Goal: Transaction & Acquisition: Purchase product/service

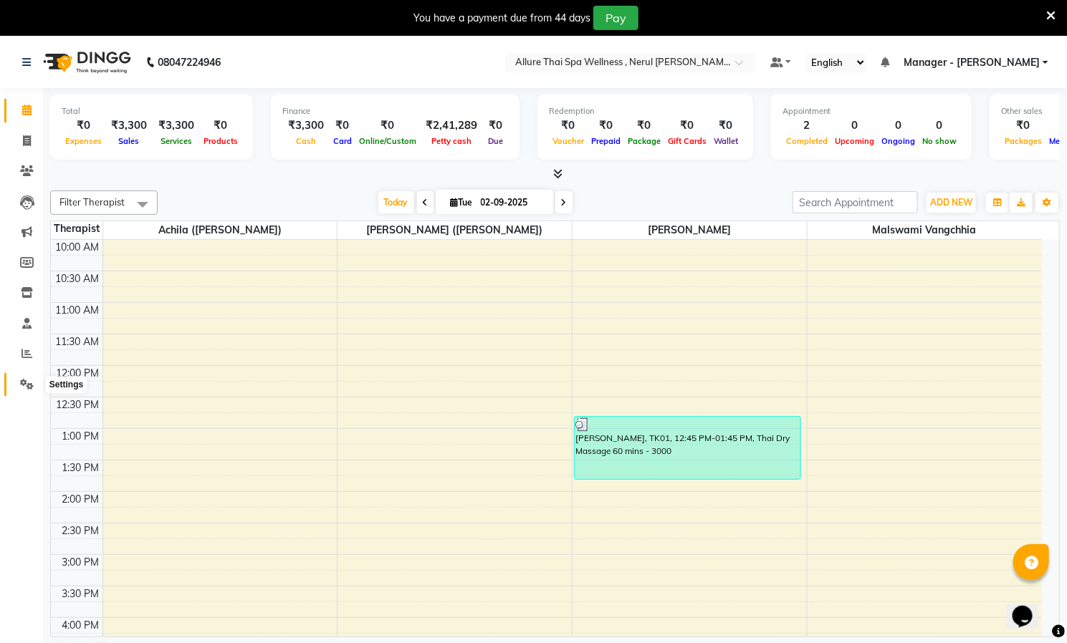
click at [26, 380] on icon at bounding box center [27, 384] width 14 height 11
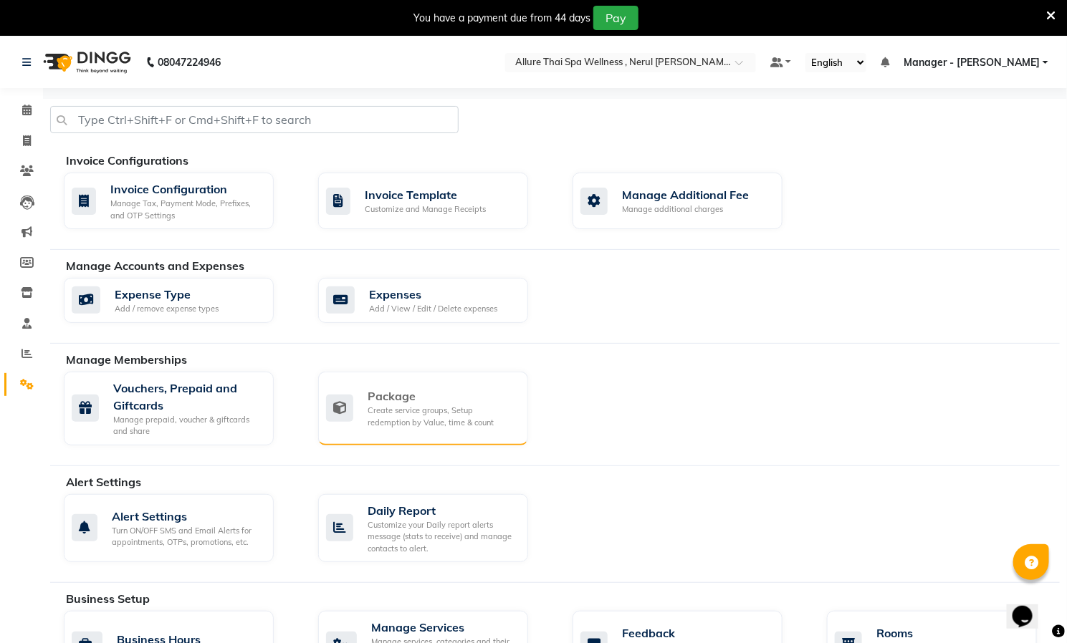
click at [426, 398] on div "Package" at bounding box center [442, 396] width 149 height 17
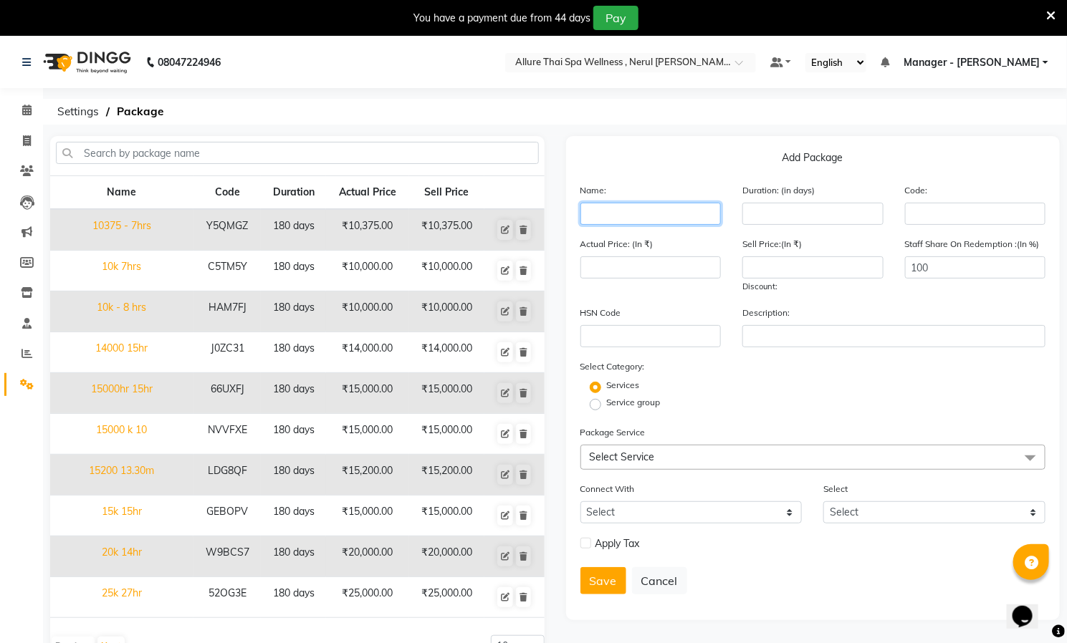
click at [634, 215] on input "text" at bounding box center [650, 214] width 141 height 22
type input "10000 10hr"
click at [779, 217] on input "number" at bounding box center [812, 214] width 141 height 22
type input "600"
click at [648, 265] on input "number" at bounding box center [650, 267] width 141 height 22
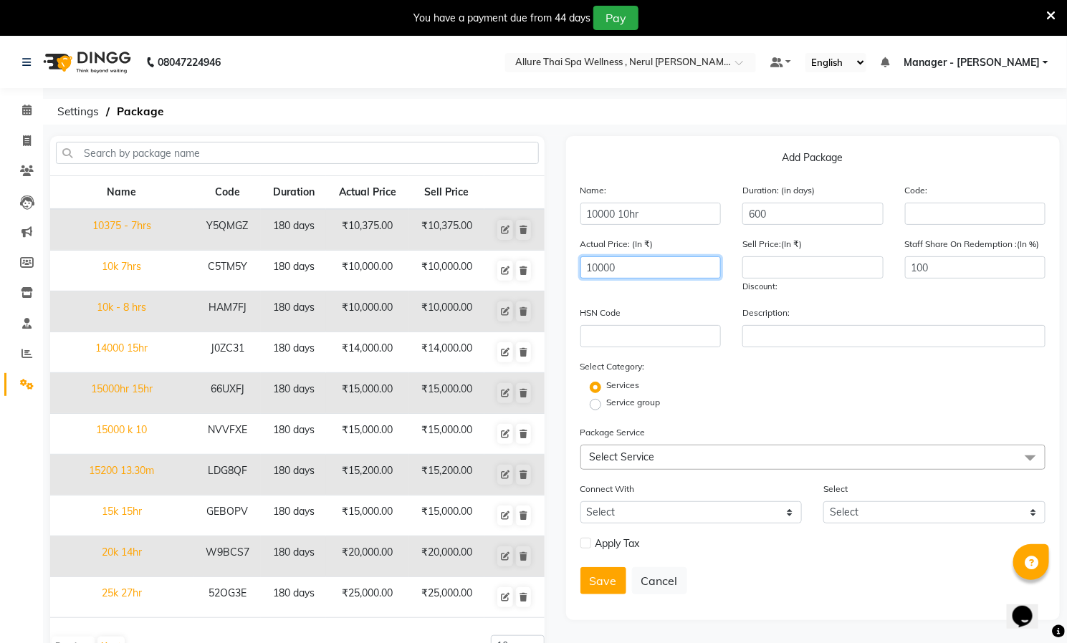
type input "10000"
click at [813, 272] on input "number" at bounding box center [812, 267] width 141 height 22
type input "10000"
click at [607, 402] on label "Service group" at bounding box center [634, 402] width 54 height 13
click at [595, 402] on input "Service group" at bounding box center [599, 403] width 9 height 9
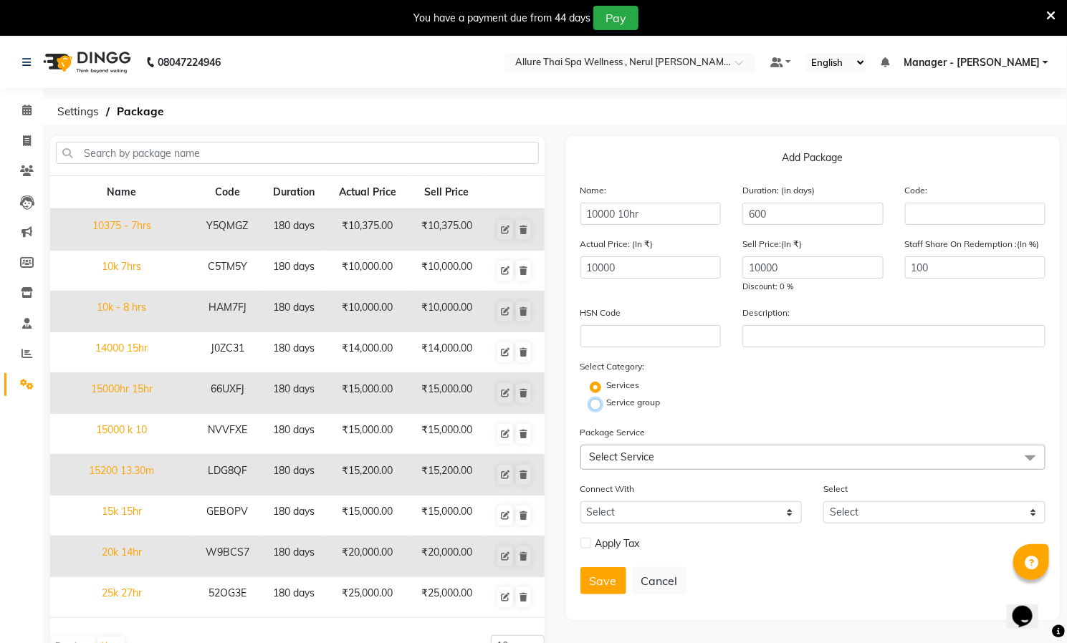
radio input "true"
radio input "false"
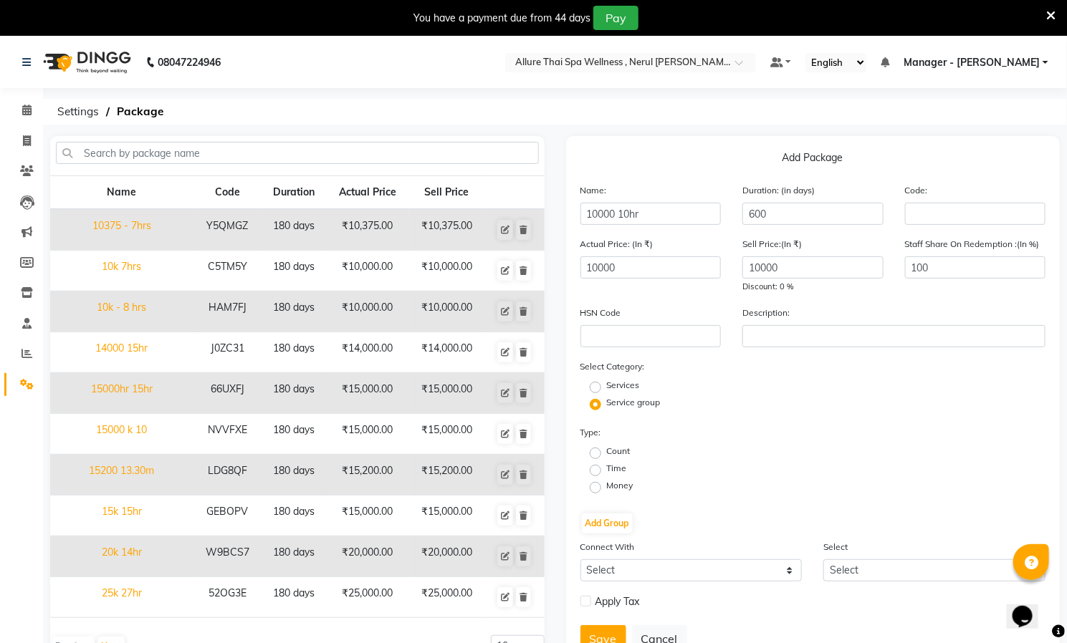
click at [607, 467] on label "Time" at bounding box center [617, 468] width 20 height 13
click at [596, 467] on input "Time" at bounding box center [599, 469] width 9 height 9
radio input "true"
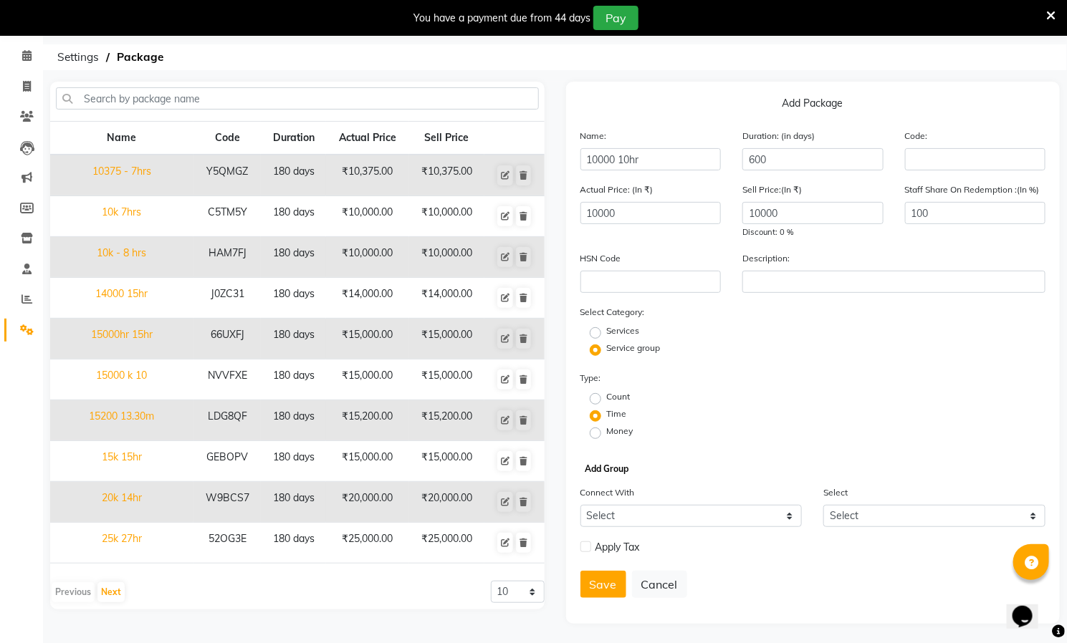
click at [602, 465] on button "Add Group" at bounding box center [607, 469] width 51 height 20
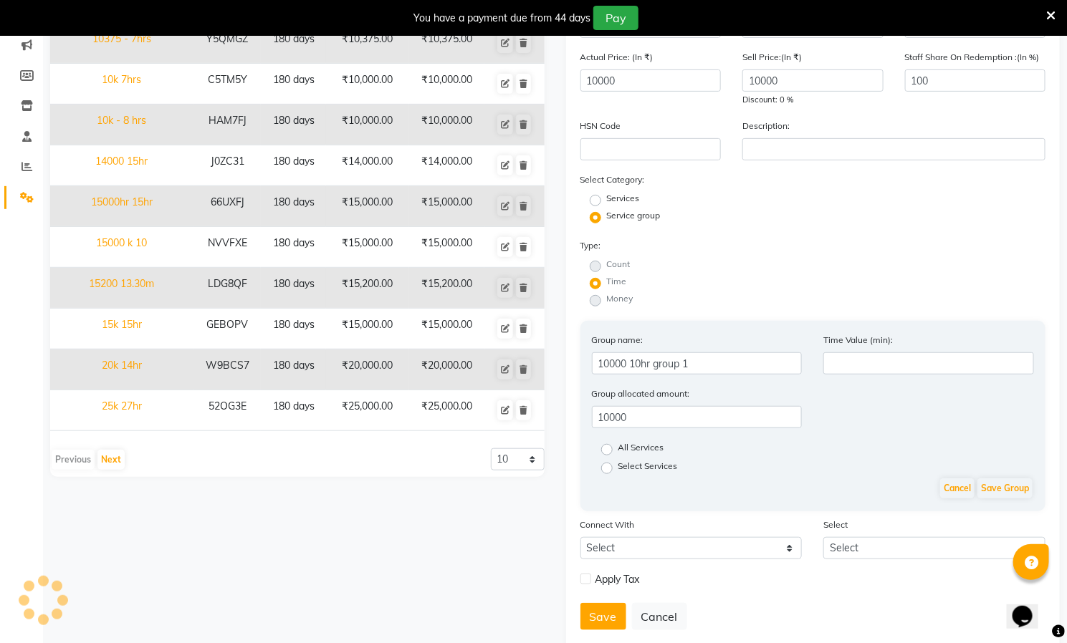
scroll to position [218, 0]
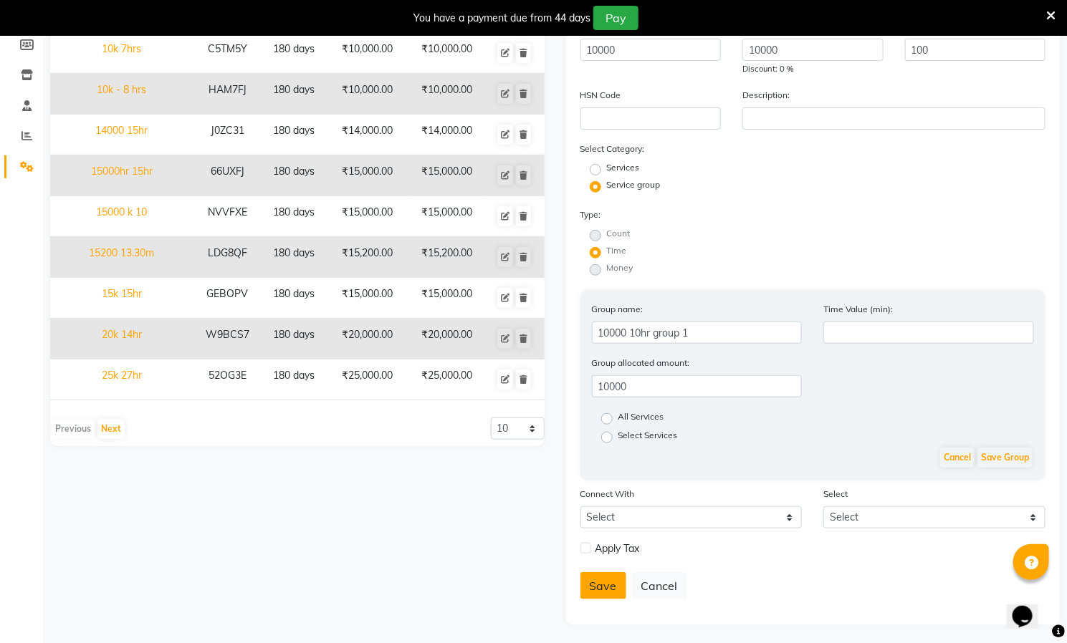
click at [600, 579] on button "Save" at bounding box center [603, 585] width 46 height 27
click at [618, 415] on label "All Services" at bounding box center [641, 419] width 46 height 17
click at [609, 415] on input "All Services" at bounding box center [611, 417] width 9 height 9
radio input "true"
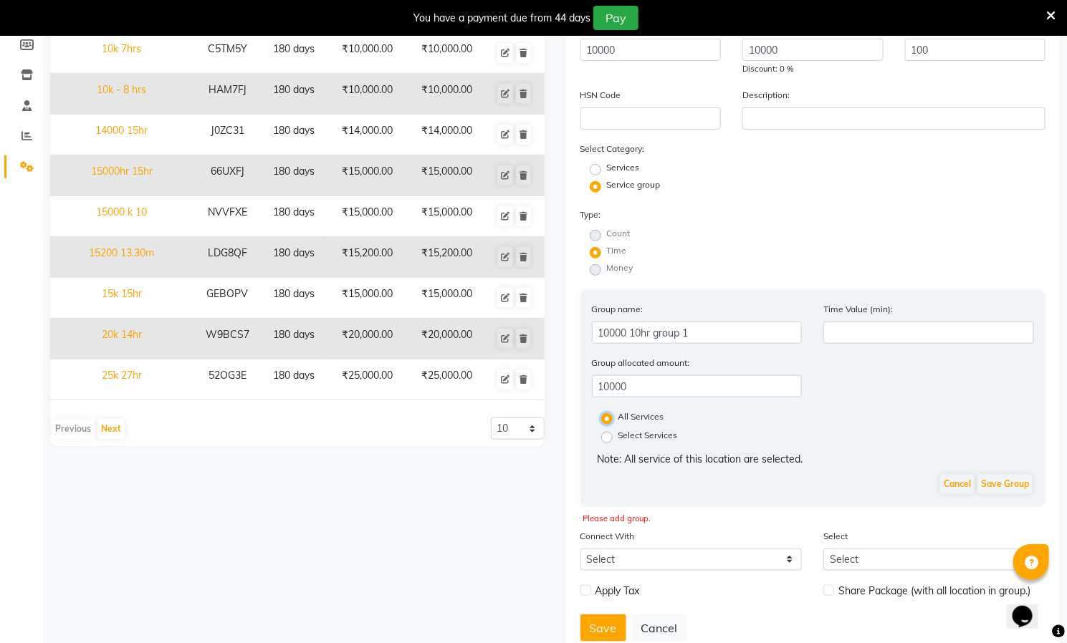
scroll to position [260, 0]
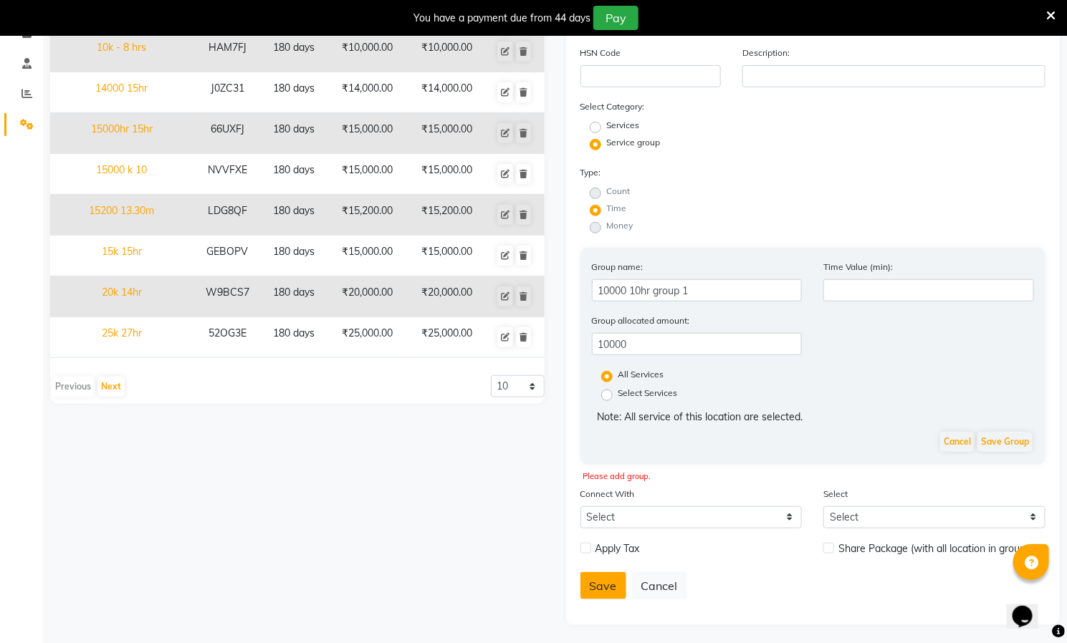
click at [594, 583] on button "Save" at bounding box center [603, 585] width 46 height 27
click at [779, 514] on select "Select Membership Prepaid Voucher" at bounding box center [691, 517] width 222 height 22
select select "1: M"
click at [580, 506] on select "Select Membership Prepaid Voucher" at bounding box center [691, 517] width 222 height 22
click at [608, 578] on button "Save" at bounding box center [603, 585] width 46 height 27
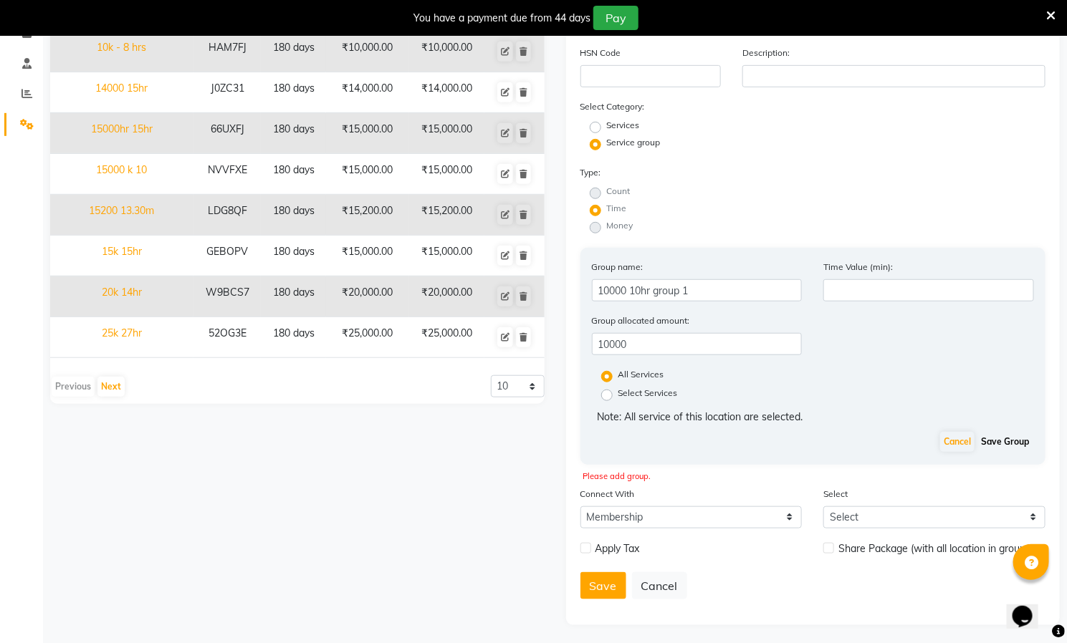
click at [1015, 433] on button "Save Group" at bounding box center [1004, 442] width 55 height 20
click at [606, 578] on button "Save" at bounding box center [603, 585] width 46 height 27
click at [944, 518] on select "Select" at bounding box center [934, 517] width 222 height 22
click at [926, 518] on select "Select" at bounding box center [934, 517] width 222 height 22
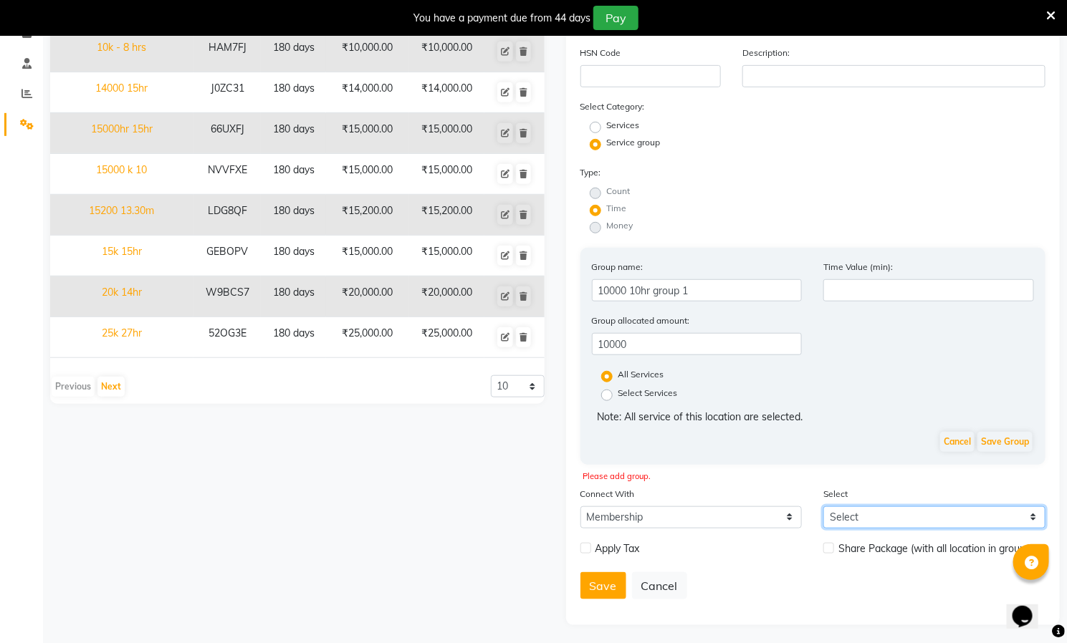
click at [926, 518] on select "Select" at bounding box center [934, 517] width 222 height 22
click at [987, 436] on button "Save Group" at bounding box center [1004, 442] width 55 height 20
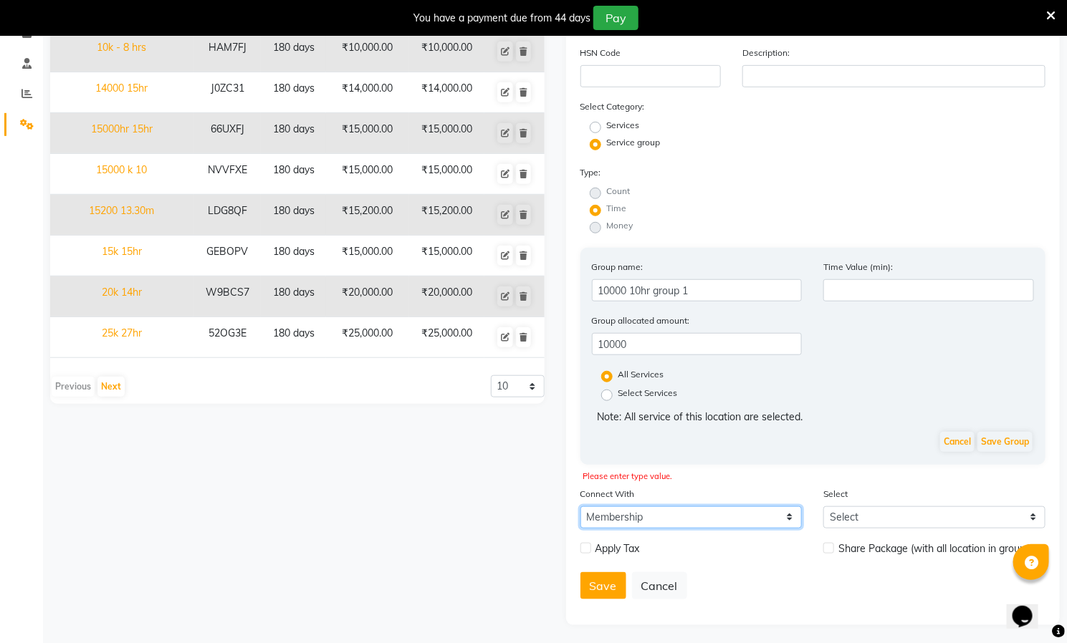
click at [697, 509] on select "Select Membership Prepaid Voucher" at bounding box center [691, 517] width 222 height 22
click at [580, 506] on select "Select Membership Prepaid Voucher" at bounding box center [691, 517] width 222 height 22
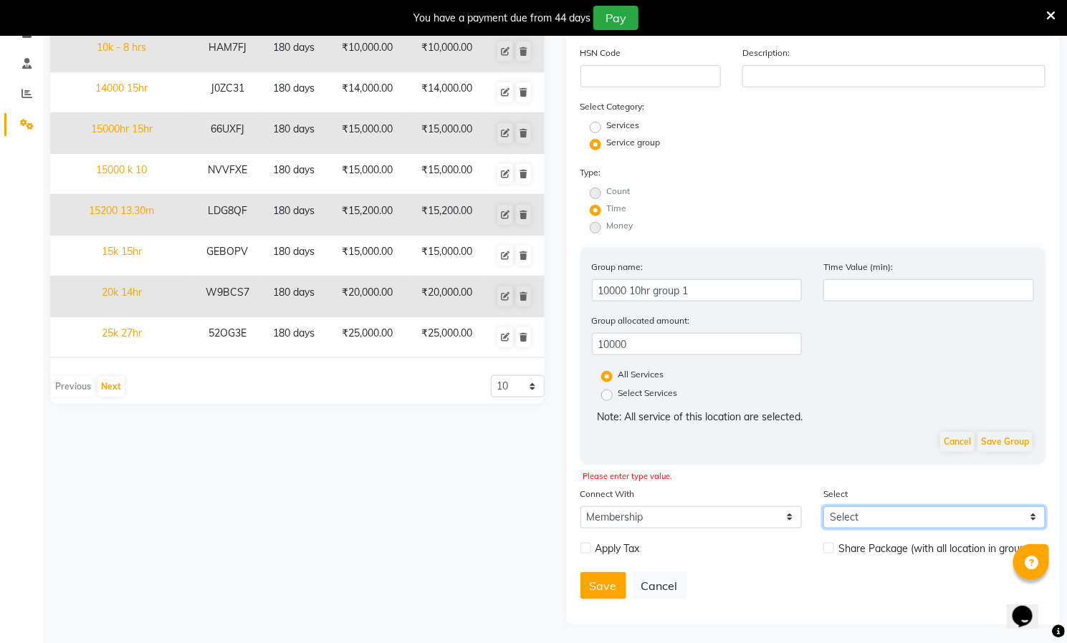
click at [942, 512] on select "Select" at bounding box center [934, 517] width 222 height 22
click at [606, 582] on button "Save" at bounding box center [603, 585] width 46 height 27
click at [587, 543] on label at bounding box center [585, 548] width 11 height 11
click at [587, 544] on input "checkbox" at bounding box center [584, 548] width 9 height 9
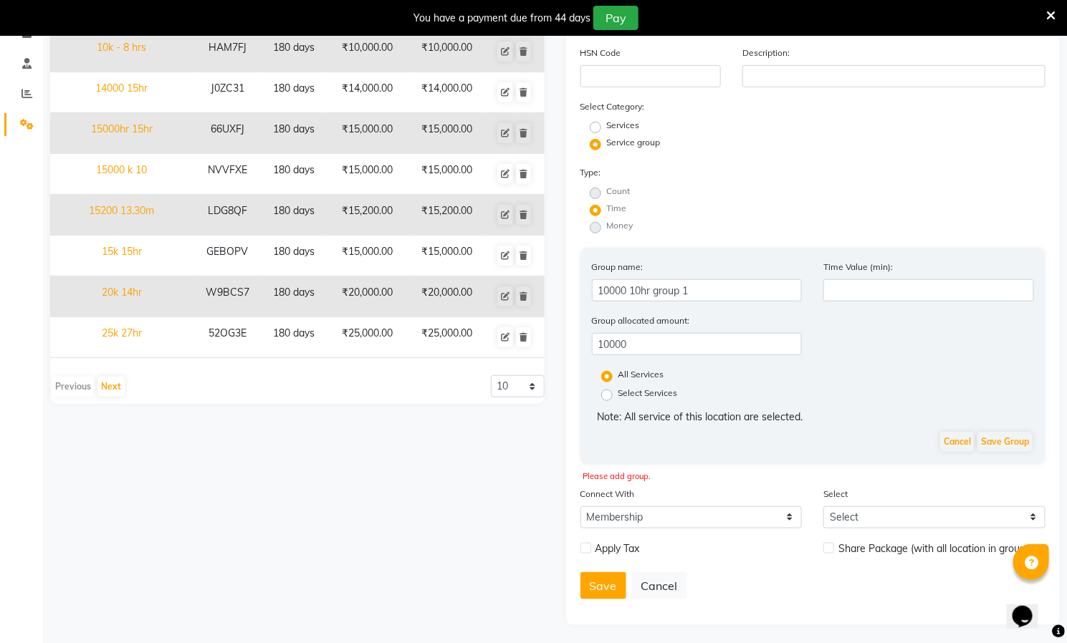
checkbox input "true"
click at [650, 568] on label "On Redeem" at bounding box center [673, 569] width 47 height 13
click at [636, 568] on input "On Redeem" at bounding box center [641, 570] width 10 height 10
radio input "true"
click at [602, 602] on button "Save" at bounding box center [603, 604] width 46 height 27
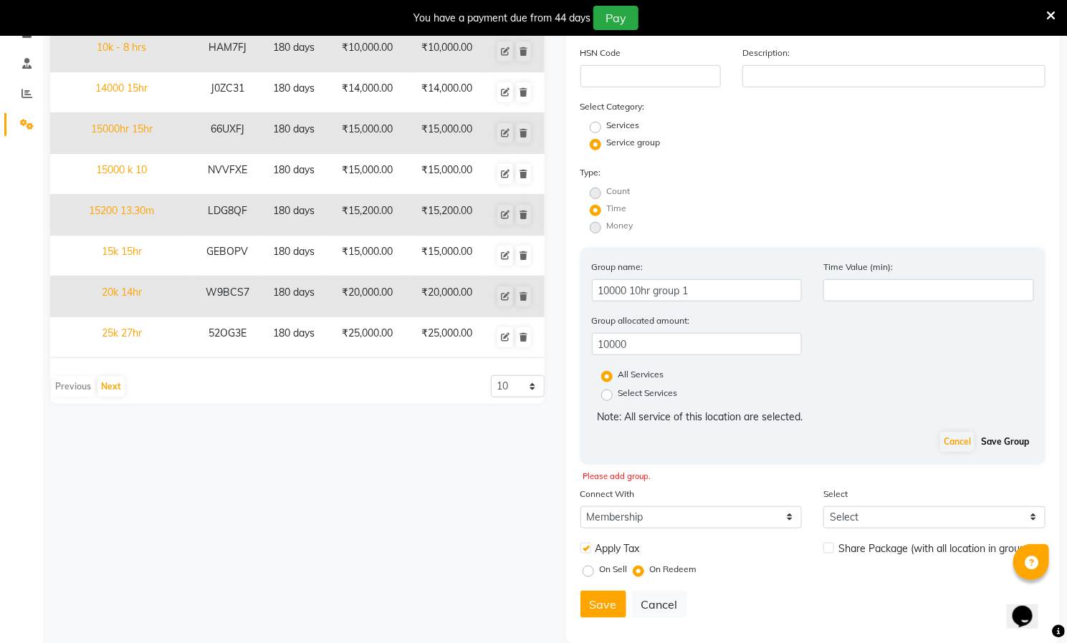
click at [1010, 441] on button "Save Group" at bounding box center [1004, 442] width 55 height 20
click at [592, 598] on button "Save" at bounding box center [603, 604] width 46 height 27
click at [996, 436] on button "Save Group" at bounding box center [1004, 442] width 55 height 20
click at [661, 514] on select "Select Membership Prepaid Voucher" at bounding box center [691, 517] width 222 height 22
click at [580, 506] on select "Select Membership Prepaid Voucher" at bounding box center [691, 517] width 222 height 22
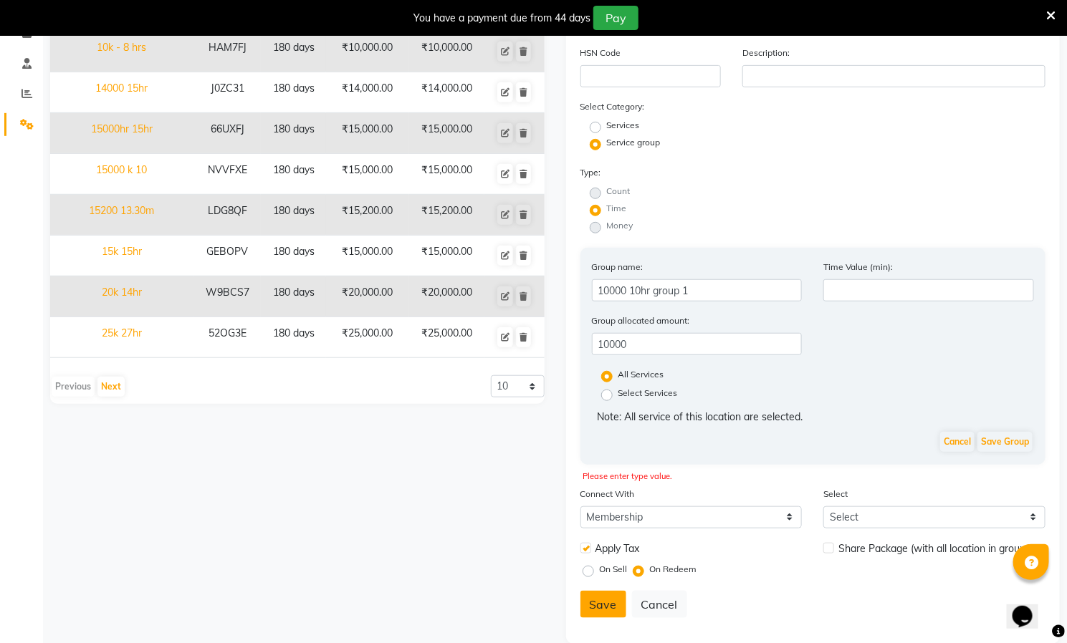
click at [581, 596] on button "Save" at bounding box center [603, 604] width 46 height 27
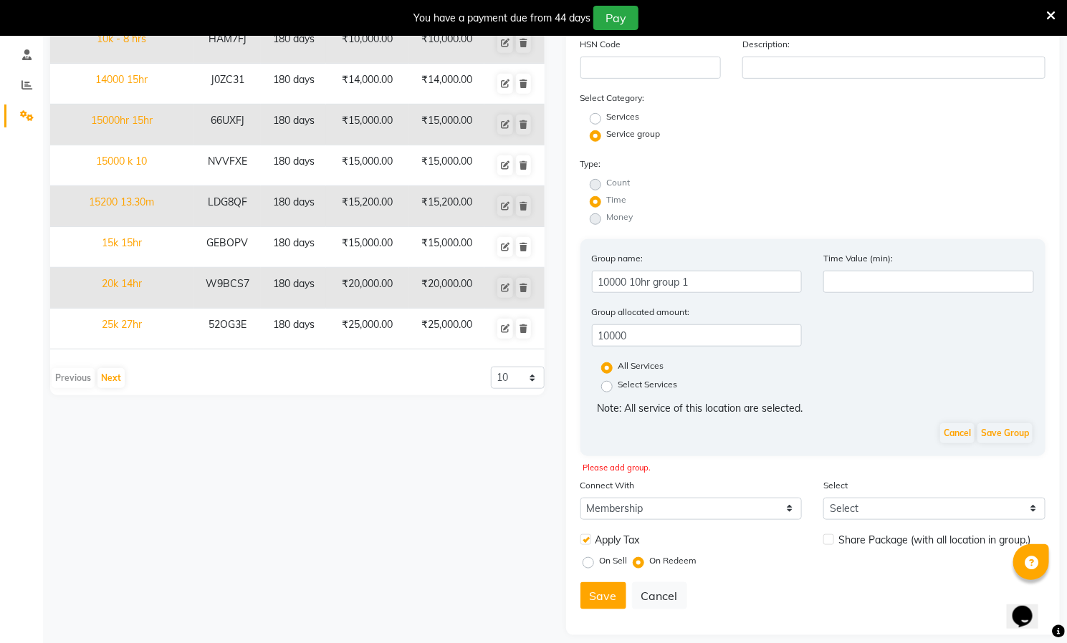
scroll to position [278, 0]
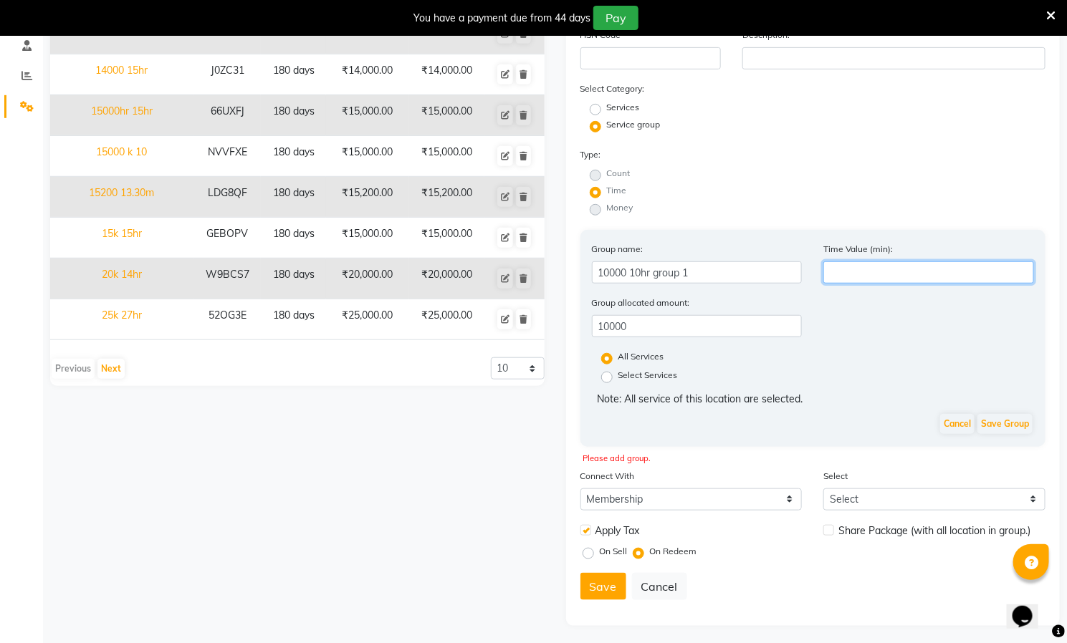
click at [898, 271] on input "number" at bounding box center [928, 272] width 211 height 22
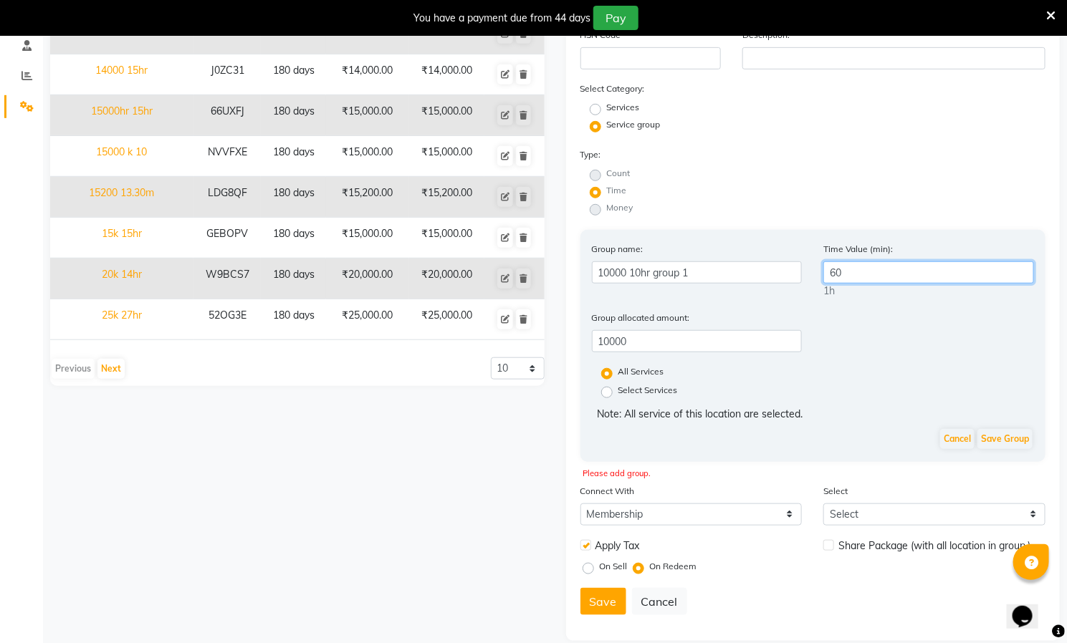
type input "6"
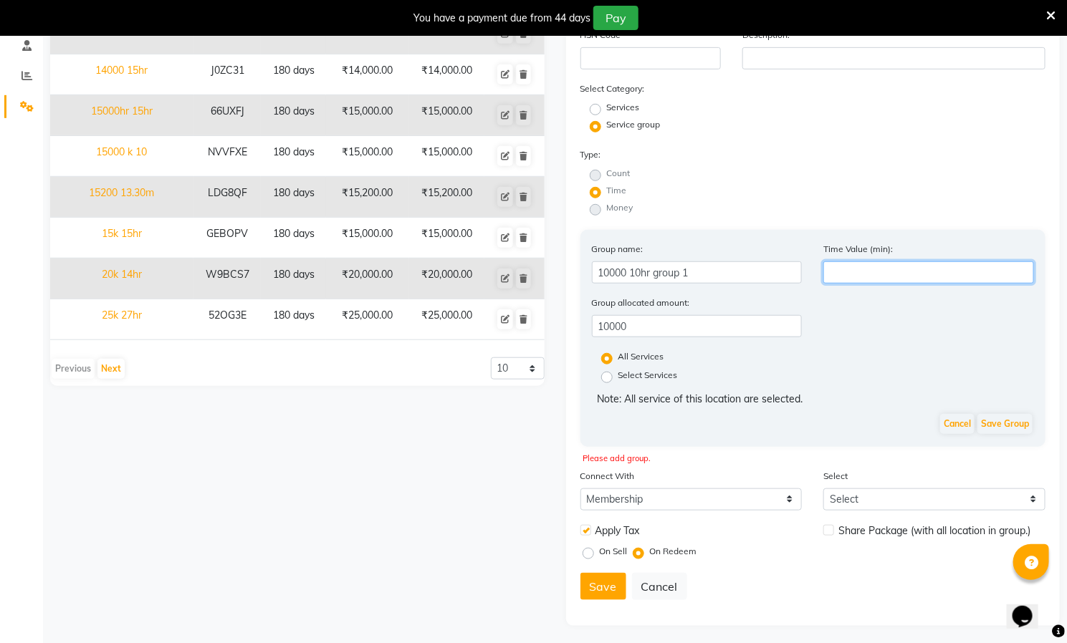
scroll to position [0, 0]
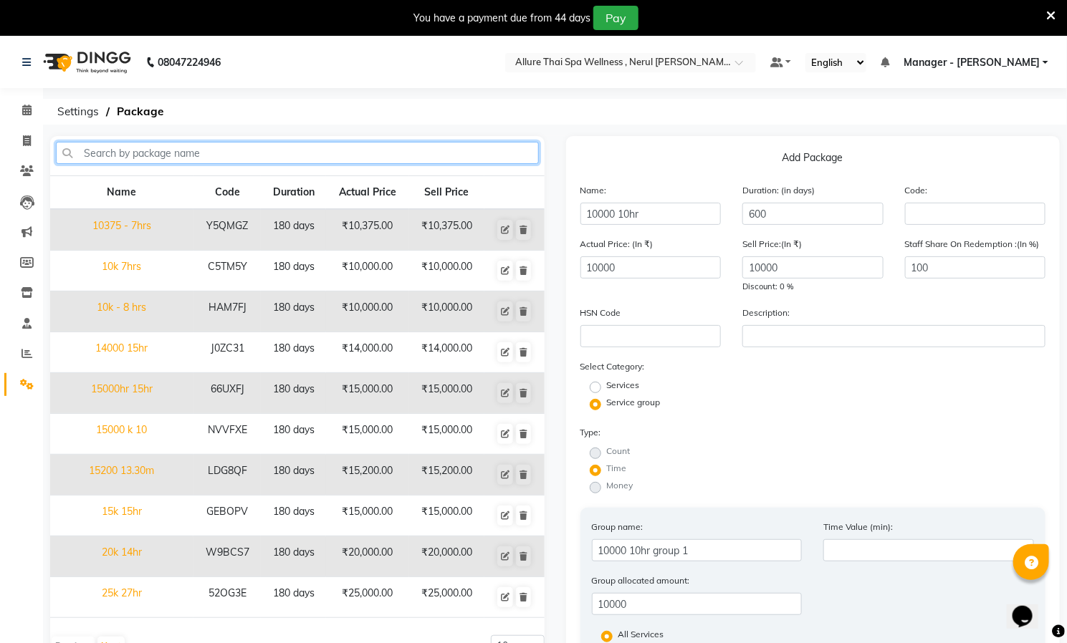
click at [105, 149] on input "text" at bounding box center [297, 153] width 483 height 22
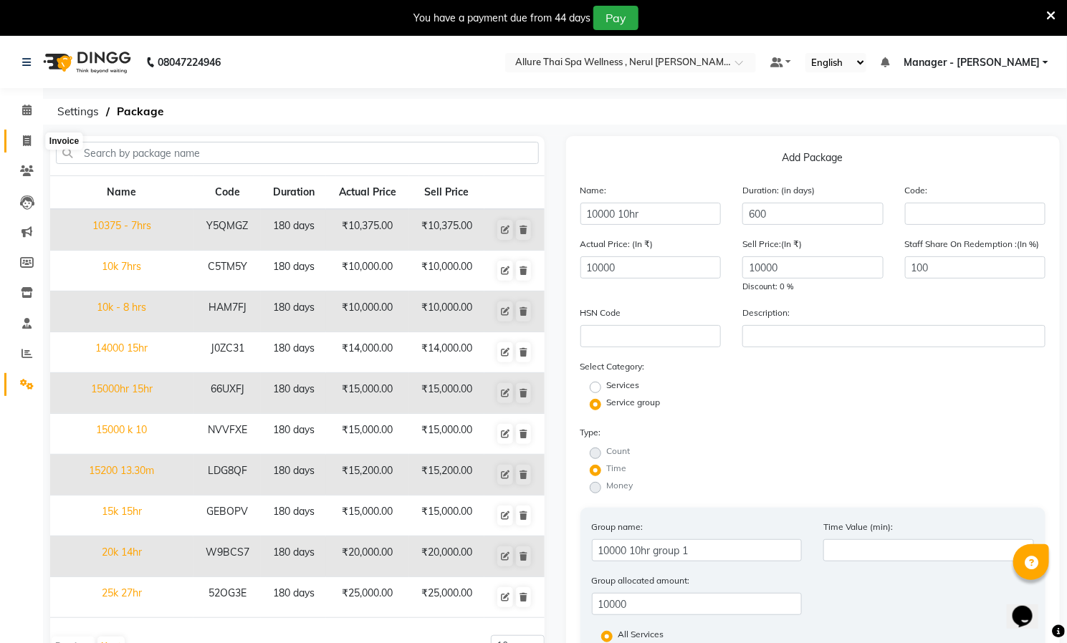
click at [19, 136] on span at bounding box center [26, 141] width 25 height 16
select select "8529"
select select "service"
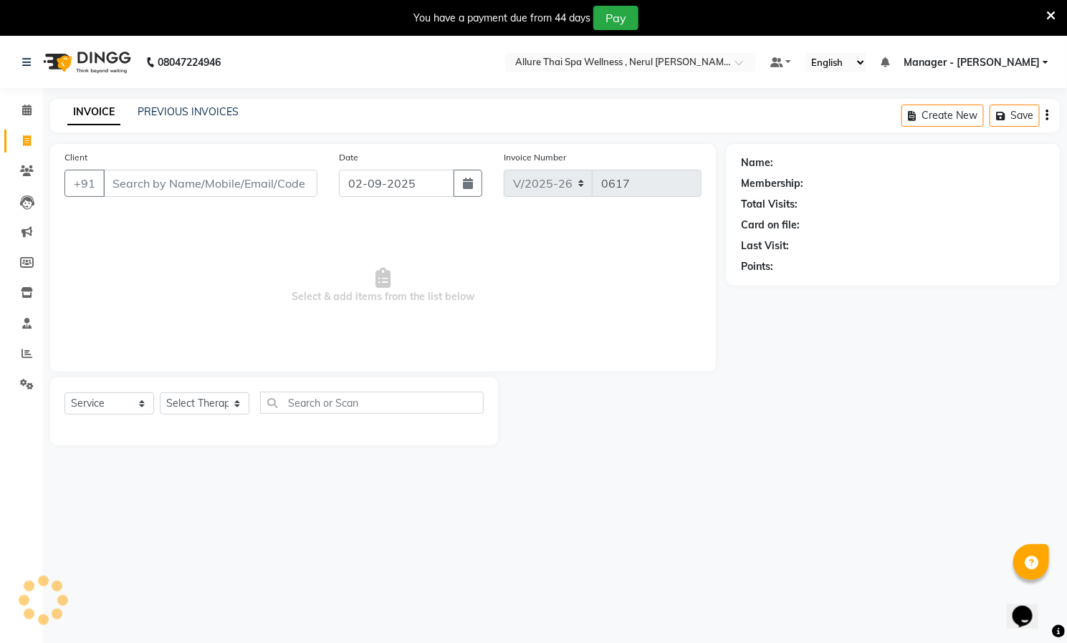
scroll to position [37, 0]
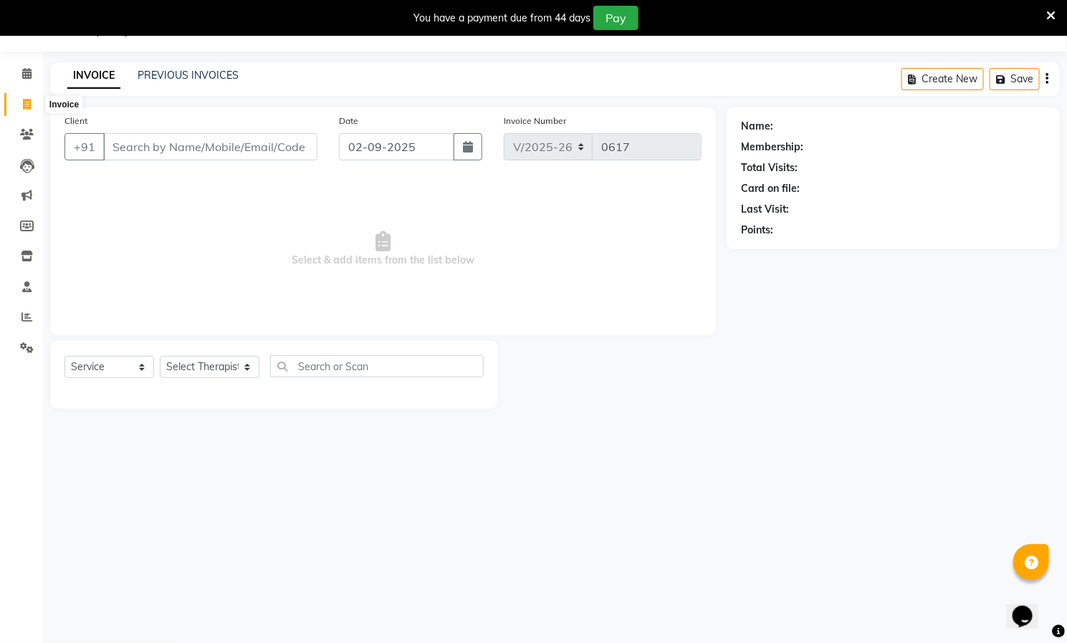
click at [27, 105] on icon at bounding box center [27, 104] width 8 height 11
select select "service"
type input "0617"
select select "8529"
click at [21, 344] on icon at bounding box center [27, 347] width 14 height 11
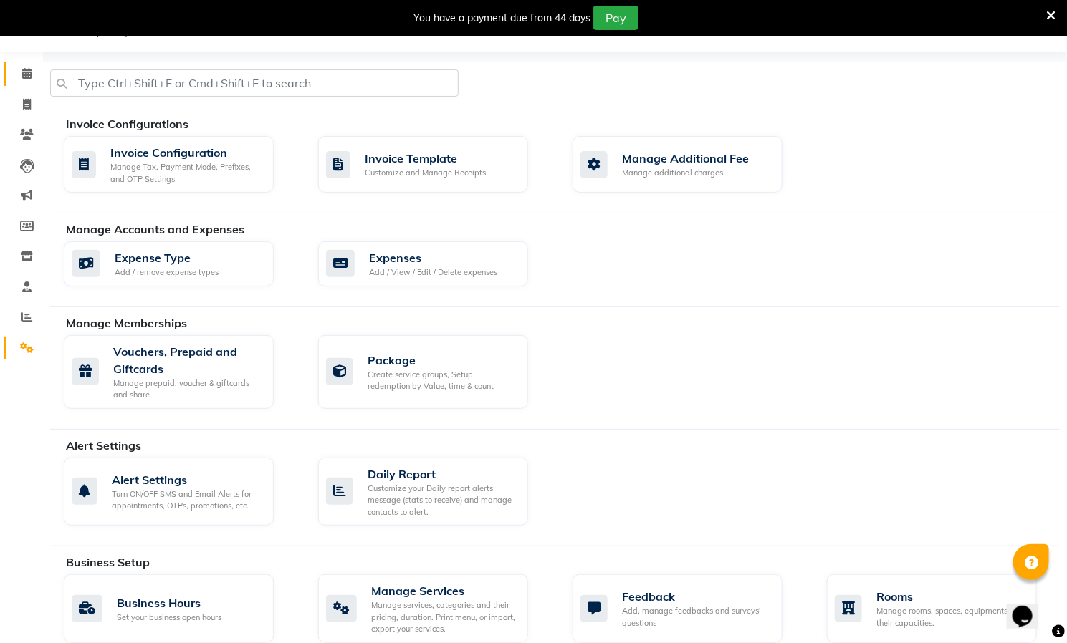
click at [26, 69] on icon at bounding box center [26, 73] width 9 height 11
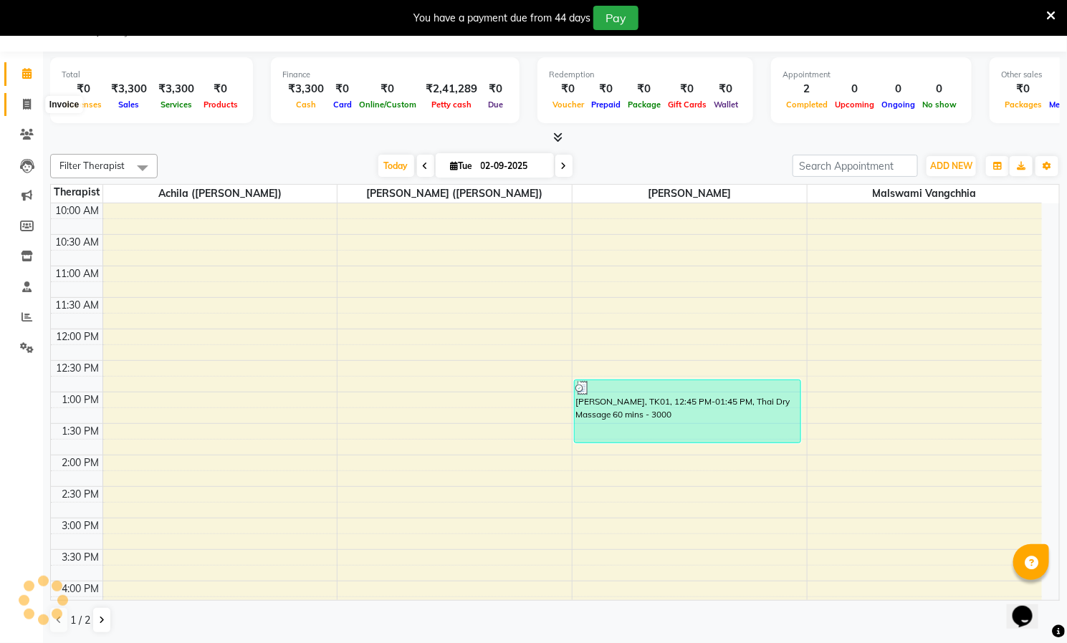
click at [29, 104] on icon at bounding box center [27, 104] width 8 height 11
select select "8529"
select select "service"
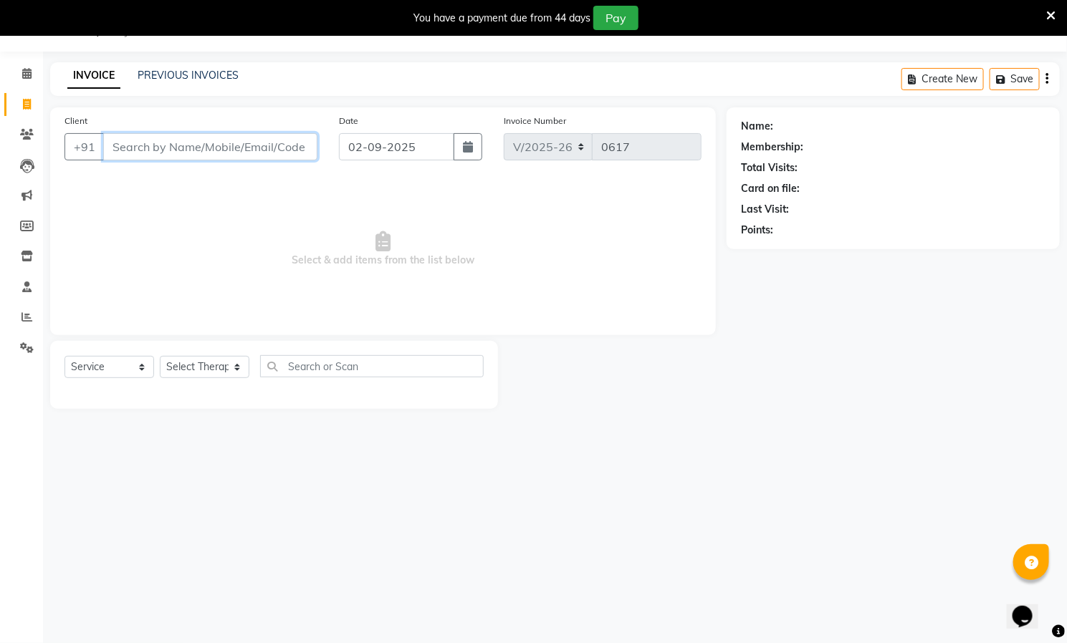
click at [183, 145] on input "Client" at bounding box center [210, 146] width 214 height 27
click at [24, 132] on icon at bounding box center [27, 134] width 14 height 11
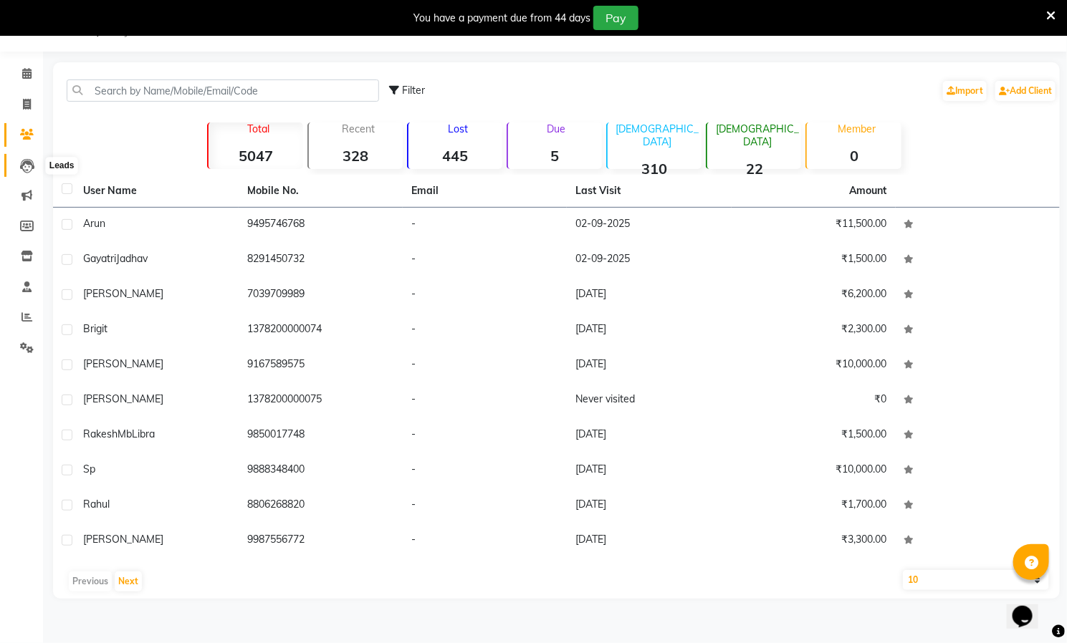
click at [29, 164] on icon at bounding box center [27, 166] width 14 height 14
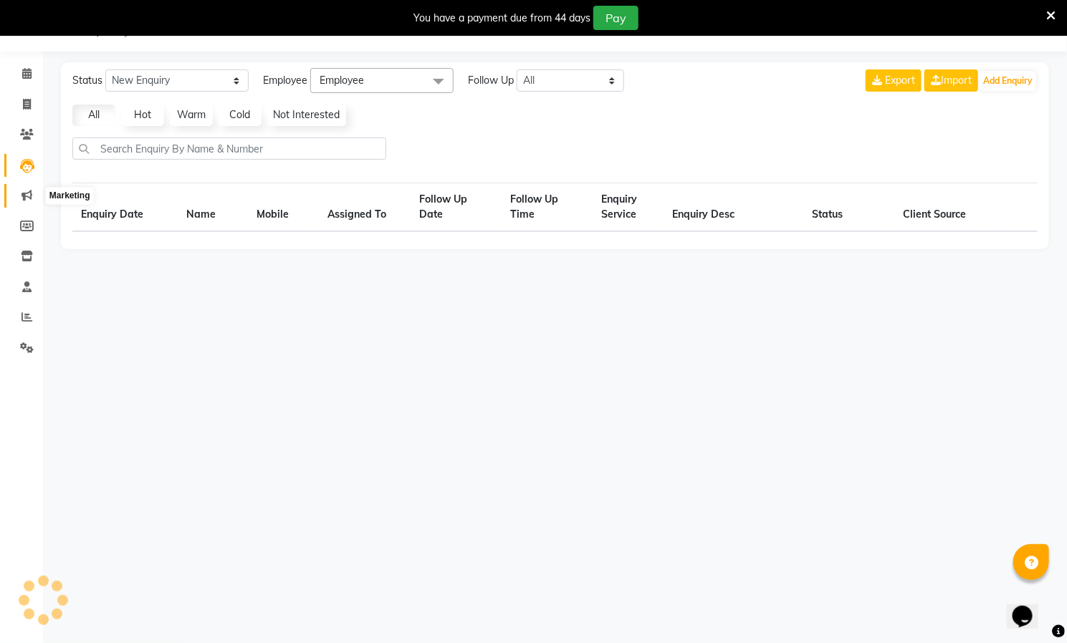
select select "10"
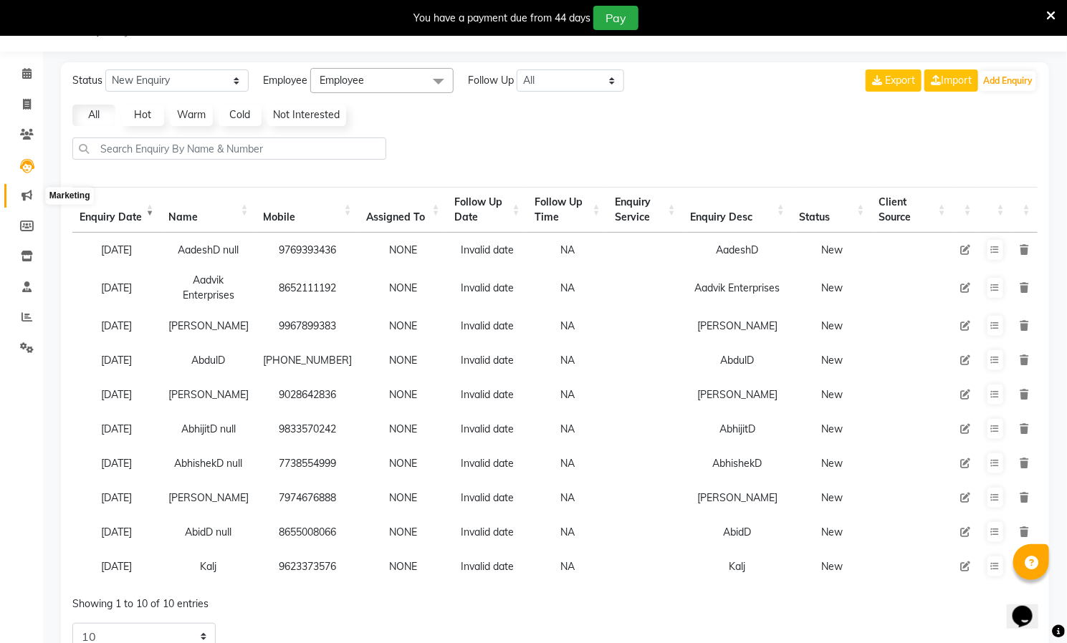
click at [28, 201] on span at bounding box center [26, 196] width 25 height 16
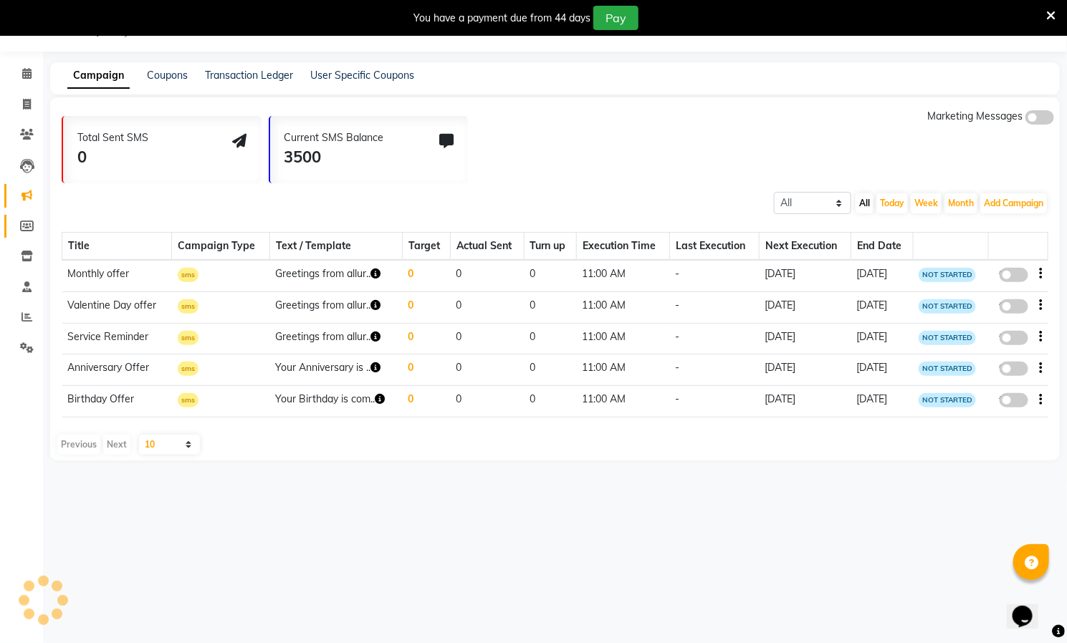
click at [28, 217] on link "Members" at bounding box center [21, 227] width 34 height 24
select select
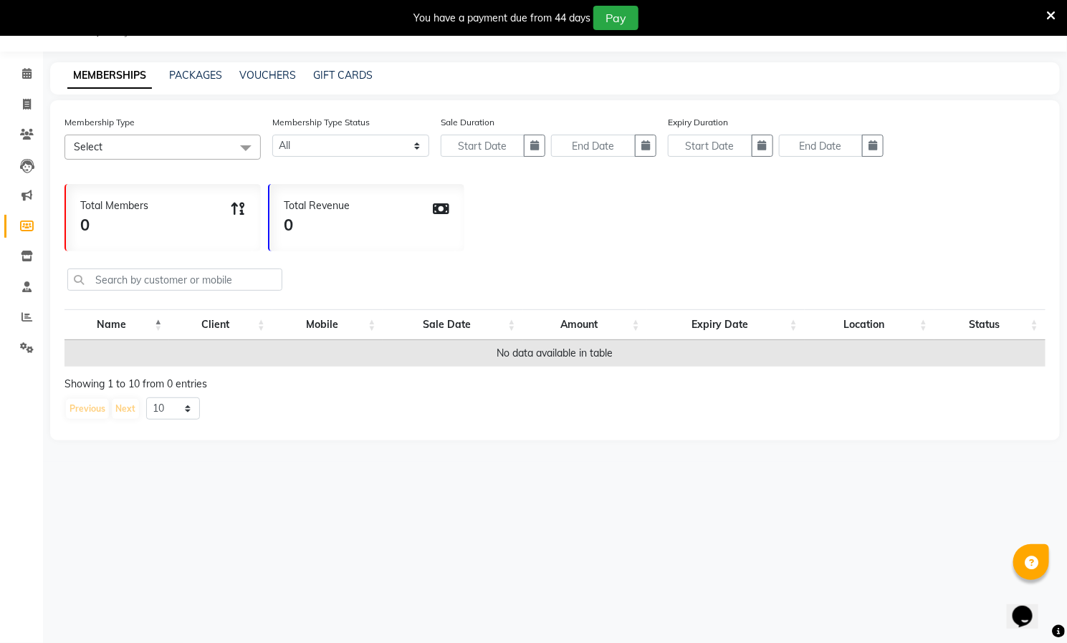
click at [127, 143] on span "Select" at bounding box center [162, 147] width 196 height 25
click at [186, 71] on link "PACKAGES" at bounding box center [195, 75] width 53 height 13
select select
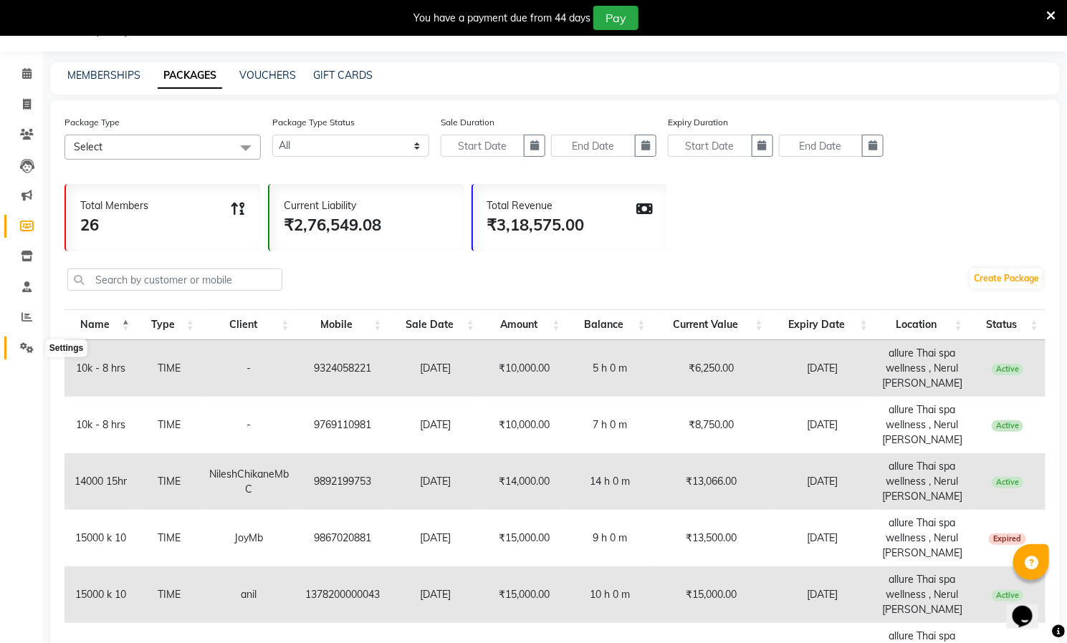
click at [29, 346] on icon at bounding box center [27, 347] width 14 height 11
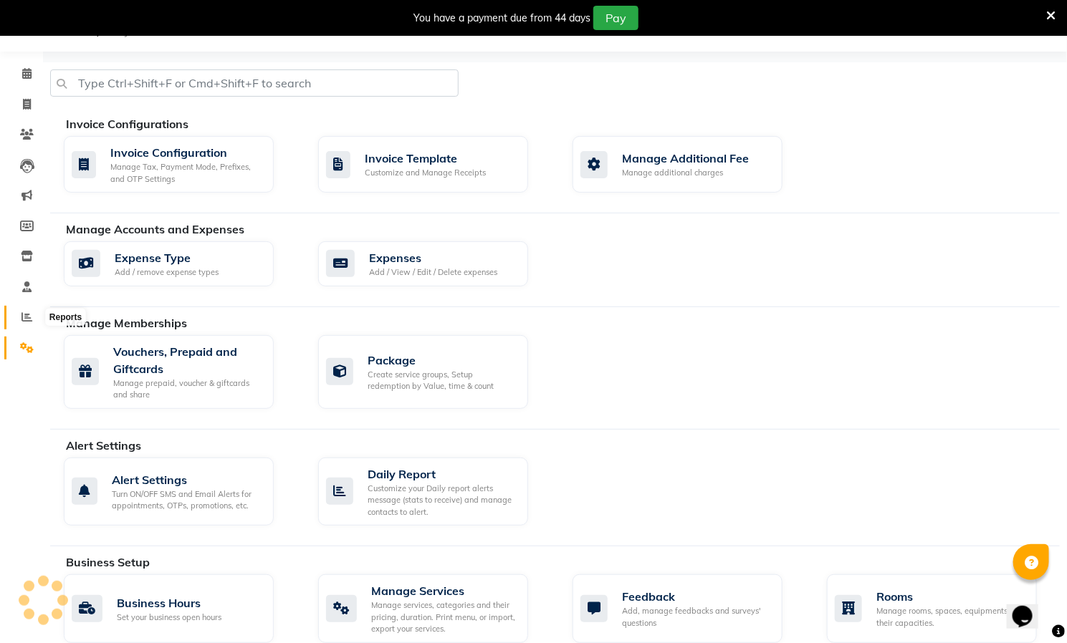
click at [28, 316] on icon at bounding box center [26, 317] width 11 height 11
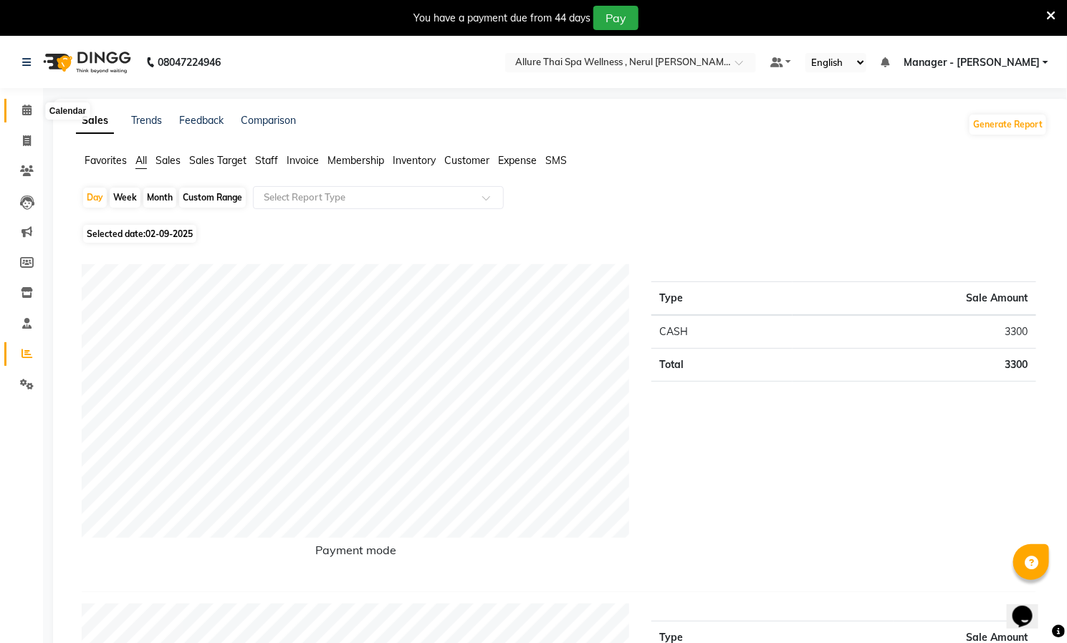
click at [24, 110] on icon at bounding box center [26, 110] width 9 height 11
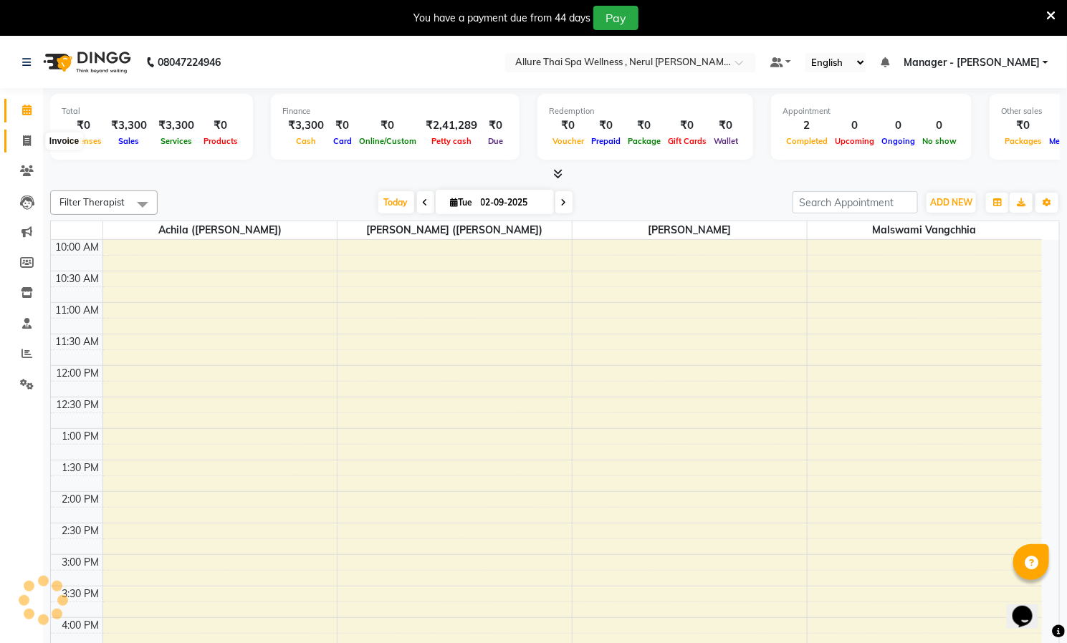
click at [28, 138] on icon at bounding box center [27, 140] width 8 height 11
select select "service"
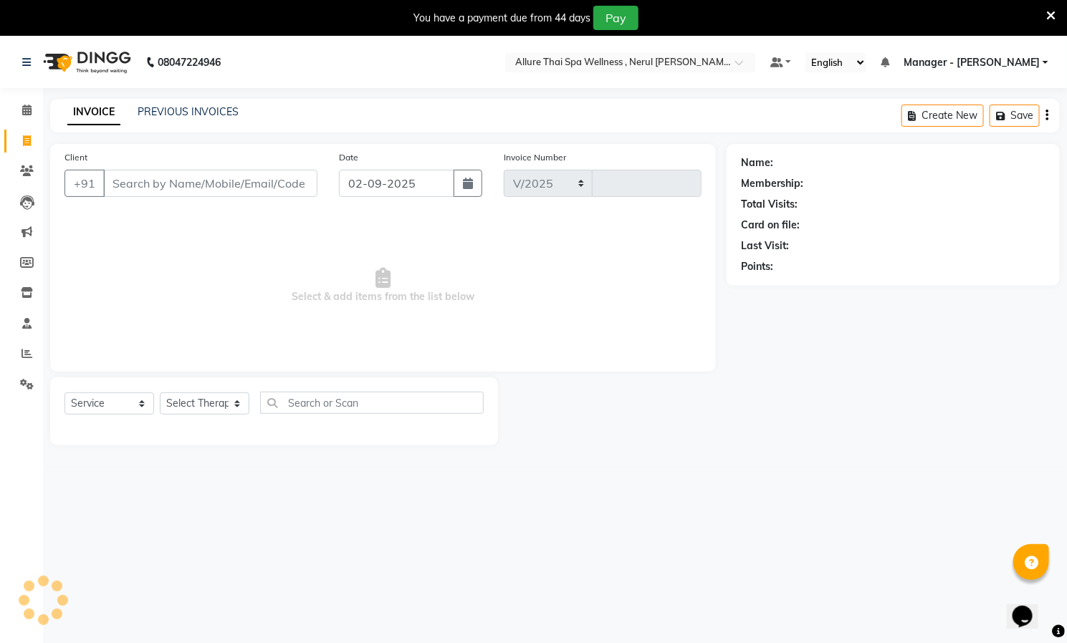
select select "8529"
type input "0617"
click at [19, 105] on span at bounding box center [26, 110] width 25 height 16
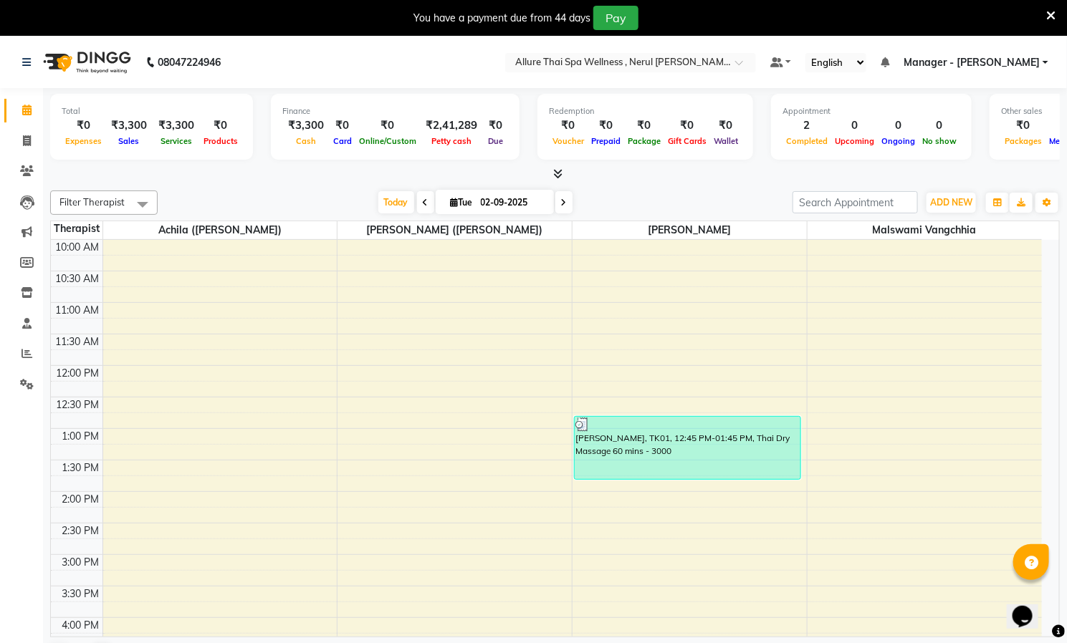
click at [30, 183] on li "Clients" at bounding box center [21, 171] width 43 height 31
click at [24, 170] on icon at bounding box center [27, 170] width 14 height 11
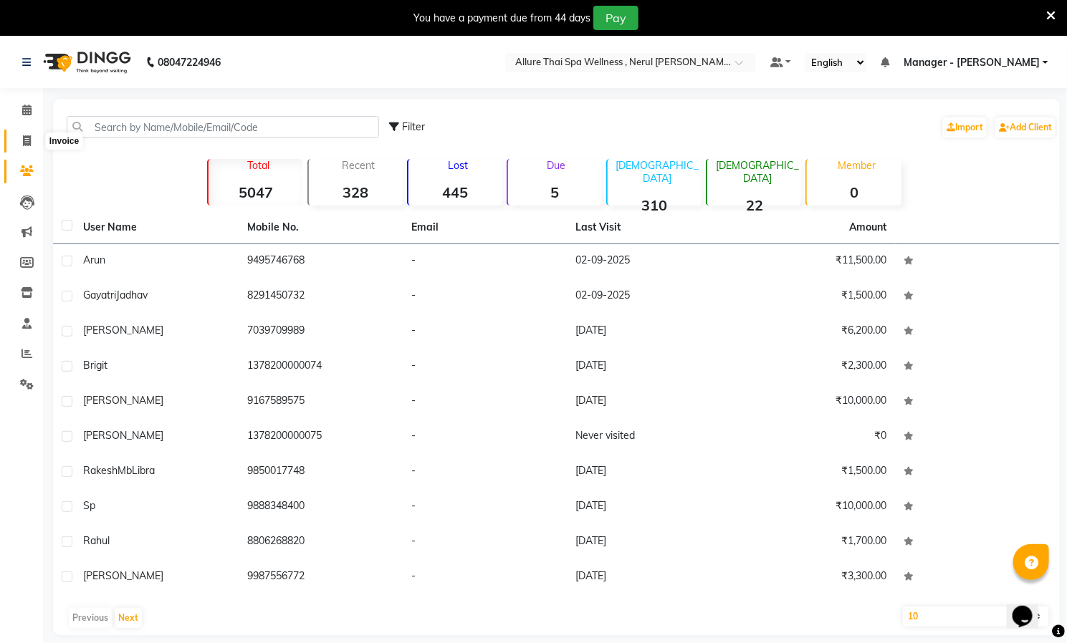
click at [29, 135] on icon at bounding box center [27, 140] width 8 height 11
select select "8529"
select select "service"
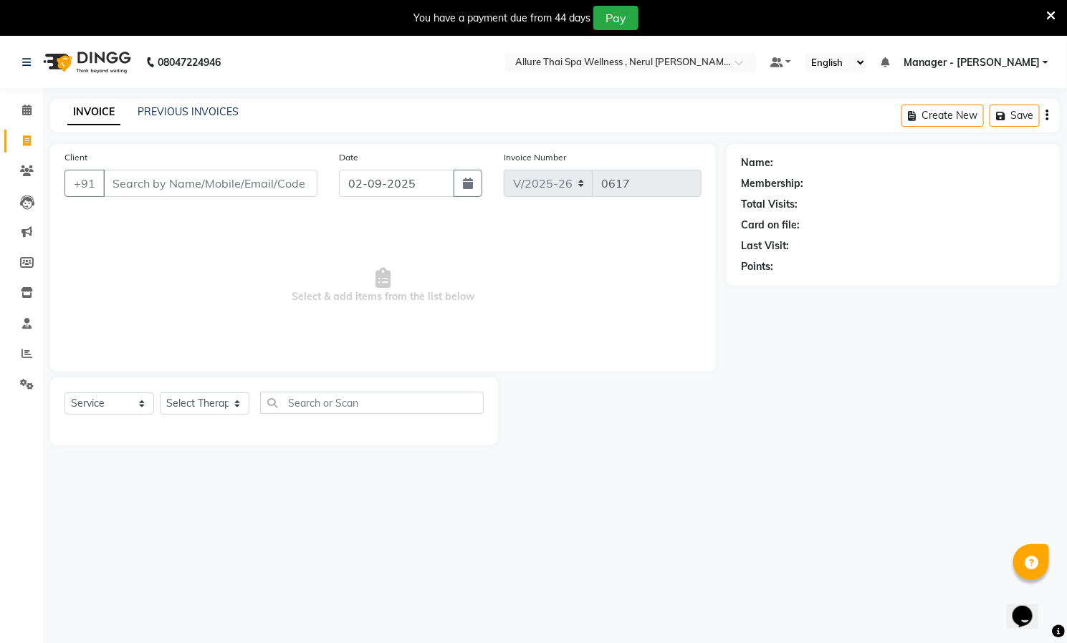
scroll to position [37, 0]
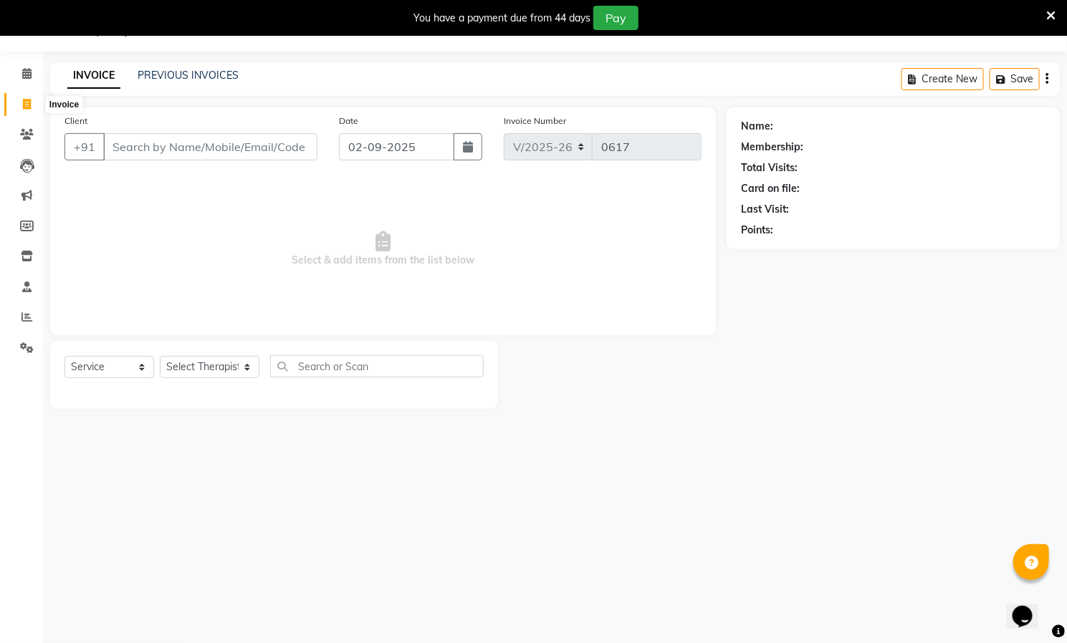
click at [23, 103] on icon at bounding box center [27, 104] width 8 height 11
select select "8529"
select select "service"
click at [27, 77] on icon at bounding box center [26, 73] width 9 height 11
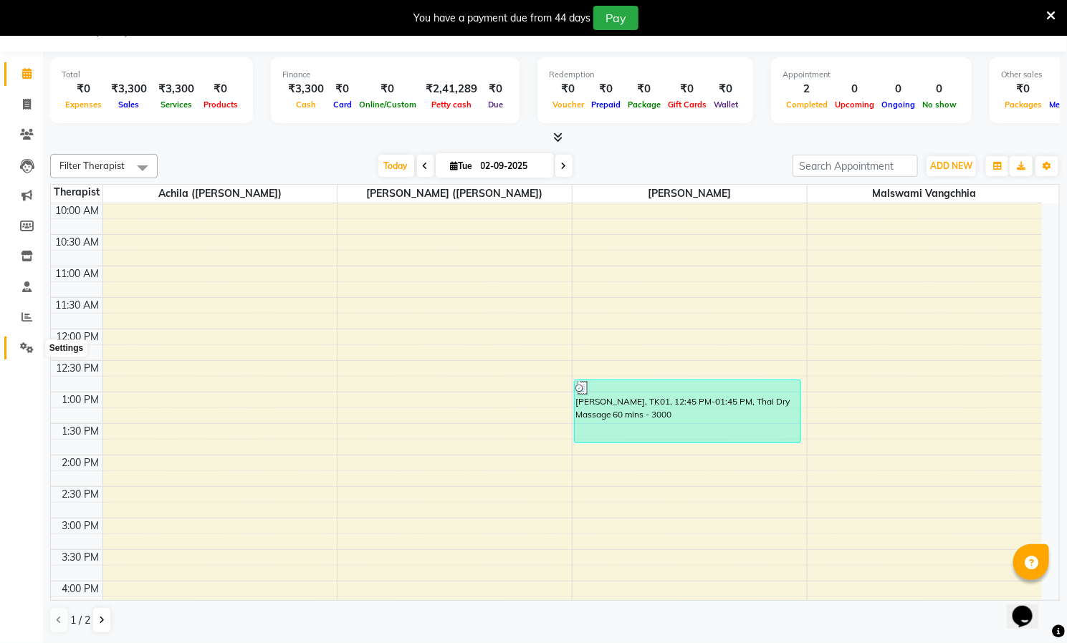
click at [24, 342] on icon at bounding box center [27, 347] width 14 height 11
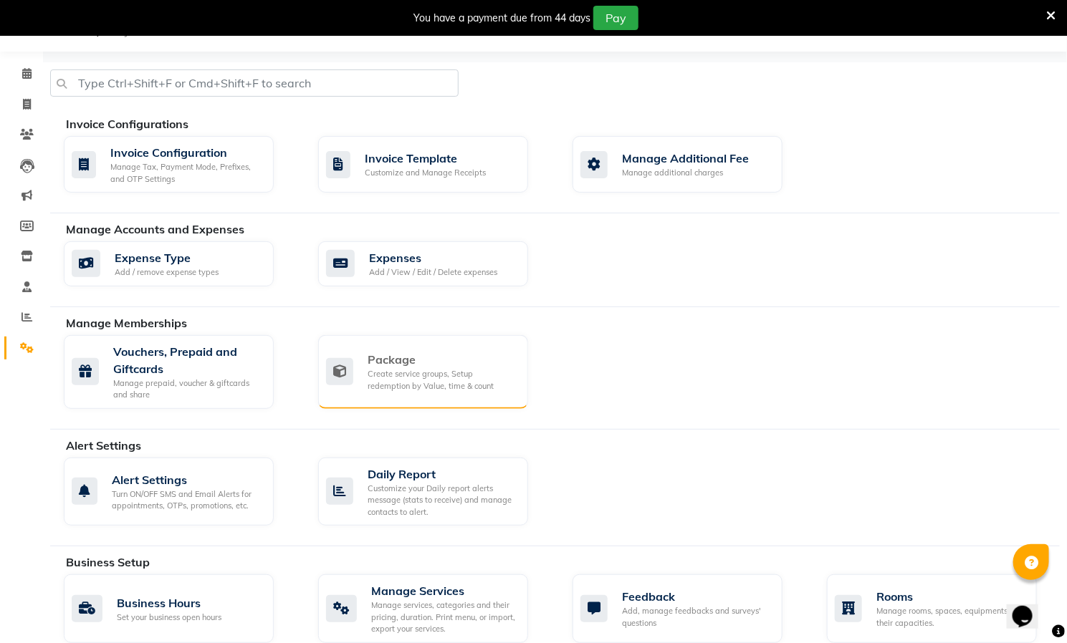
click at [443, 368] on div "Package" at bounding box center [442, 359] width 149 height 17
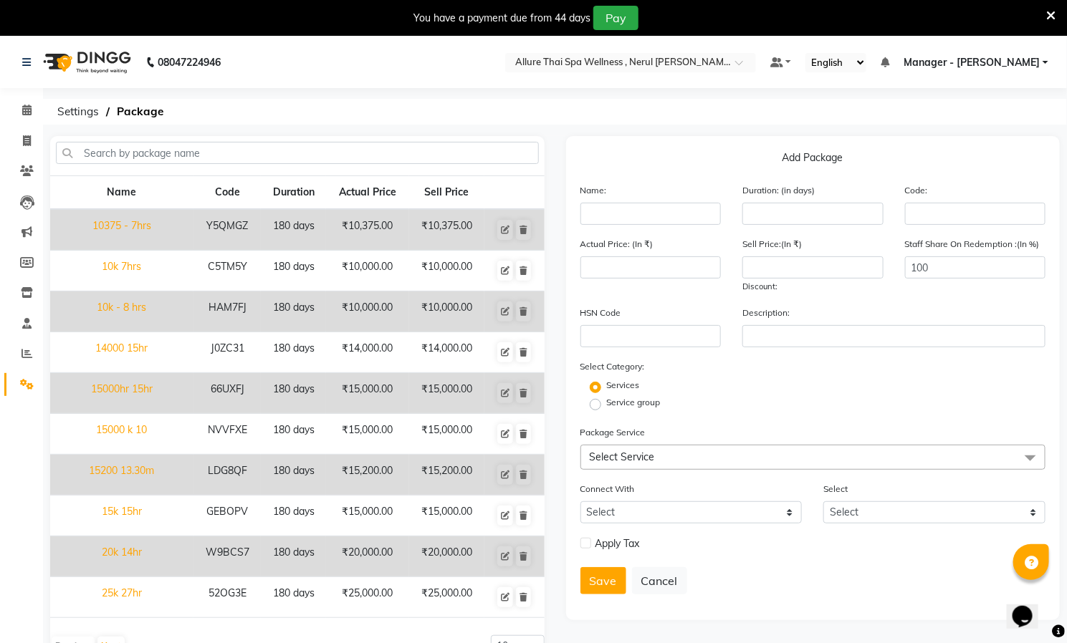
scroll to position [45, 0]
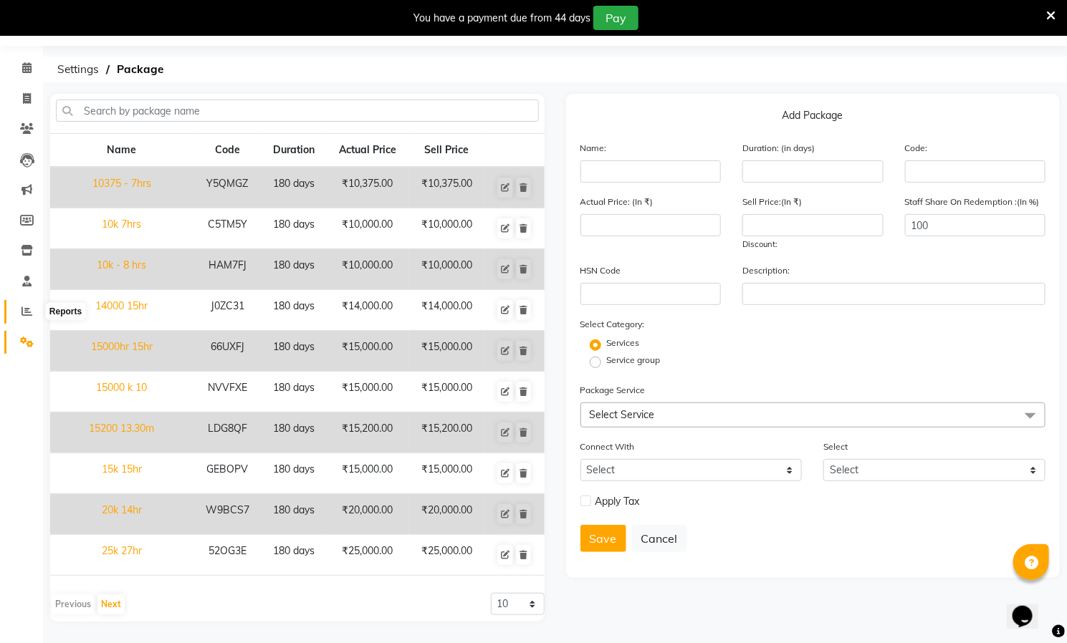
click at [26, 306] on icon at bounding box center [26, 311] width 11 height 11
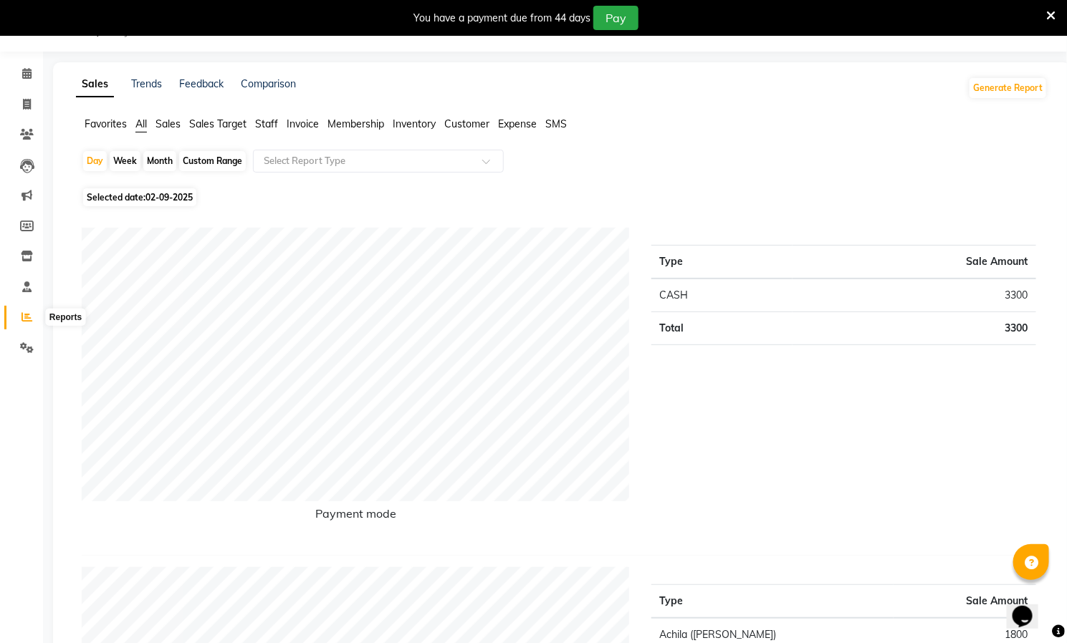
scroll to position [45, 0]
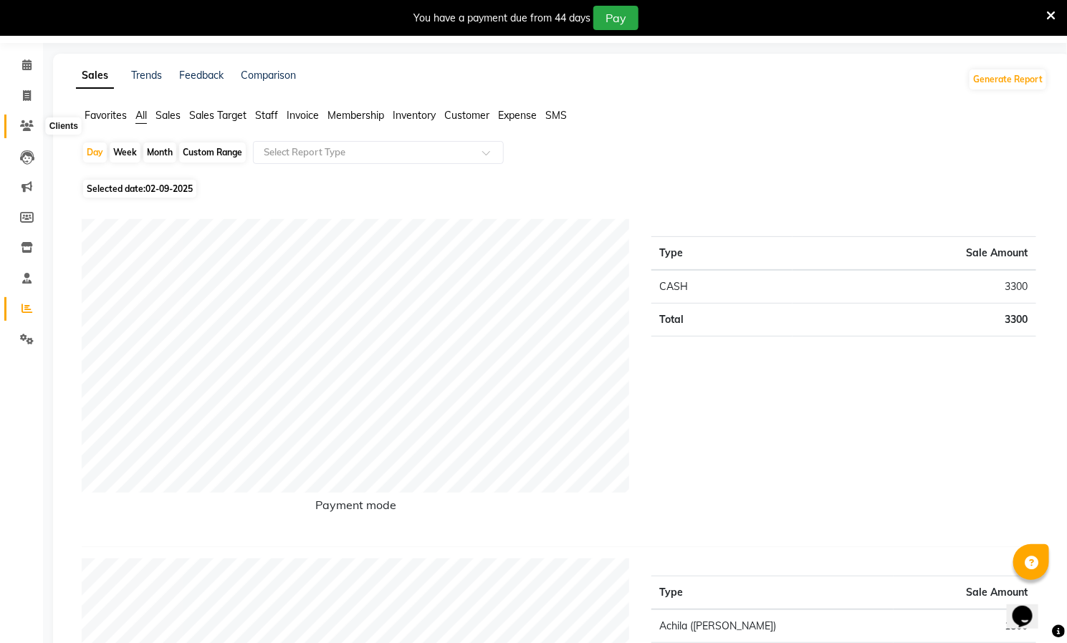
click at [28, 123] on icon at bounding box center [27, 125] width 14 height 11
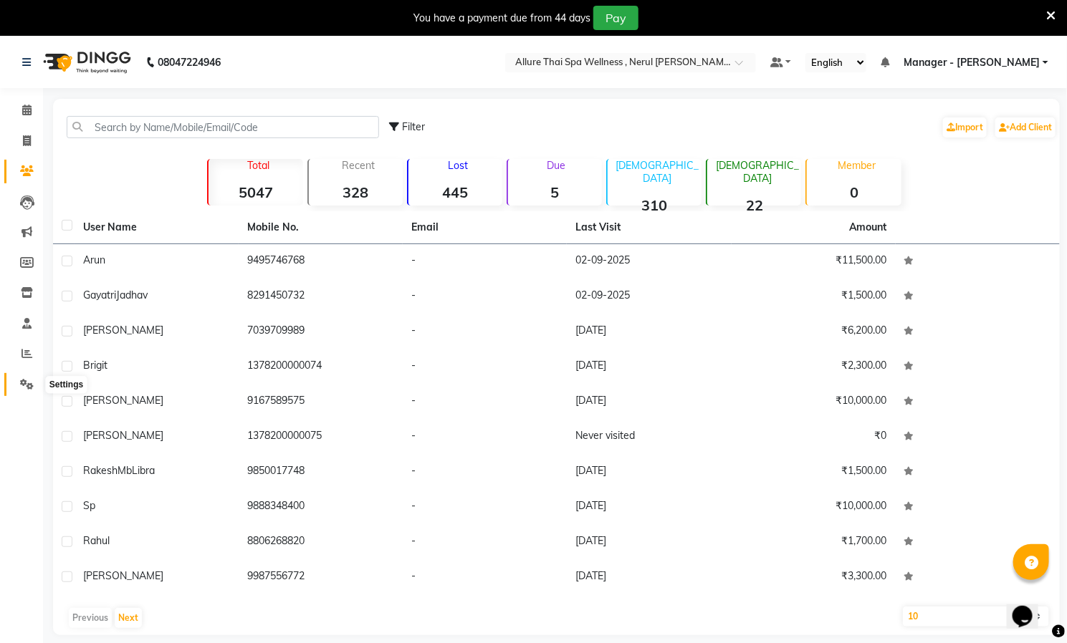
click at [24, 383] on icon at bounding box center [27, 384] width 14 height 11
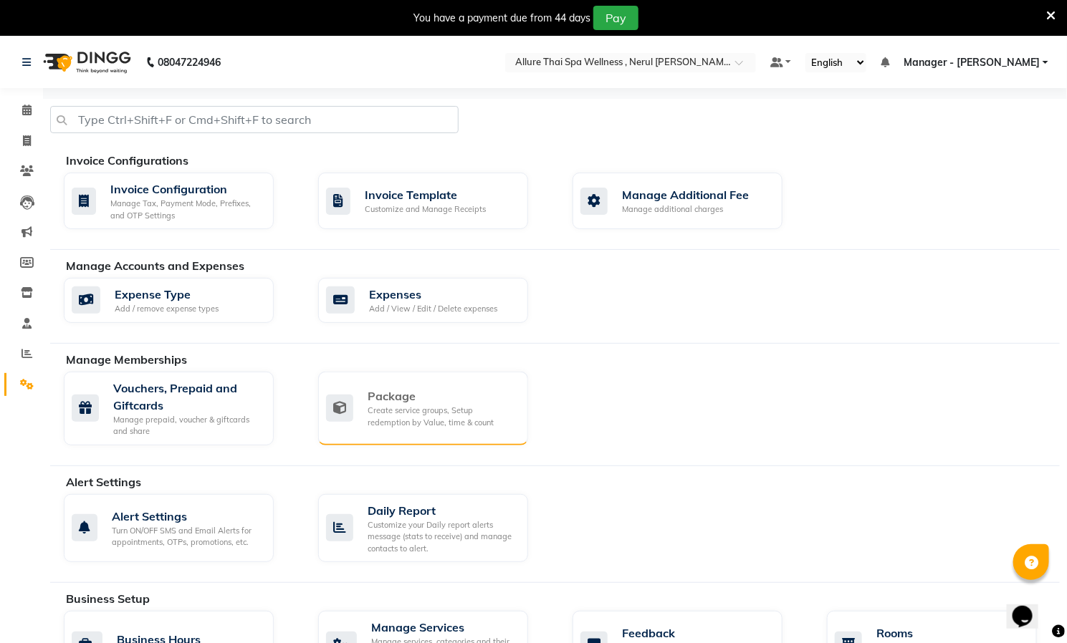
click at [448, 413] on div "Create service groups, Setup redemption by Value, time & count" at bounding box center [442, 417] width 149 height 24
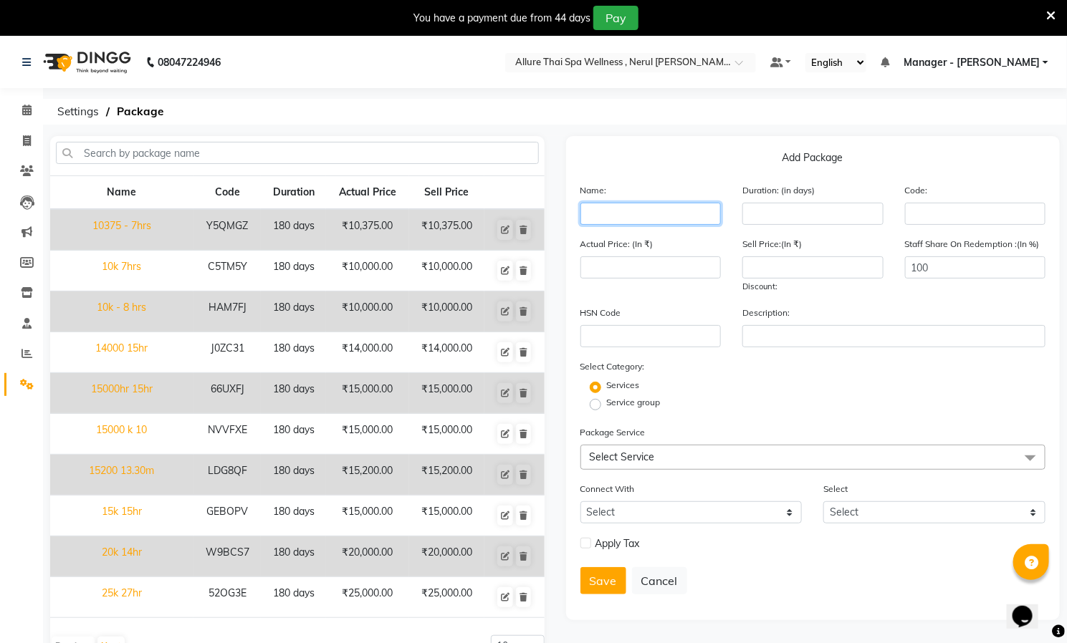
click at [638, 209] on input "text" at bounding box center [650, 214] width 141 height 22
click at [704, 446] on span "Select Service" at bounding box center [813, 457] width 466 height 25
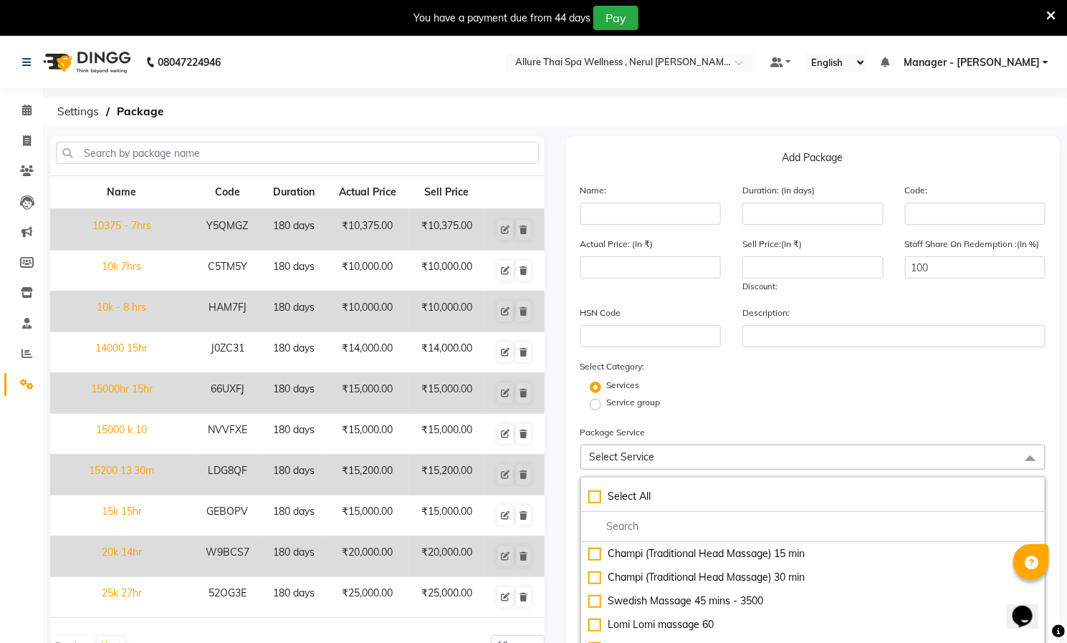
click at [729, 411] on div "Service group" at bounding box center [813, 404] width 487 height 17
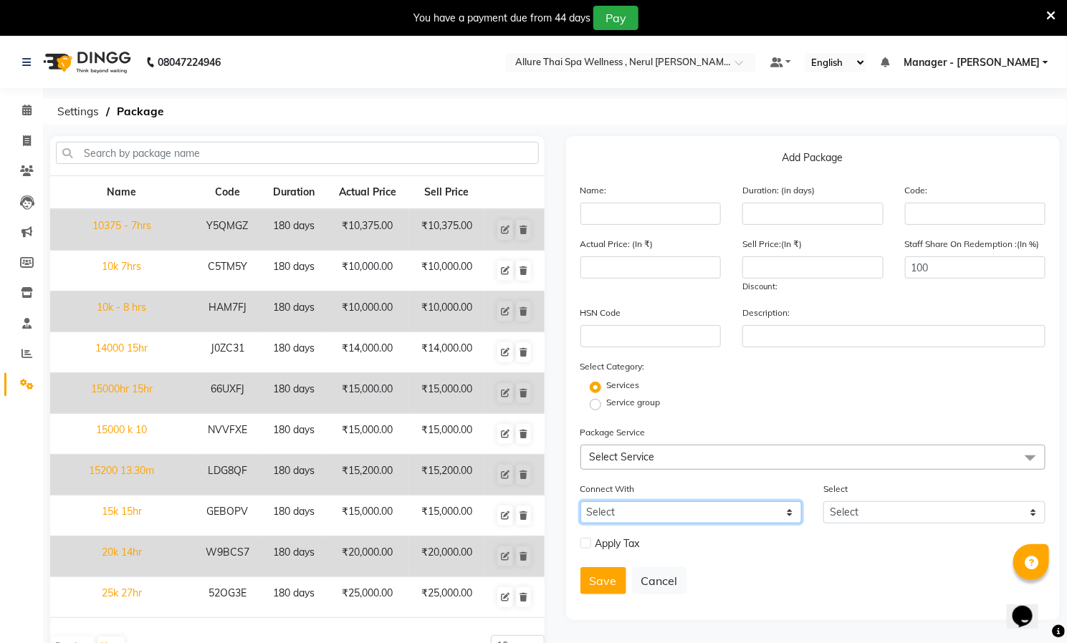
click at [750, 503] on select "Select Membership Prepaid Voucher" at bounding box center [691, 512] width 222 height 22
click at [24, 136] on icon at bounding box center [27, 140] width 8 height 11
select select "service"
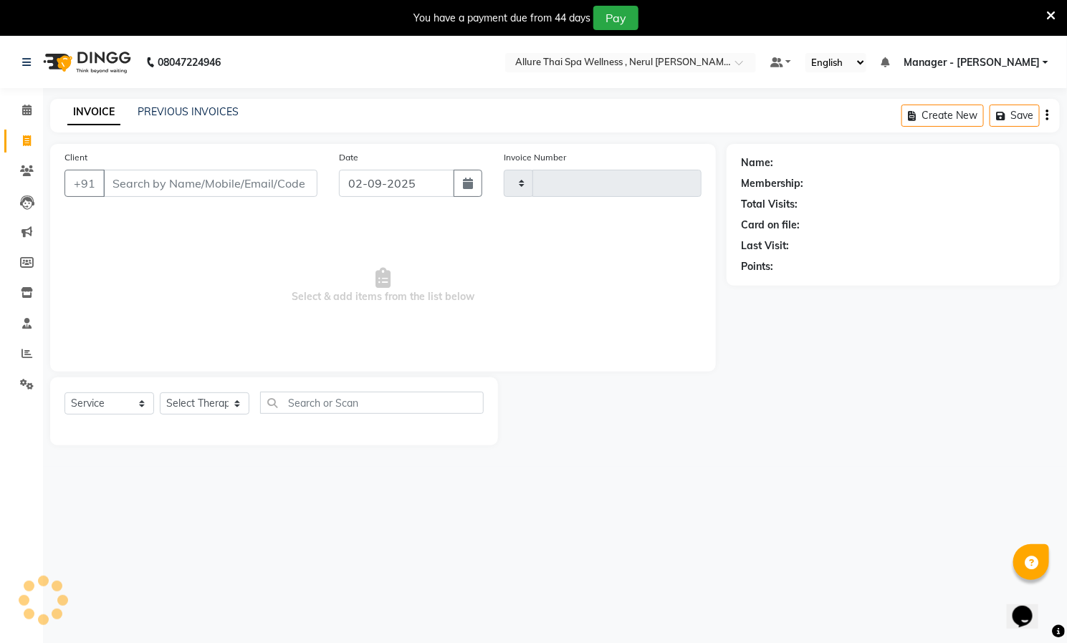
type input "0617"
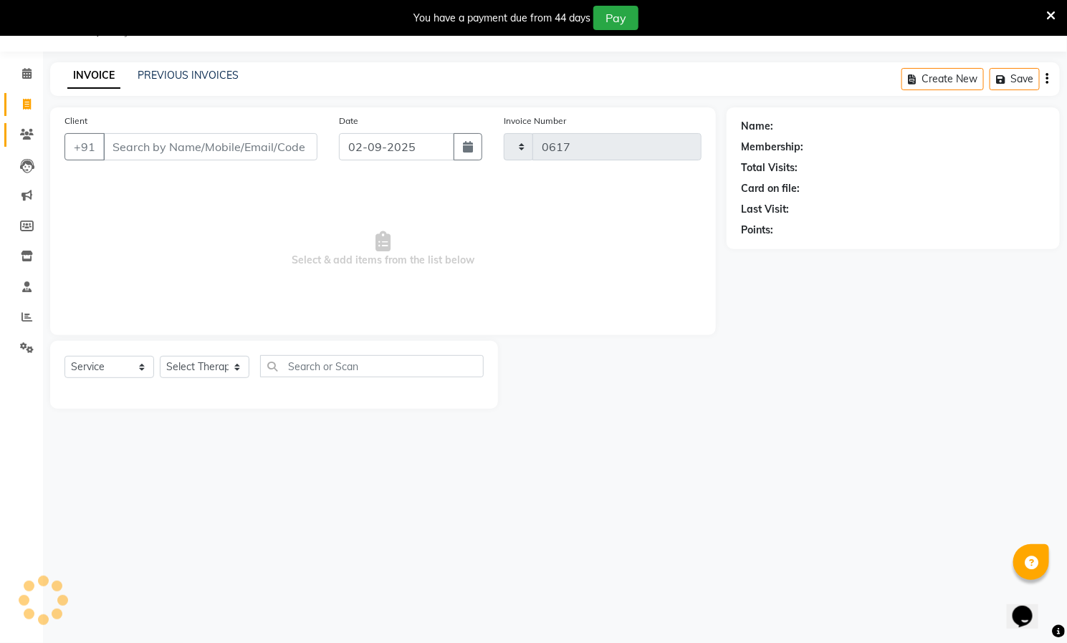
select select "8529"
click at [24, 67] on span at bounding box center [26, 74] width 25 height 16
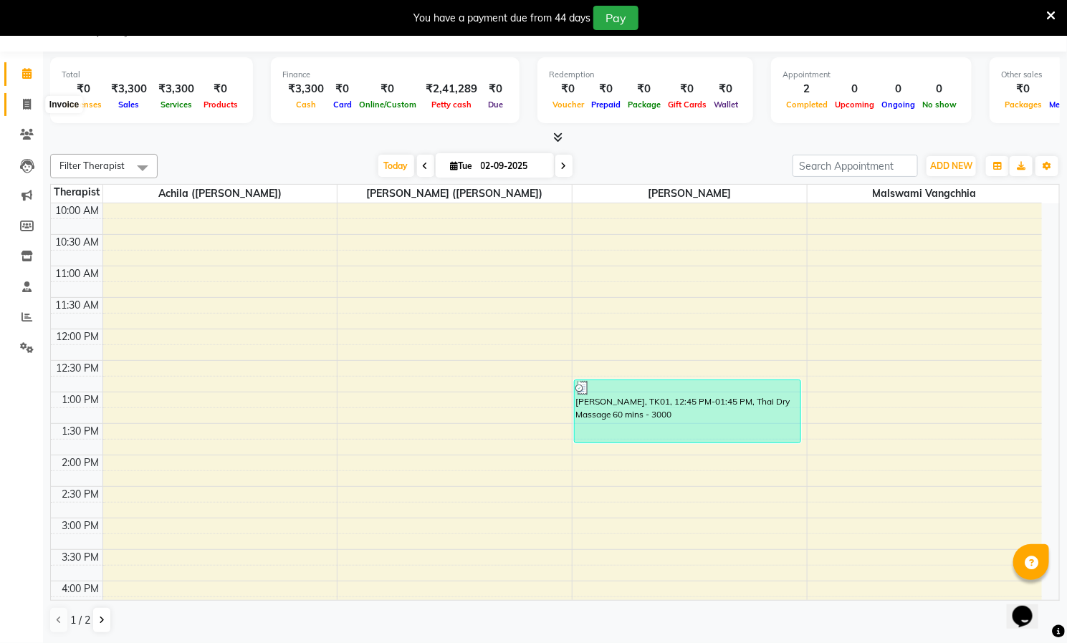
click at [24, 100] on icon at bounding box center [27, 104] width 8 height 11
select select "8529"
select select "service"
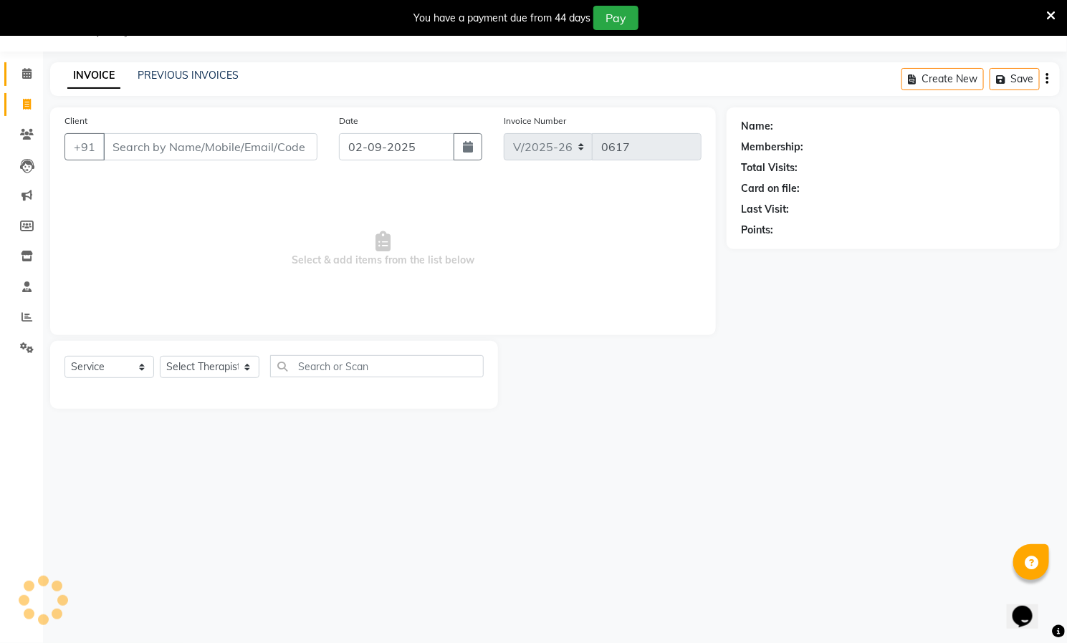
click at [24, 64] on link "Calendar" at bounding box center [21, 74] width 34 height 24
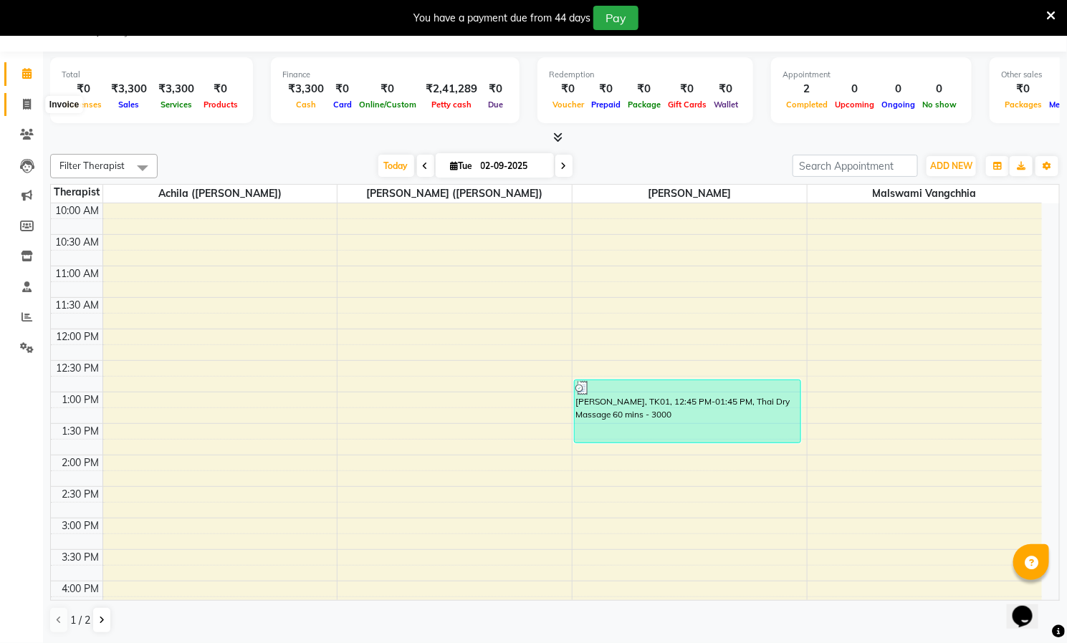
click at [23, 103] on icon at bounding box center [27, 104] width 8 height 11
select select "8529"
select select "service"
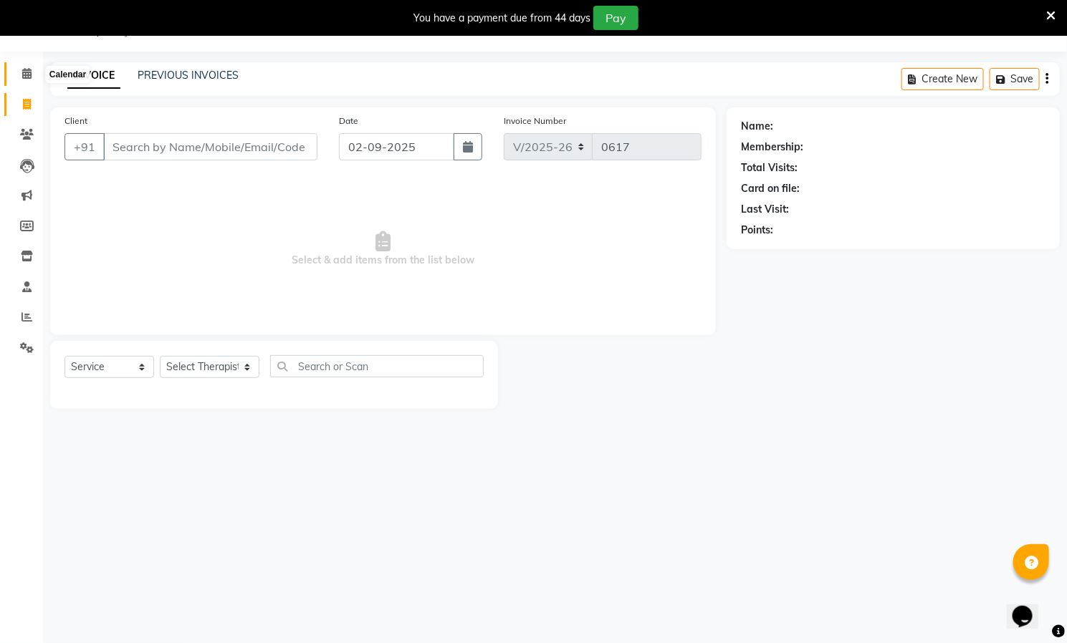
click at [24, 71] on icon at bounding box center [26, 73] width 9 height 11
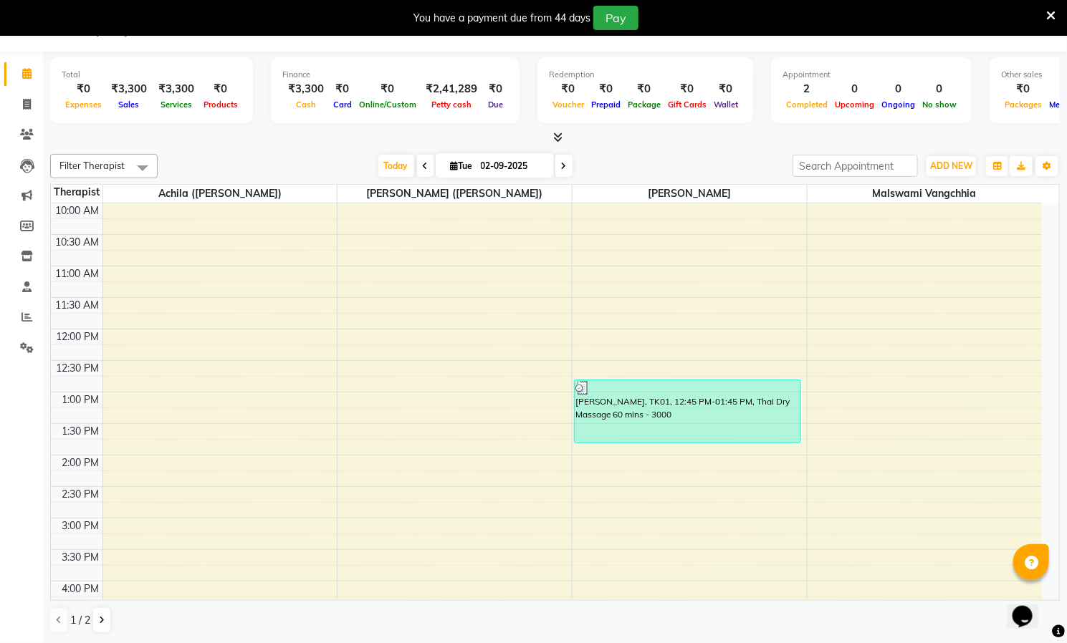
click at [423, 165] on icon at bounding box center [426, 166] width 6 height 9
type input "[DATE]"
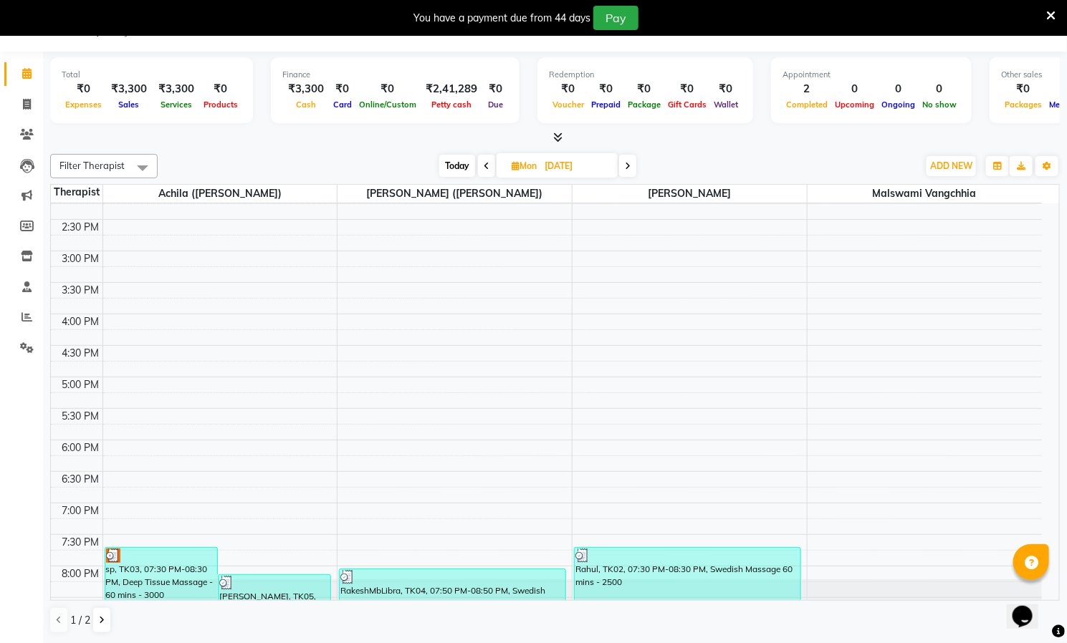
scroll to position [504, 0]
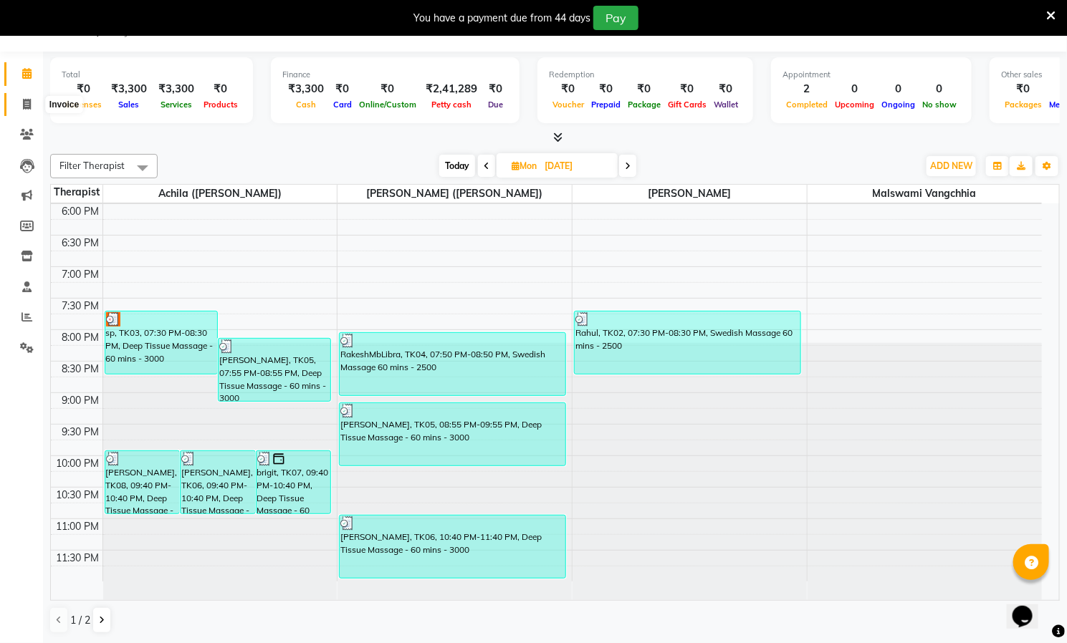
click at [20, 104] on span at bounding box center [26, 105] width 25 height 16
select select "8529"
select select "service"
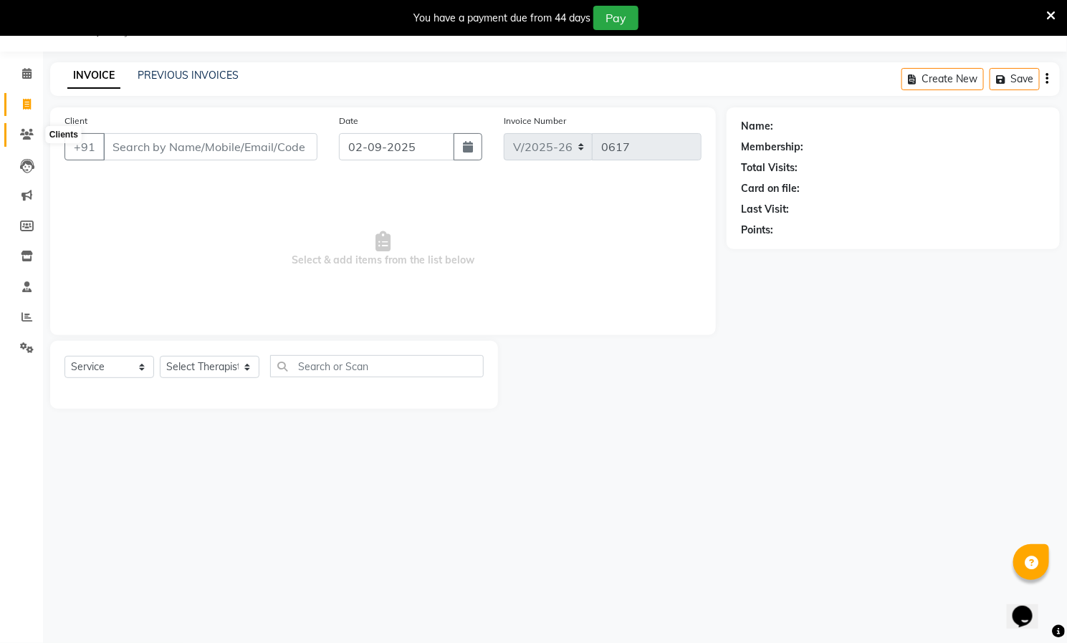
click at [26, 129] on icon at bounding box center [27, 134] width 14 height 11
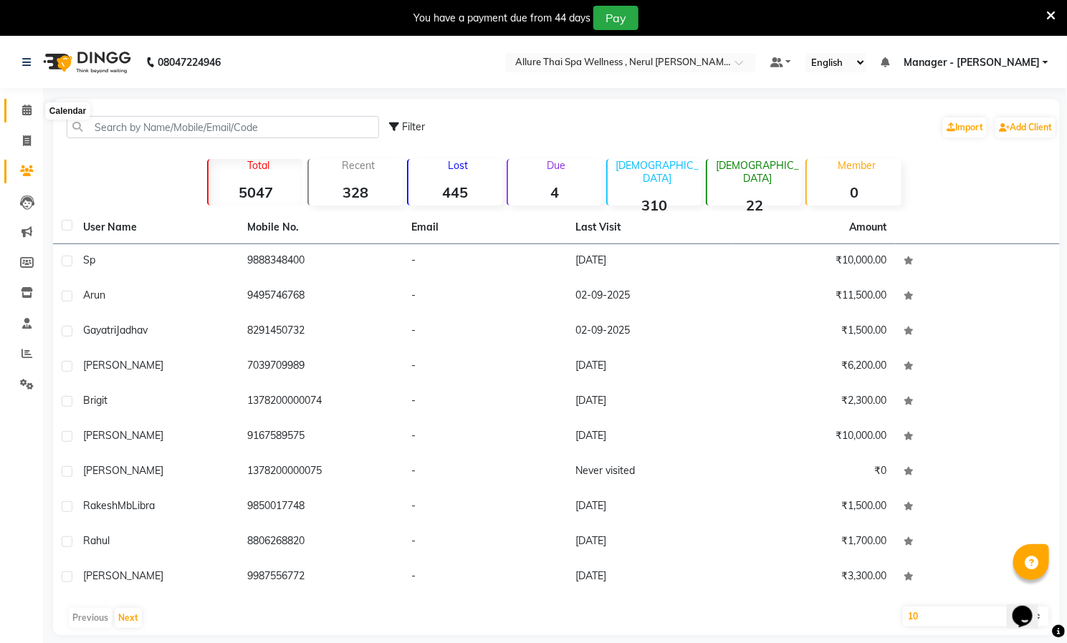
click at [27, 108] on icon at bounding box center [26, 110] width 9 height 11
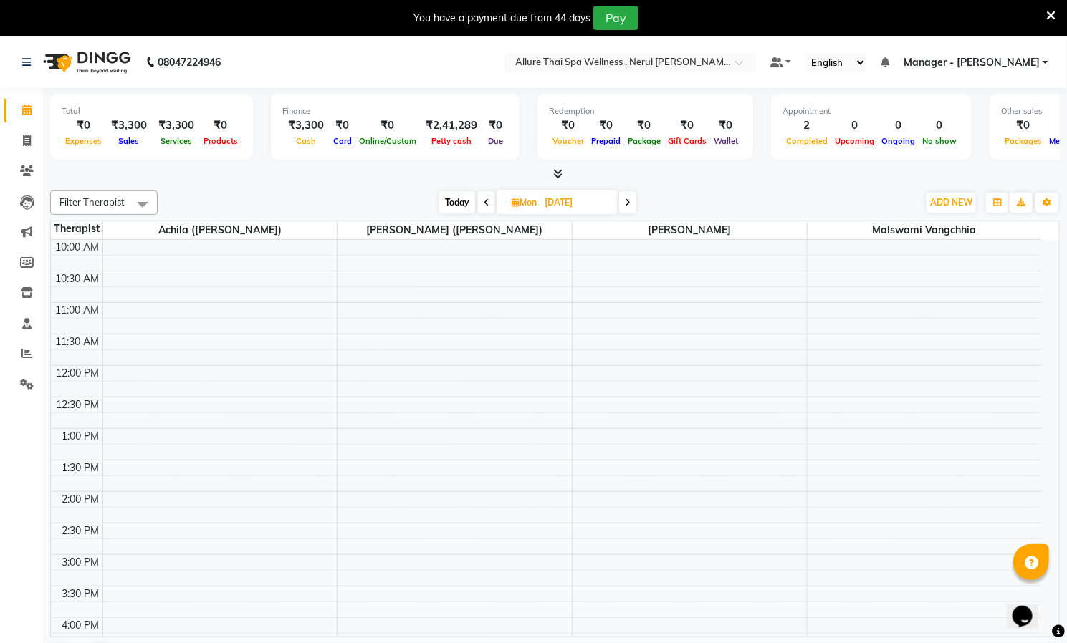
click at [628, 200] on icon at bounding box center [628, 202] width 6 height 9
type input "02-09-2025"
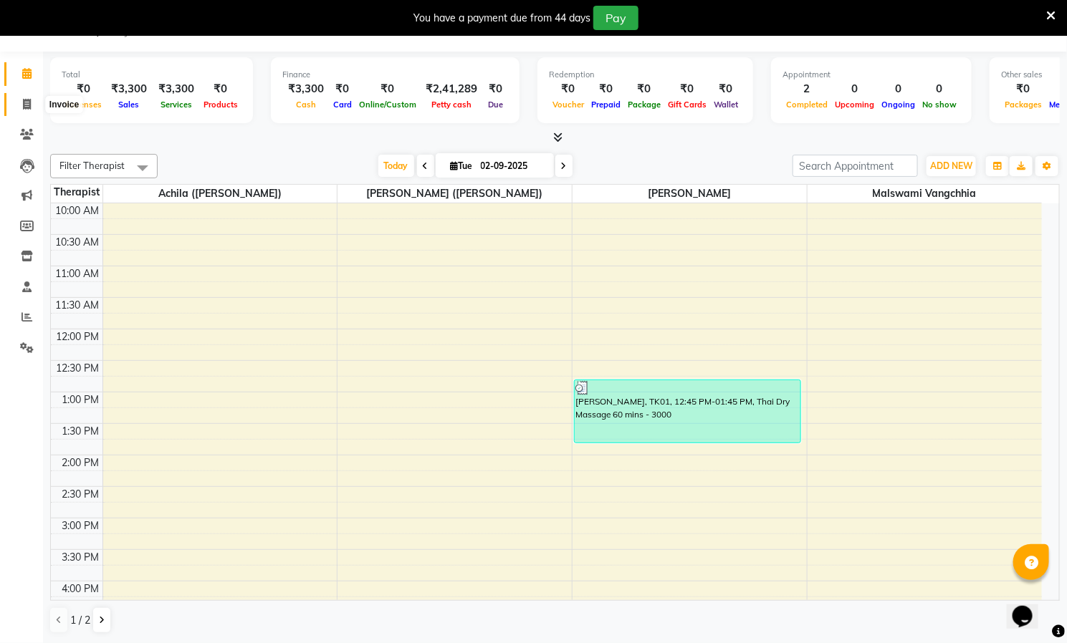
click at [21, 103] on span at bounding box center [26, 105] width 25 height 16
select select "service"
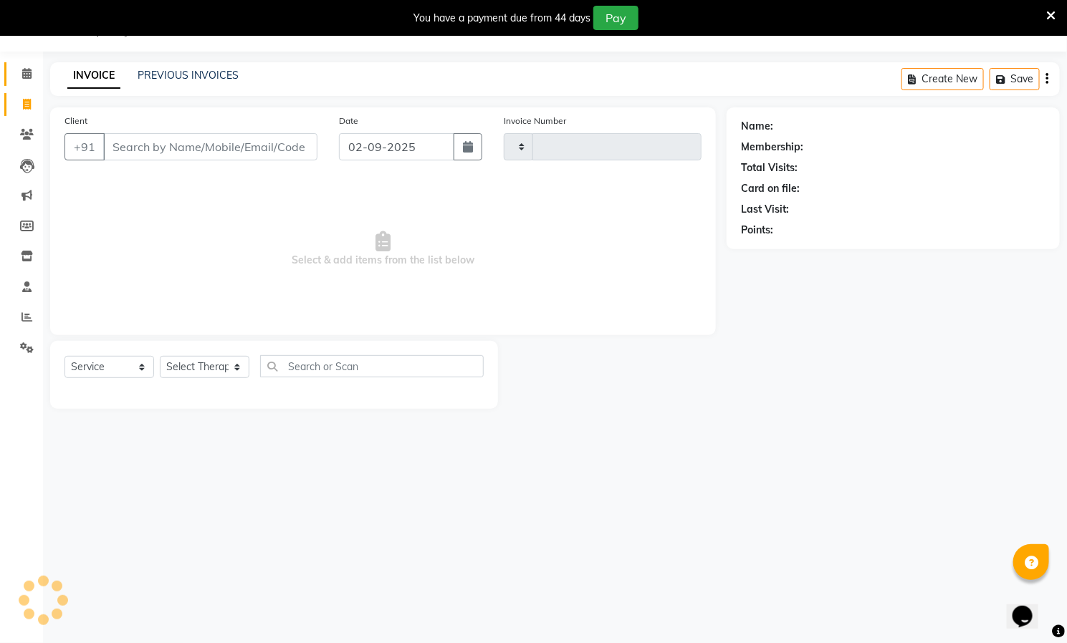
type input "0617"
select select "8529"
click at [155, 147] on input "Client" at bounding box center [210, 146] width 214 height 27
paste input "9969701848"
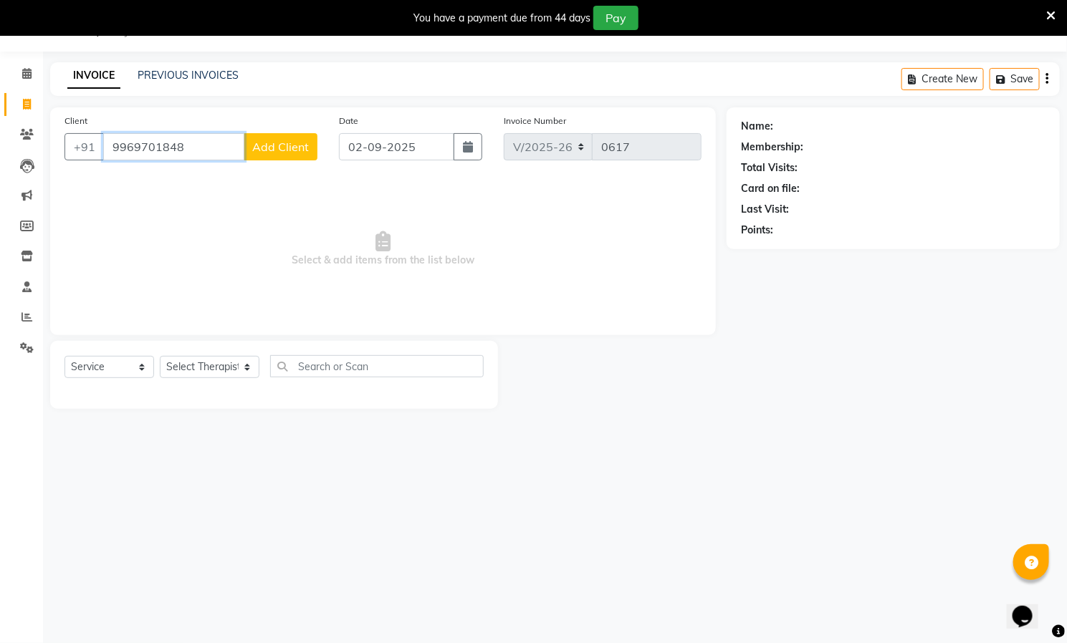
type input "9969701848"
click at [271, 145] on span "Add Client" at bounding box center [280, 147] width 57 height 14
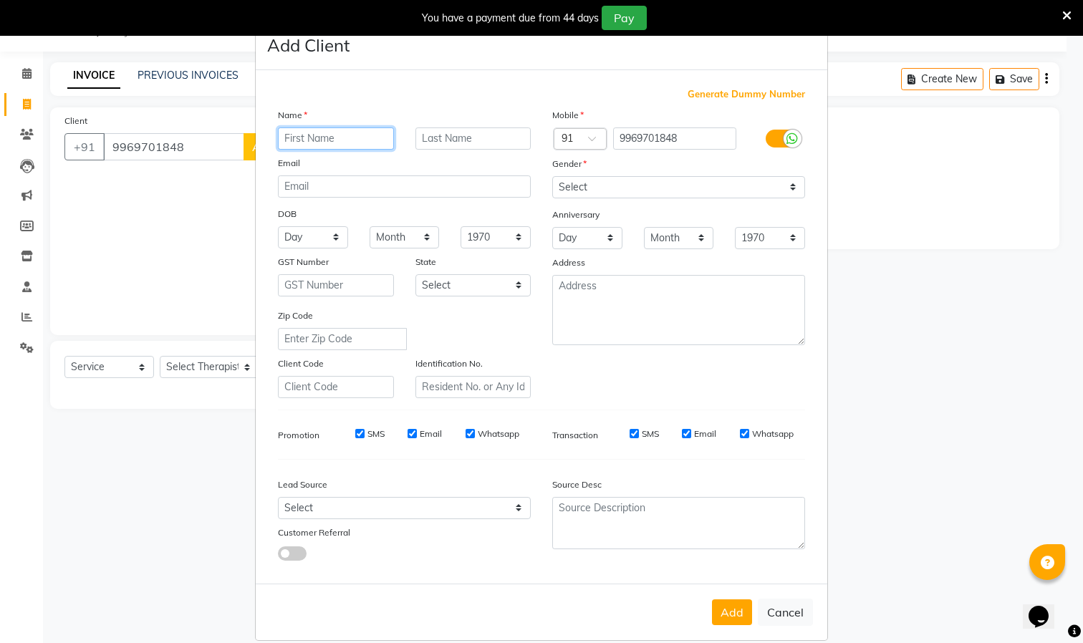
click at [327, 138] on input "text" at bounding box center [336, 139] width 116 height 22
paste input "[PERSON_NAME]"
type input "[PERSON_NAME]"
click at [751, 187] on select "Select [DEMOGRAPHIC_DATA] [DEMOGRAPHIC_DATA] Other Prefer Not To Say" at bounding box center [678, 187] width 253 height 22
select select "[DEMOGRAPHIC_DATA]"
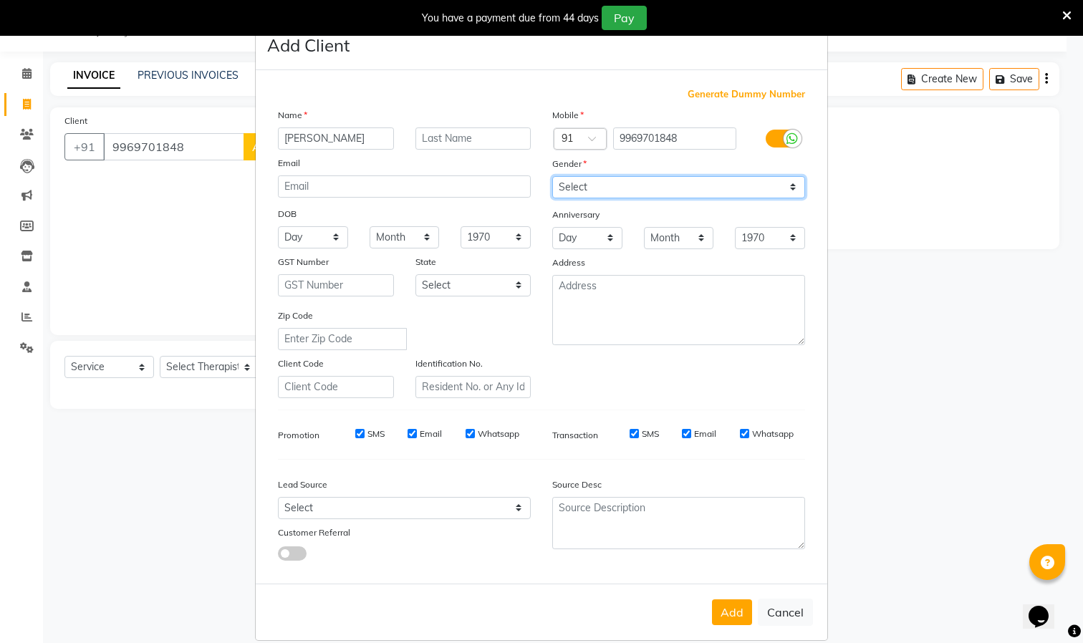
click at [552, 176] on select "Select [DEMOGRAPHIC_DATA] [DEMOGRAPHIC_DATA] Other Prefer Not To Say" at bounding box center [678, 187] width 253 height 22
click at [714, 613] on button "Add" at bounding box center [732, 613] width 40 height 26
select select
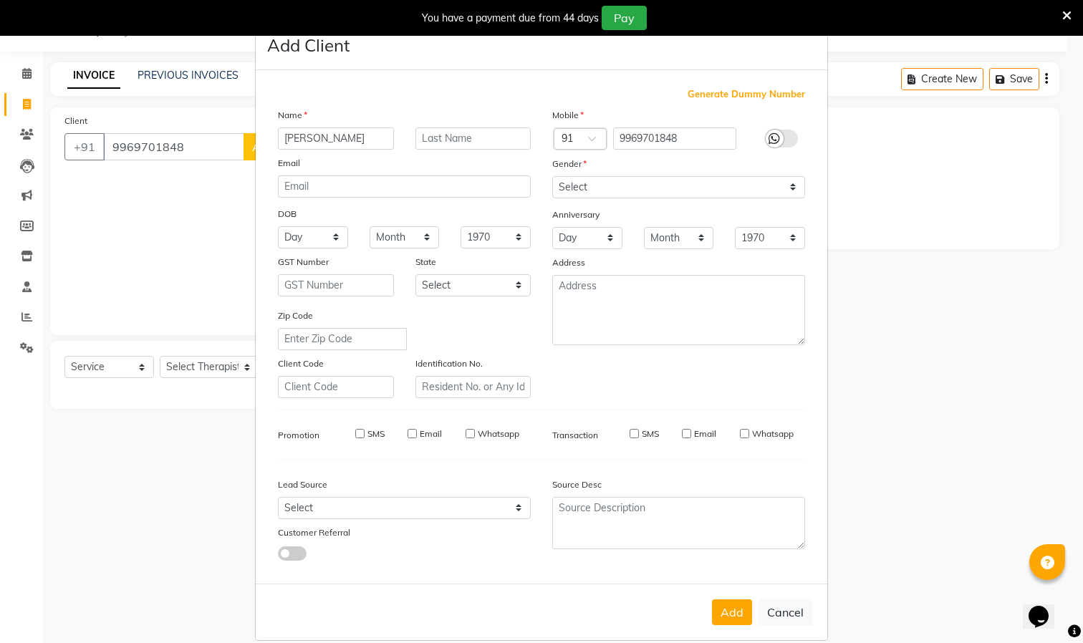
select select
checkbox input "false"
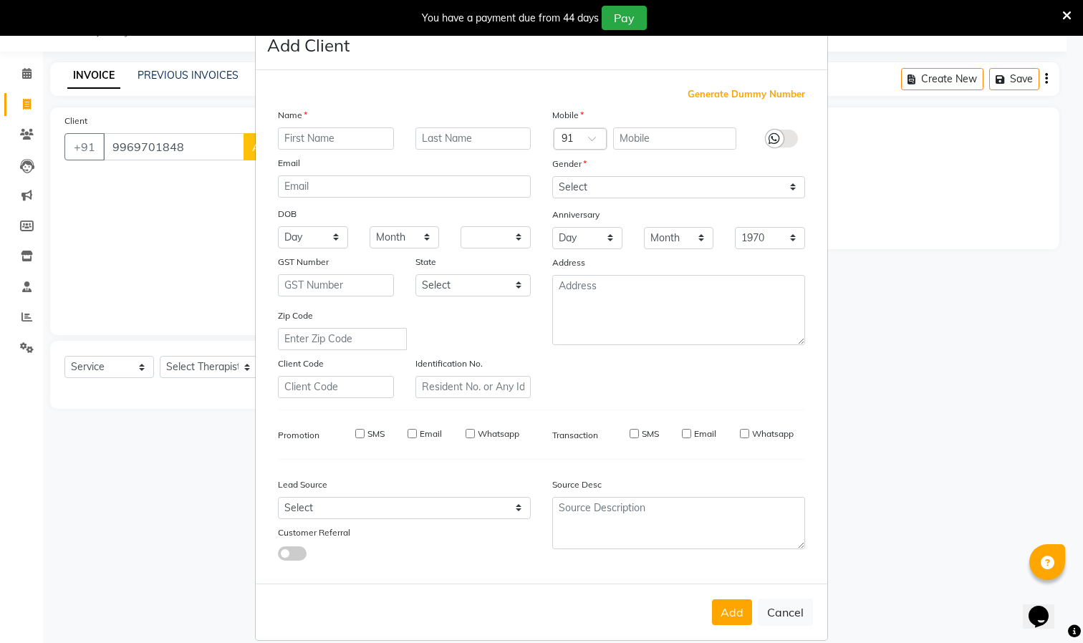
checkbox input "false"
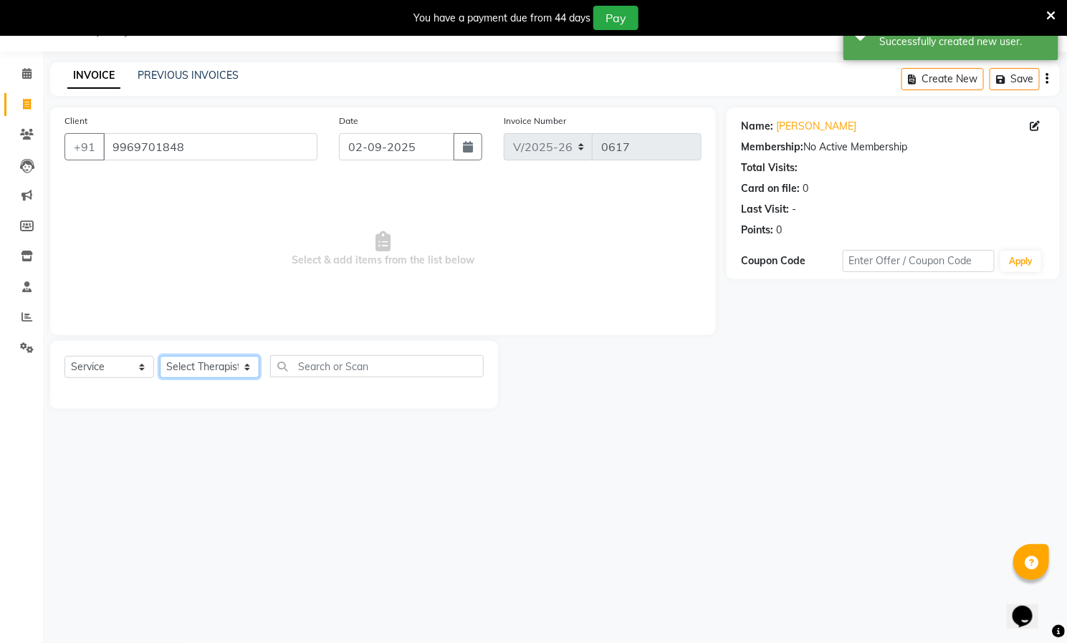
click at [217, 368] on select "Select Therapist [PERSON_NAME] ([PERSON_NAME]) [PERSON_NAME][DEMOGRAPHIC_DATA] …" at bounding box center [210, 367] width 100 height 22
select select "85288"
click at [160, 357] on select "Select Therapist [PERSON_NAME] ([PERSON_NAME]) [PERSON_NAME][DEMOGRAPHIC_DATA] …" at bounding box center [210, 367] width 100 height 22
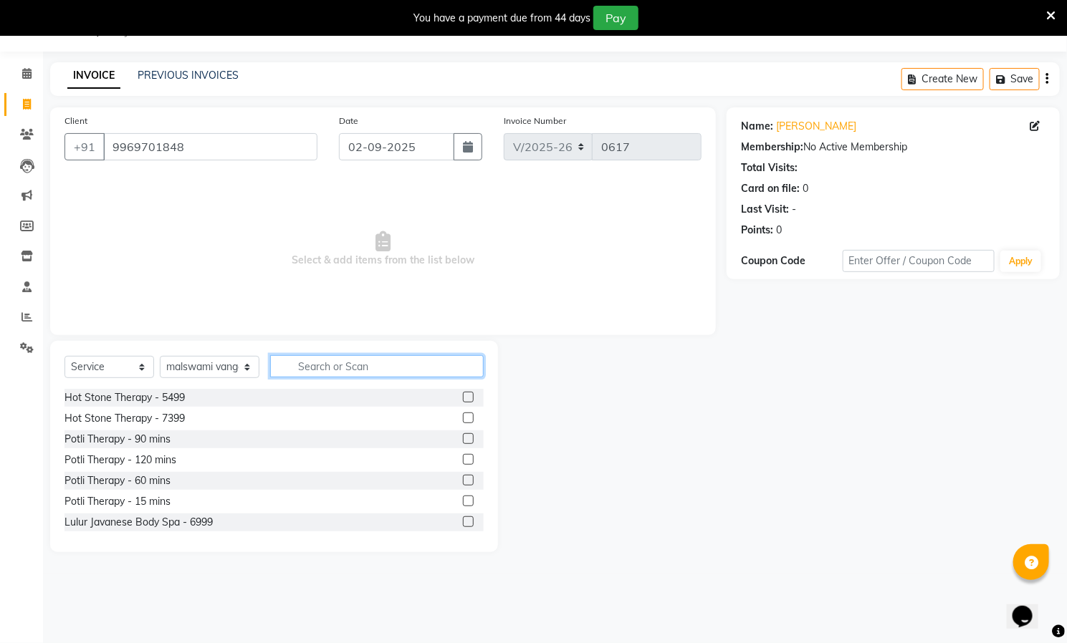
click at [363, 364] on input "text" at bounding box center [376, 366] width 213 height 22
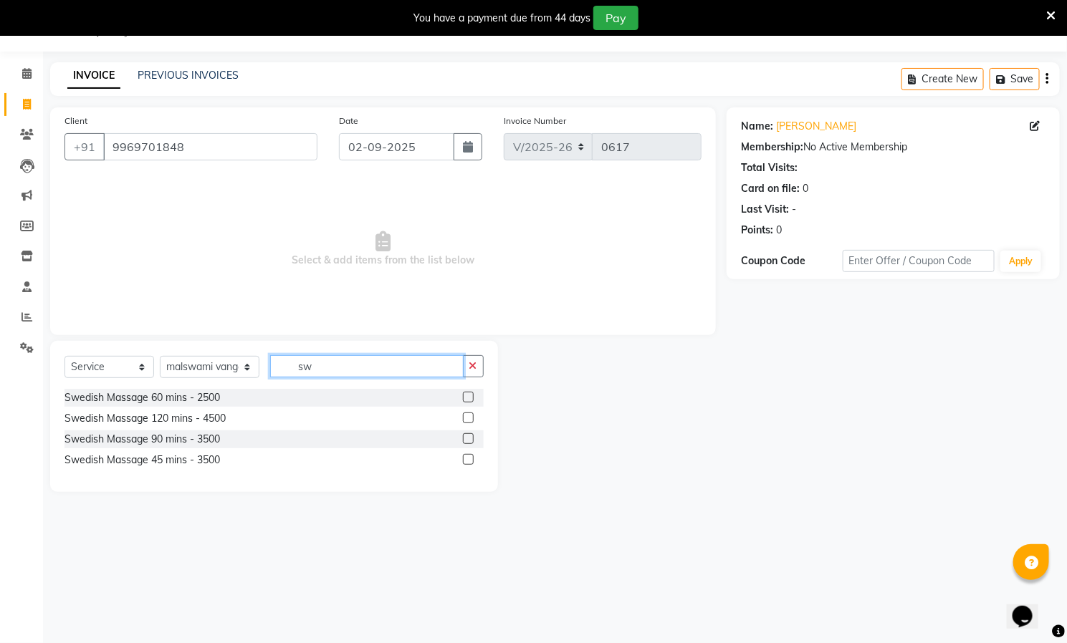
type input "sw"
click at [467, 396] on label at bounding box center [468, 397] width 11 height 11
click at [467, 396] on input "checkbox" at bounding box center [467, 397] width 9 height 9
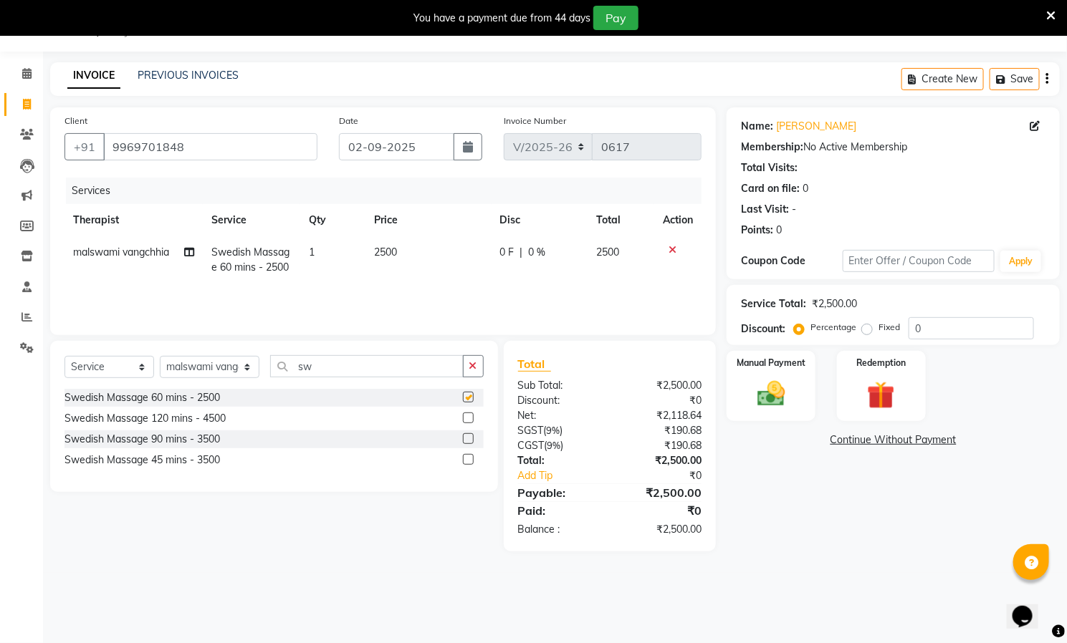
checkbox input "false"
click at [967, 325] on input "0" at bounding box center [970, 328] width 125 height 22
click at [878, 327] on label "Fixed" at bounding box center [888, 327] width 21 height 13
click at [869, 327] on input "Fixed" at bounding box center [870, 327] width 10 height 10
radio input "true"
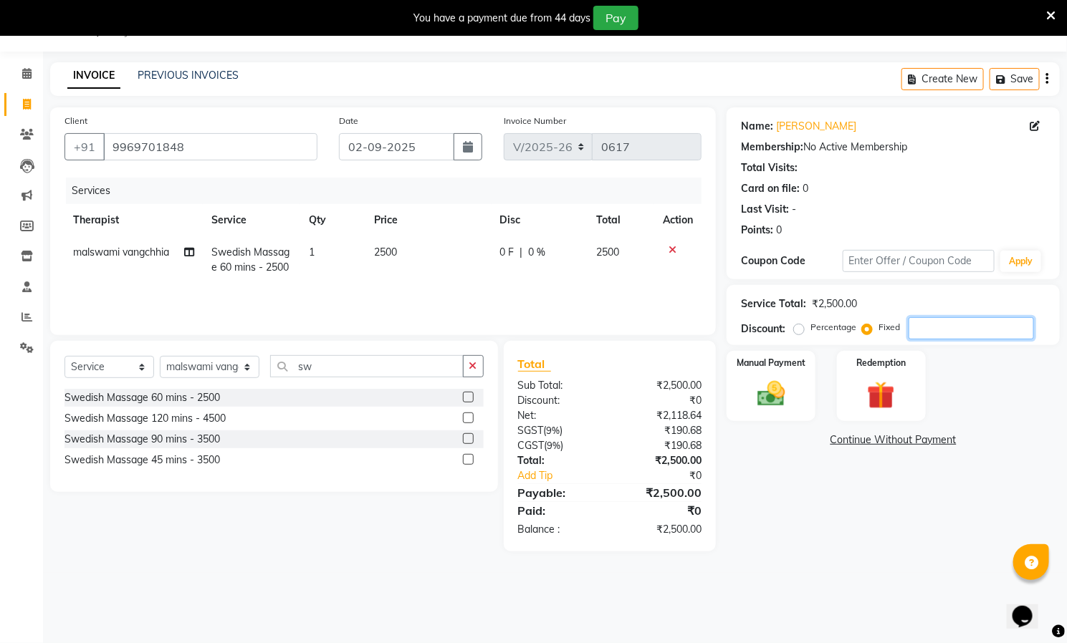
click at [944, 330] on input "number" at bounding box center [970, 328] width 125 height 22
type input "700"
click at [774, 398] on img at bounding box center [771, 394] width 47 height 33
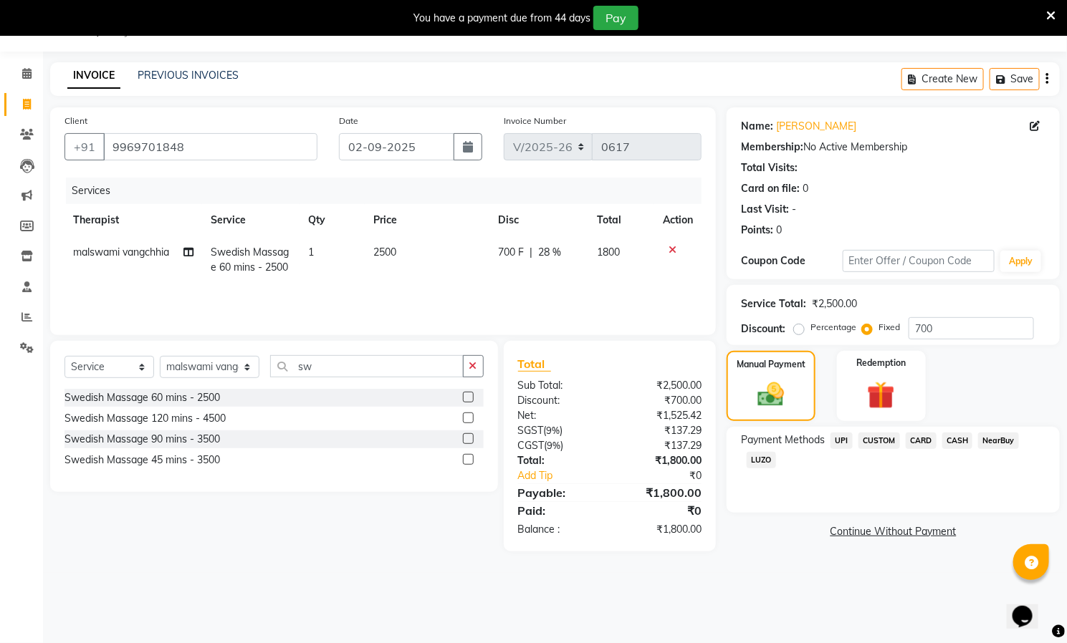
click at [953, 438] on span "CASH" at bounding box center [957, 441] width 31 height 16
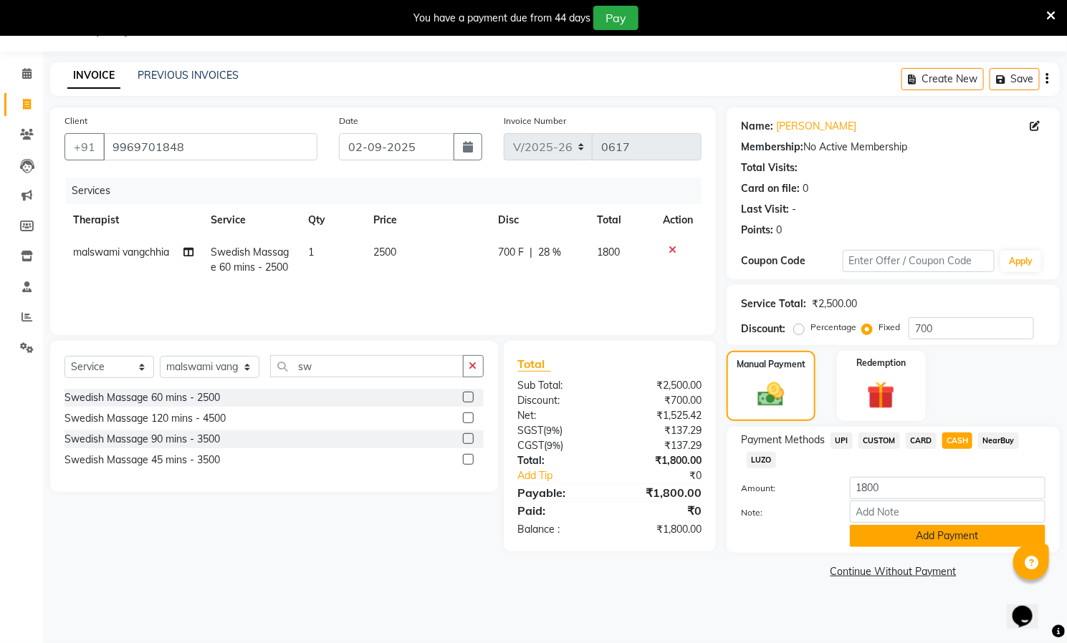
click at [933, 540] on button "Add Payment" at bounding box center [948, 536] width 196 height 22
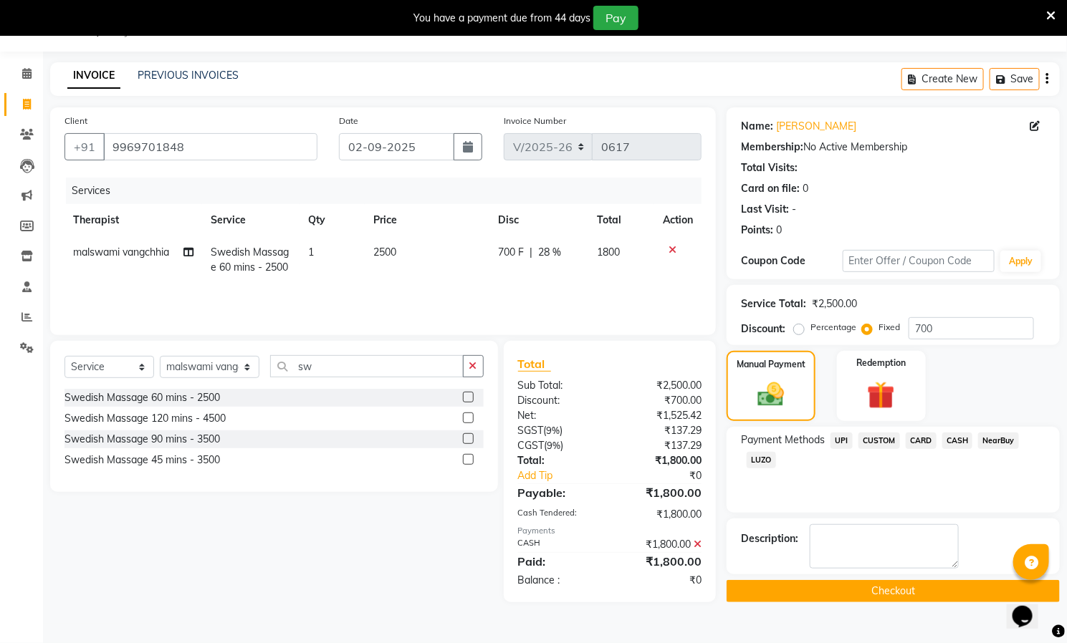
click at [856, 594] on button "Checkout" at bounding box center [892, 591] width 333 height 22
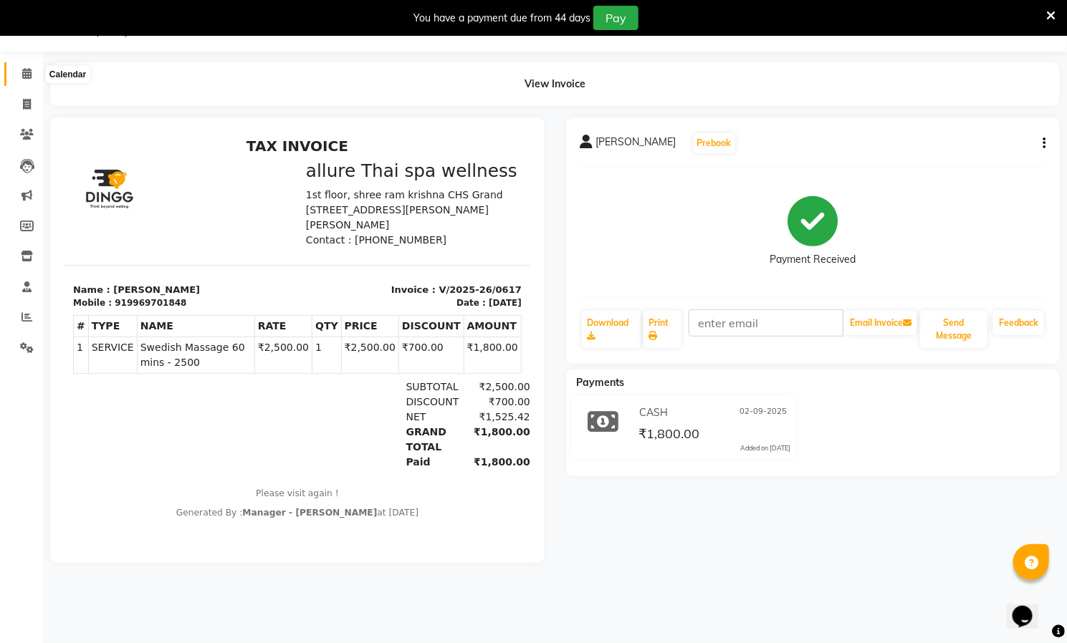
click at [26, 69] on icon at bounding box center [26, 73] width 9 height 11
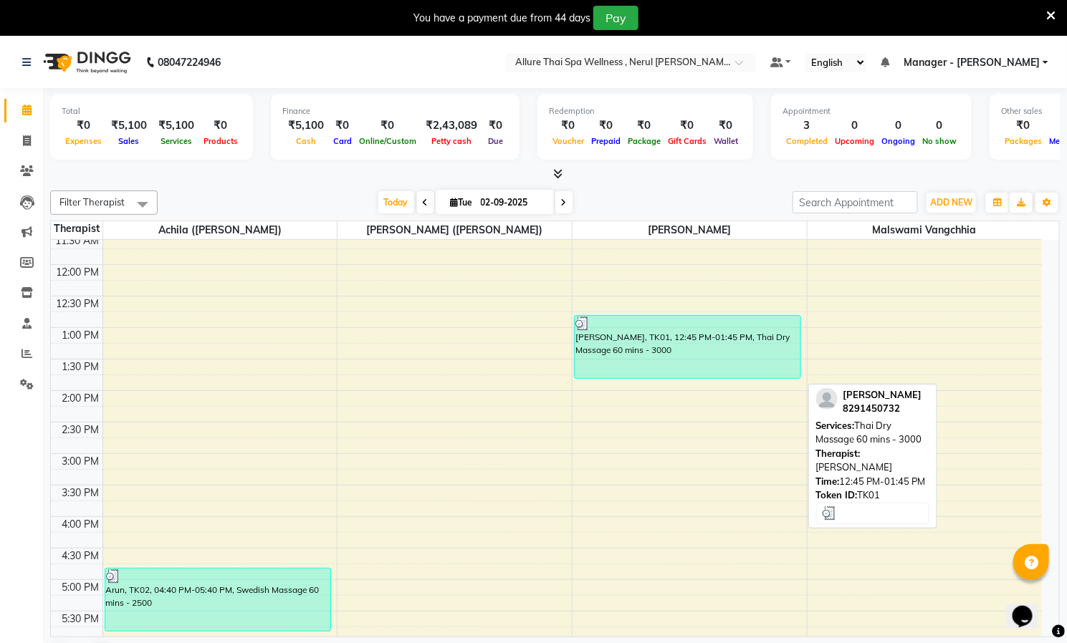
scroll to position [310, 0]
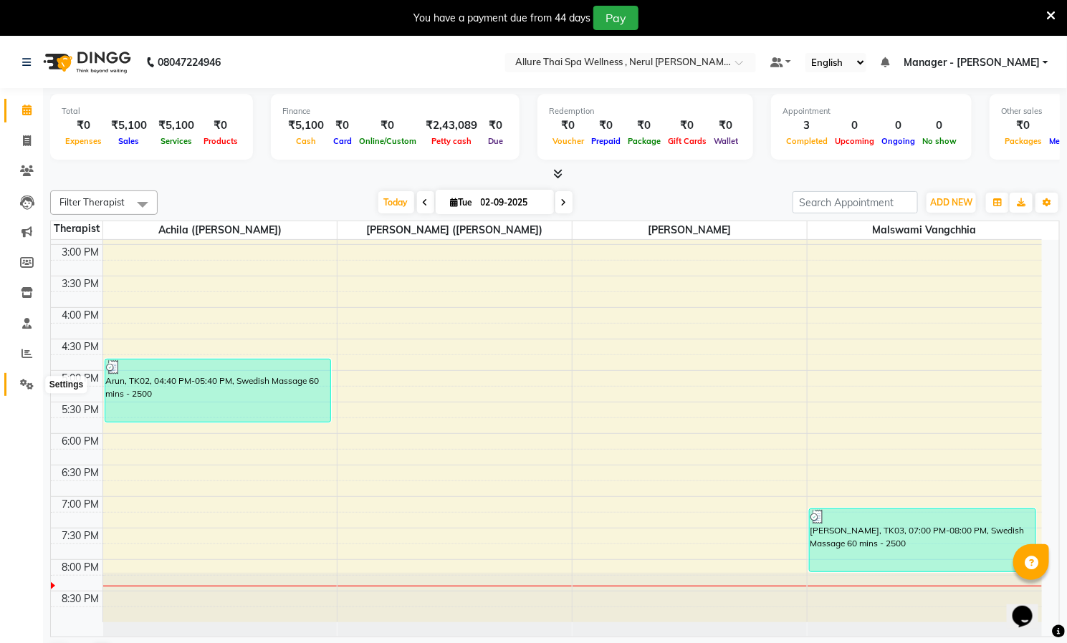
click at [24, 385] on icon at bounding box center [27, 384] width 14 height 11
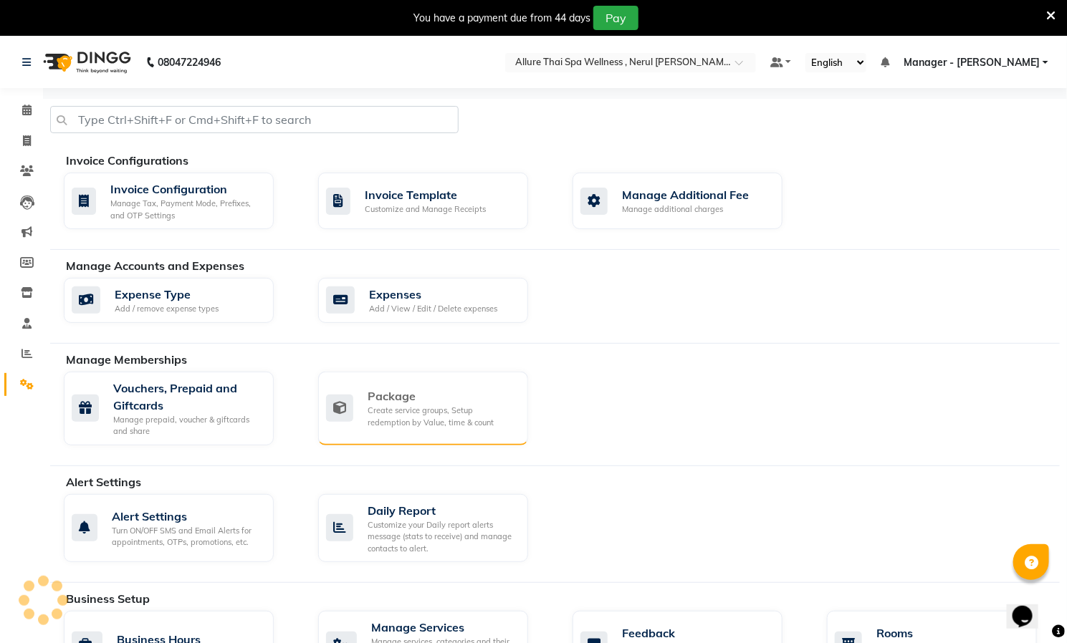
click at [393, 413] on div "Create service groups, Setup redemption by Value, time & count" at bounding box center [442, 417] width 149 height 24
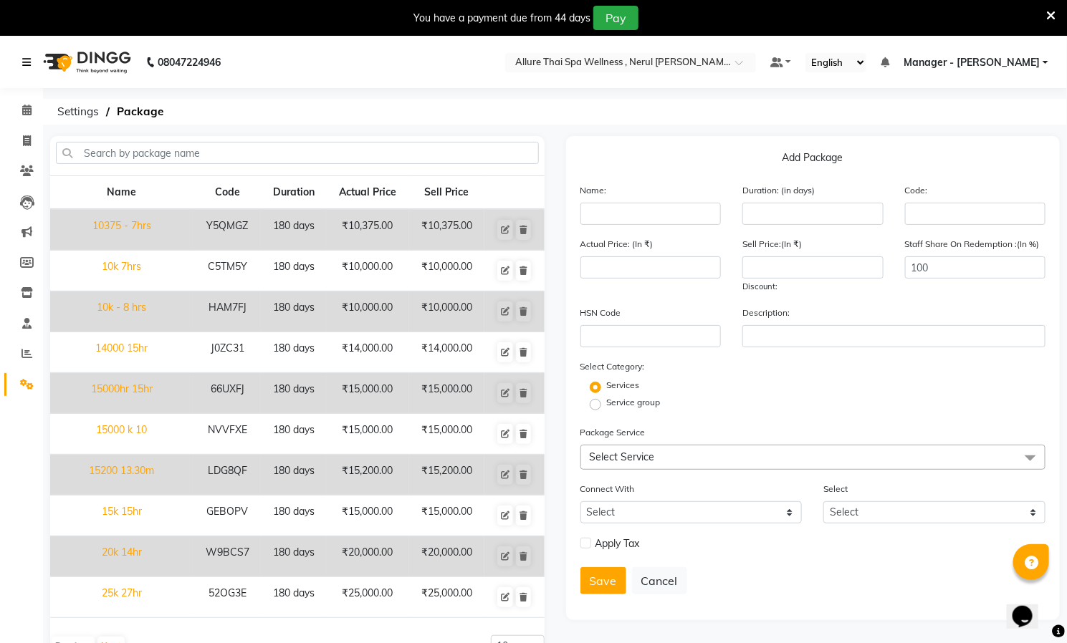
click at [22, 50] on link at bounding box center [29, 62] width 14 height 40
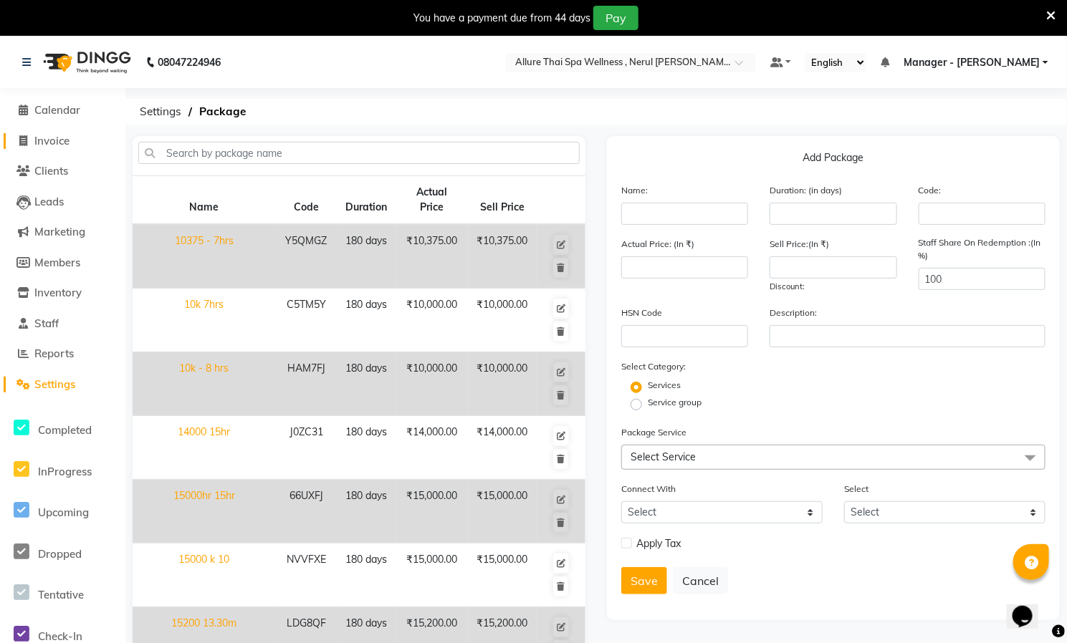
click at [24, 133] on span at bounding box center [23, 141] width 21 height 16
select select "service"
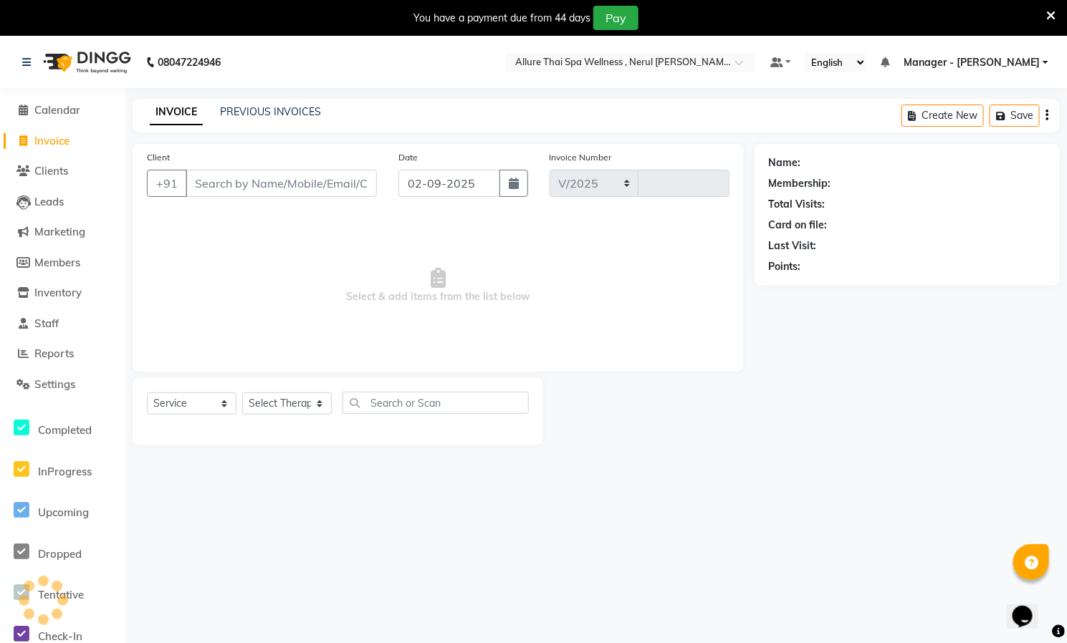
select select "8529"
type input "0618"
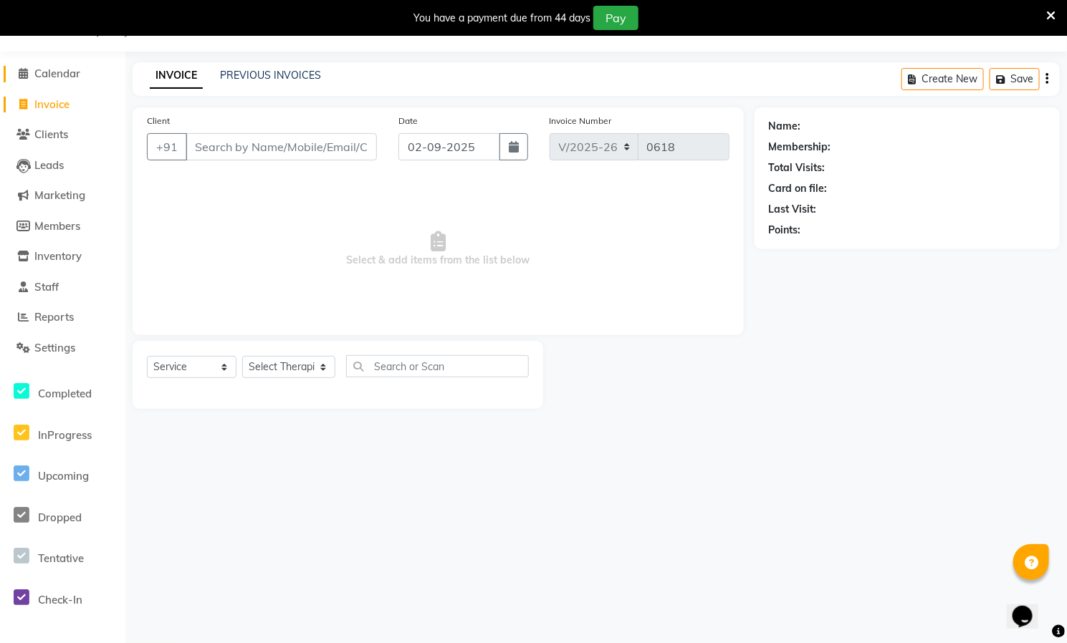
click at [19, 74] on icon at bounding box center [23, 73] width 9 height 11
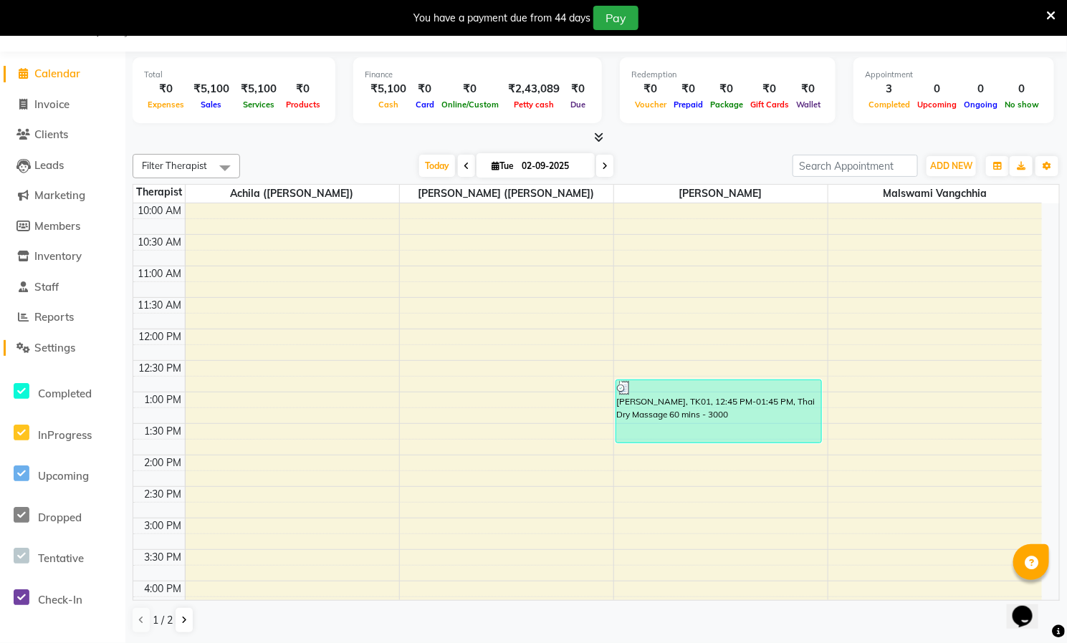
click at [24, 346] on icon at bounding box center [24, 347] width 14 height 11
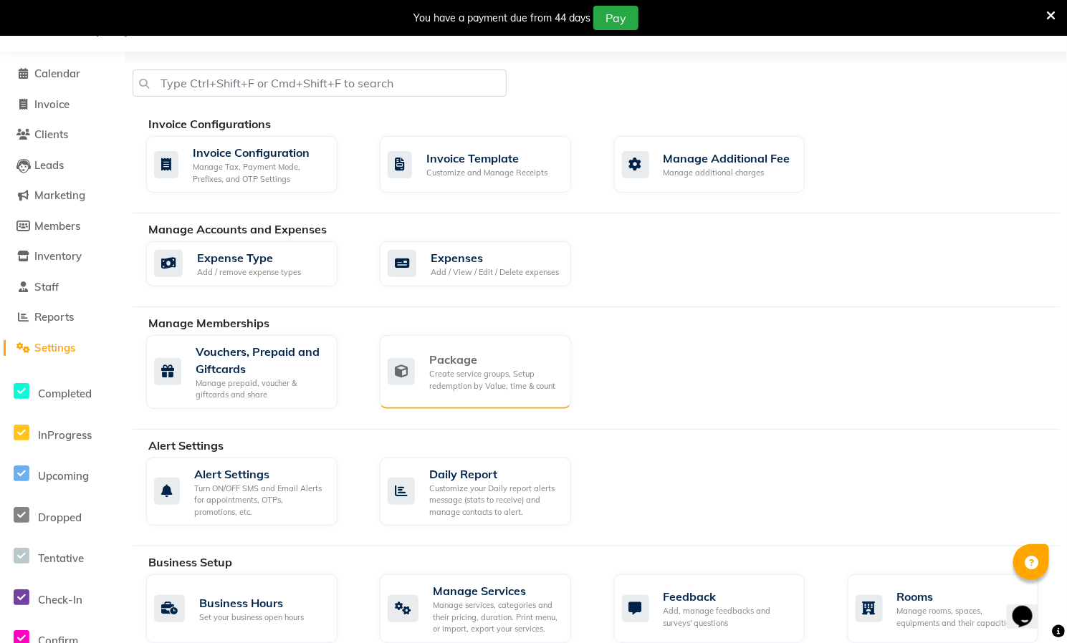
click at [484, 364] on div "Package" at bounding box center [494, 359] width 130 height 17
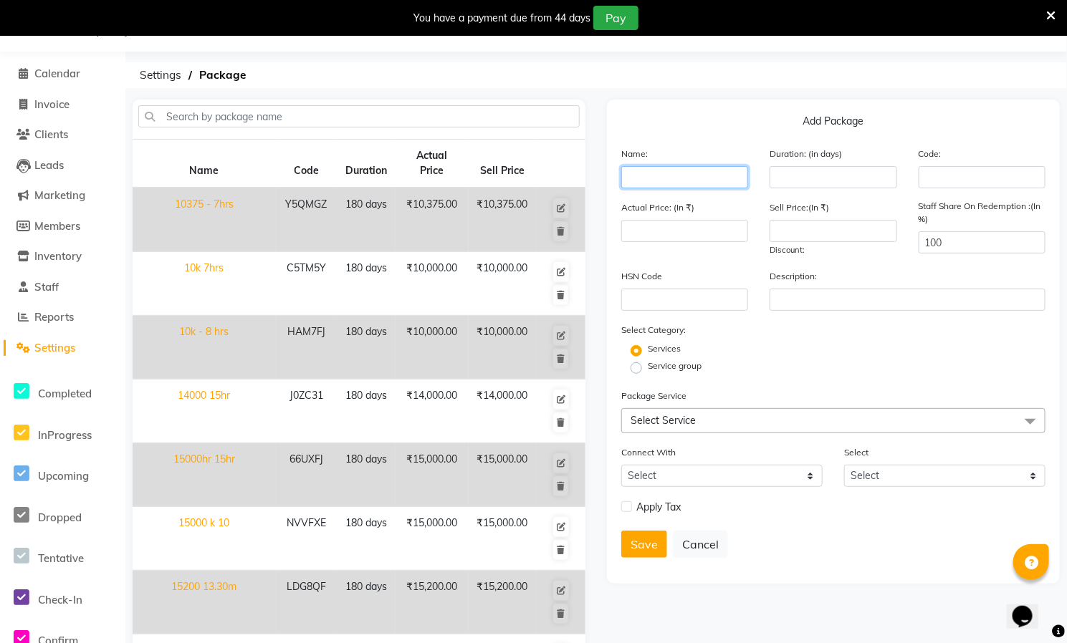
click at [688, 174] on input "text" at bounding box center [684, 177] width 127 height 22
type input "10000"
click at [819, 177] on input "number" at bounding box center [832, 177] width 127 height 22
type input "180"
click at [658, 222] on input "number" at bounding box center [684, 231] width 127 height 22
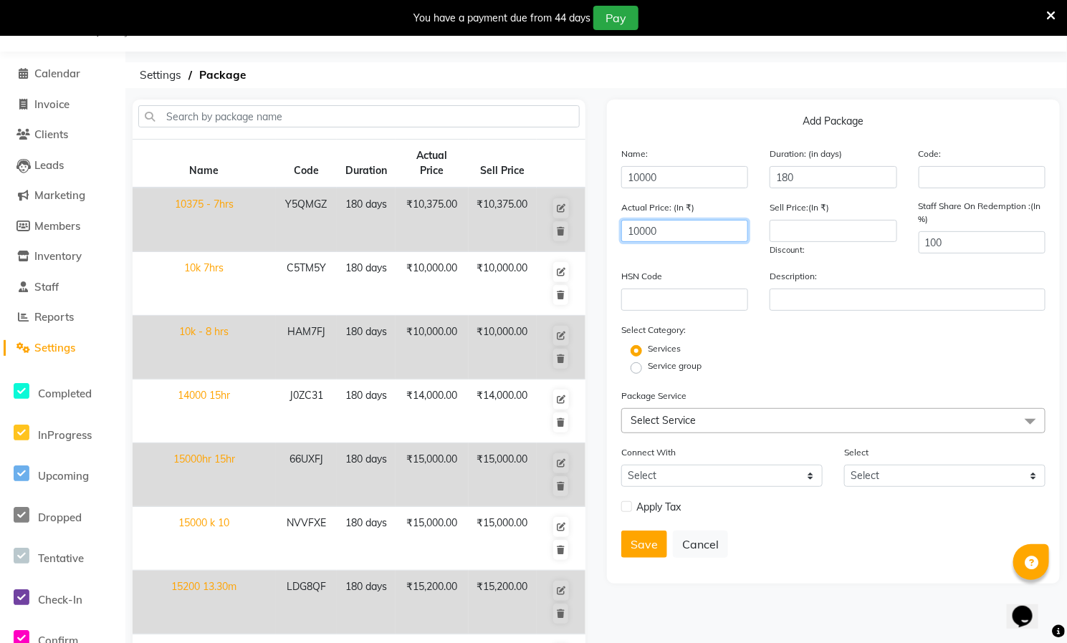
type input "10000"
click at [832, 233] on input "number" at bounding box center [832, 231] width 127 height 22
type input "10000"
click at [992, 247] on input "100" at bounding box center [981, 242] width 127 height 22
type input "1"
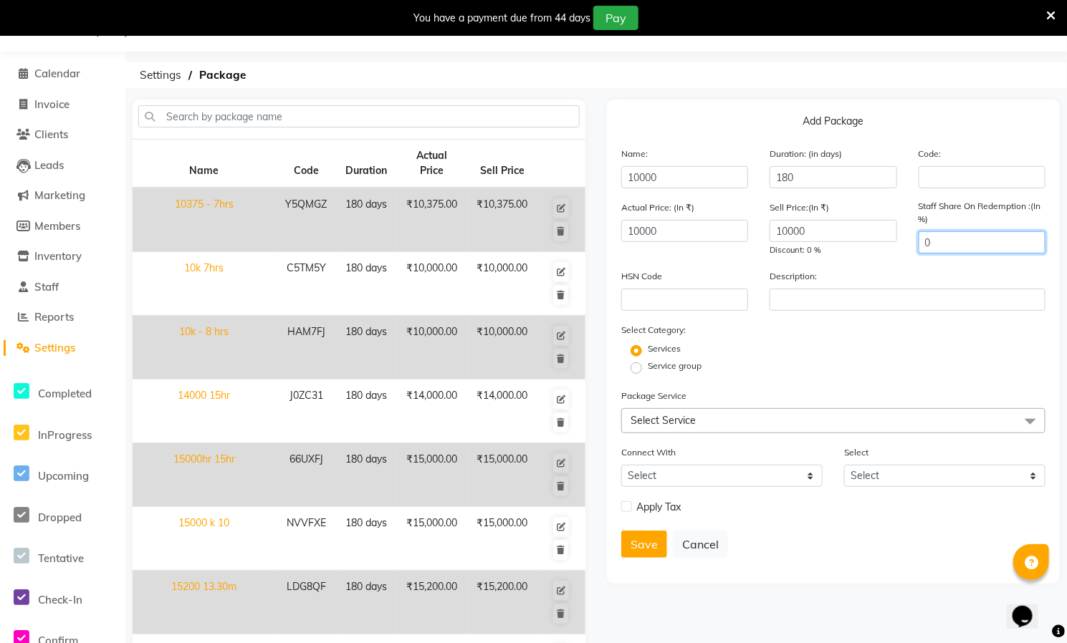
type input "0"
click at [671, 368] on label "Service group" at bounding box center [675, 366] width 54 height 13
click at [645, 368] on input "Service group" at bounding box center [640, 367] width 9 height 9
radio input "true"
radio input "false"
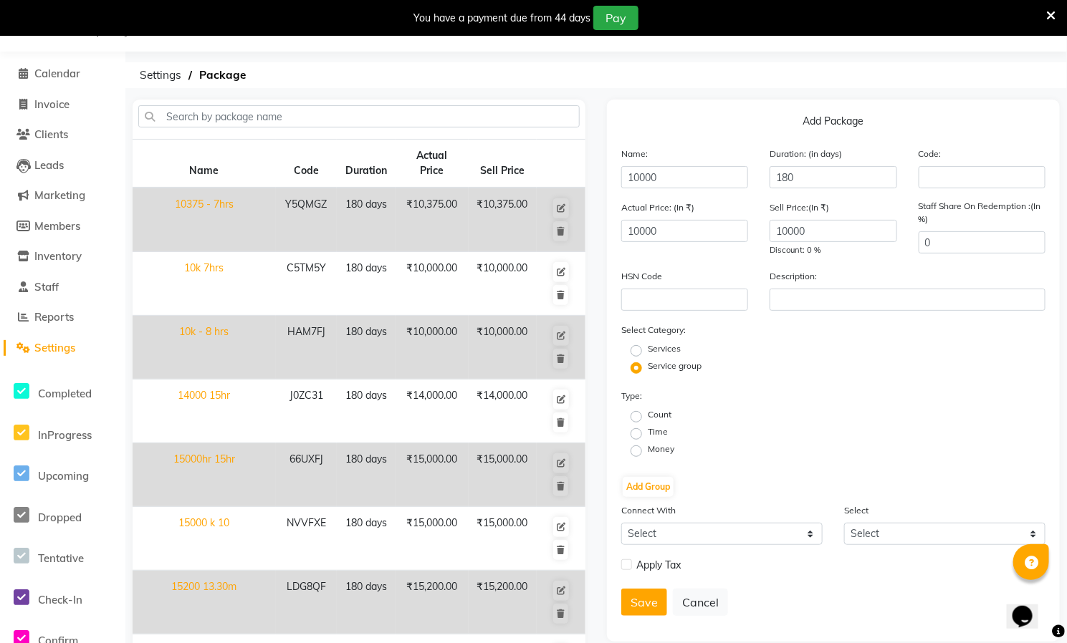
click at [653, 431] on label "Time" at bounding box center [658, 432] width 20 height 13
click at [645, 431] on input "Time" at bounding box center [640, 432] width 9 height 9
radio input "true"
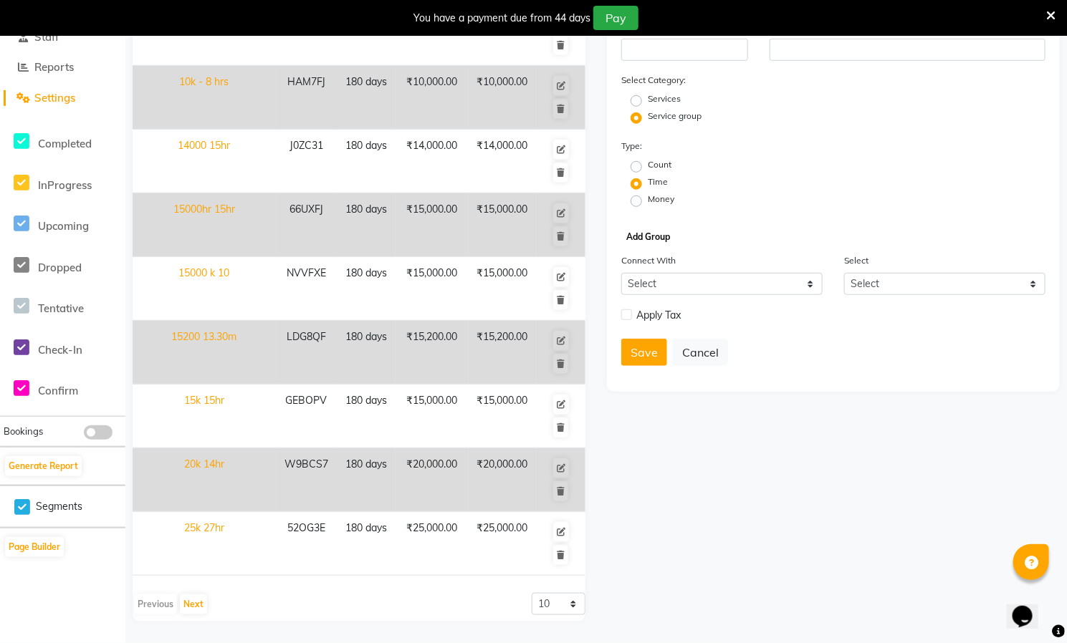
click at [656, 227] on button "Add Group" at bounding box center [648, 237] width 51 height 20
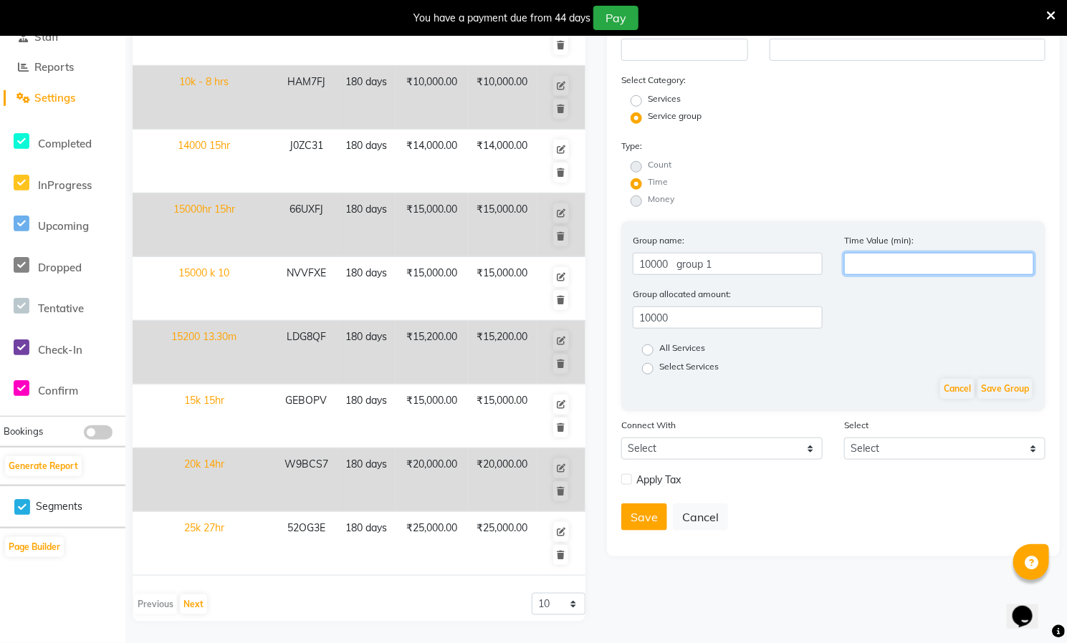
click at [896, 262] on input "number" at bounding box center [939, 264] width 190 height 22
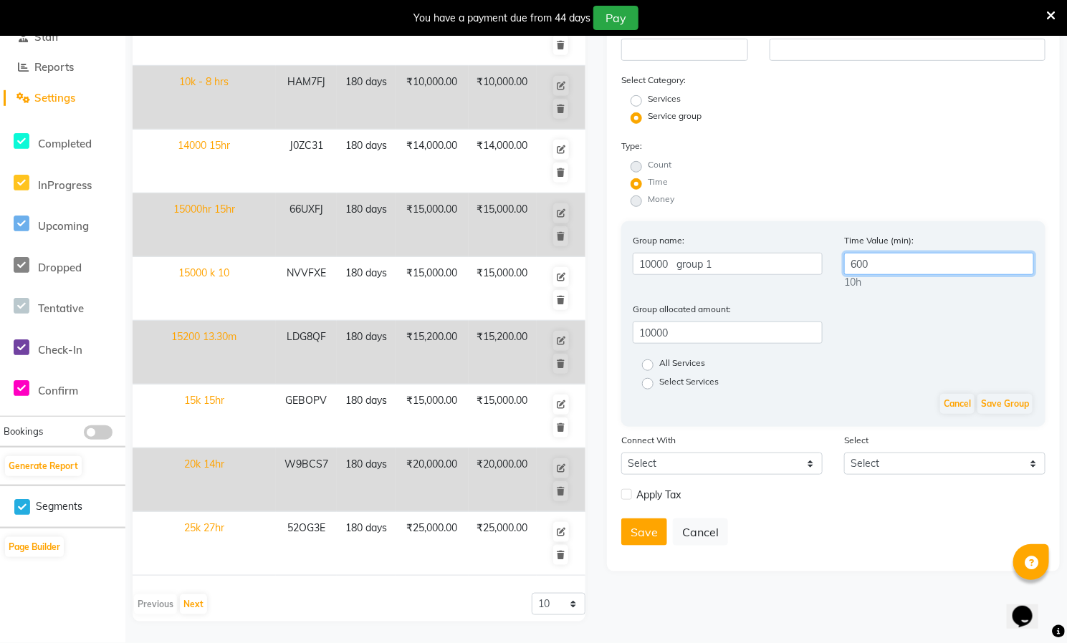
type input "600"
click at [659, 357] on label "All Services" at bounding box center [682, 365] width 46 height 17
click at [650, 360] on input "All Services" at bounding box center [652, 364] width 9 height 9
radio input "true"
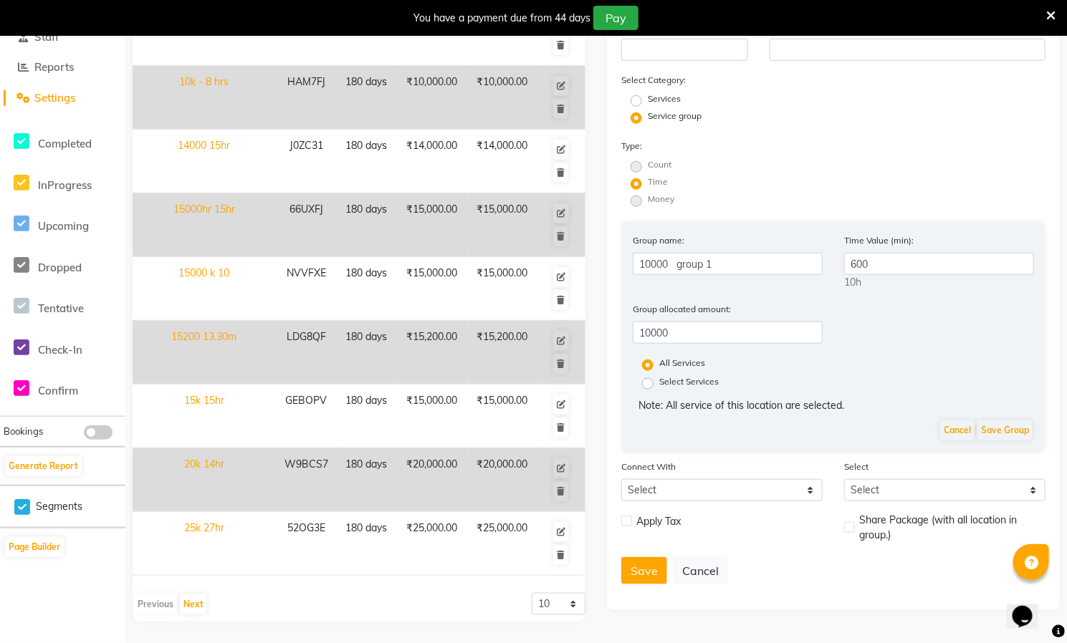
click at [659, 357] on label "All Services" at bounding box center [682, 365] width 46 height 17
click at [650, 360] on input "All Services" at bounding box center [652, 364] width 9 height 9
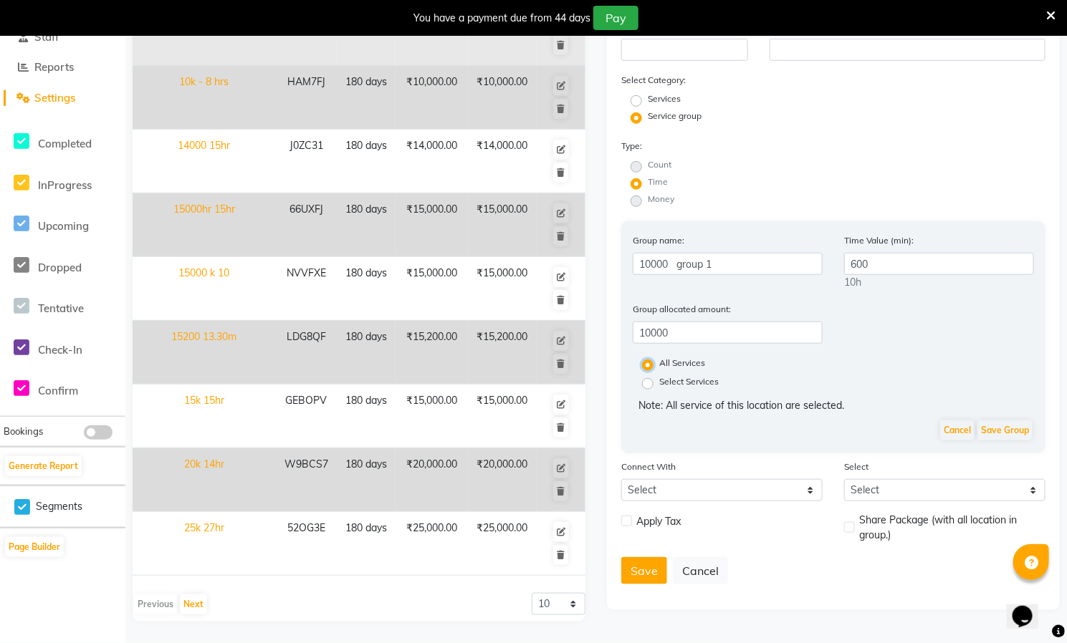
scroll to position [0, 0]
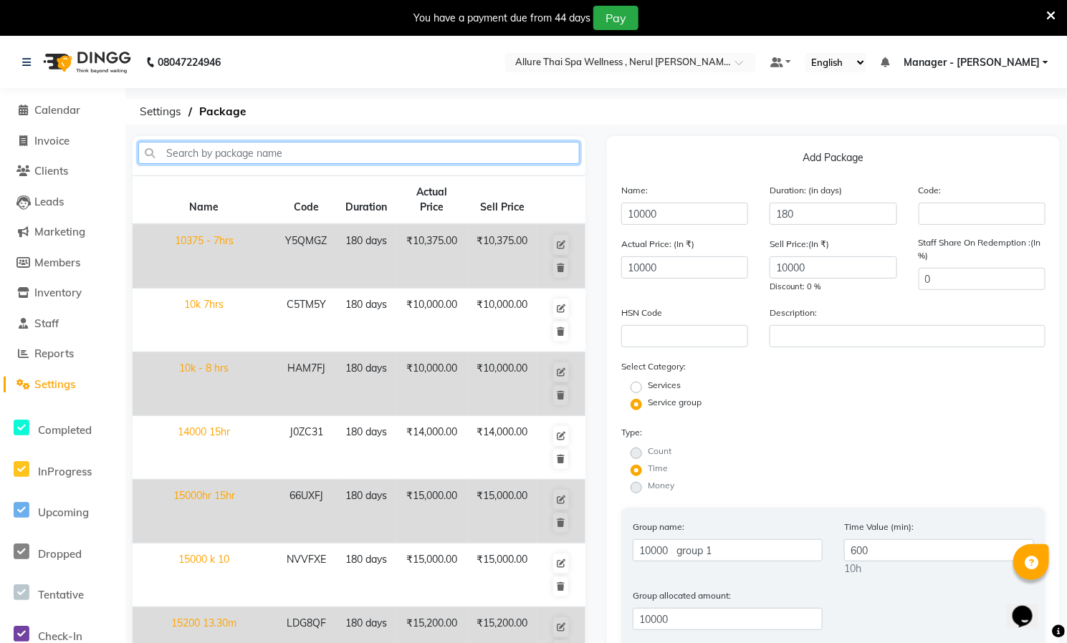
click at [267, 155] on input "text" at bounding box center [358, 153] width 441 height 22
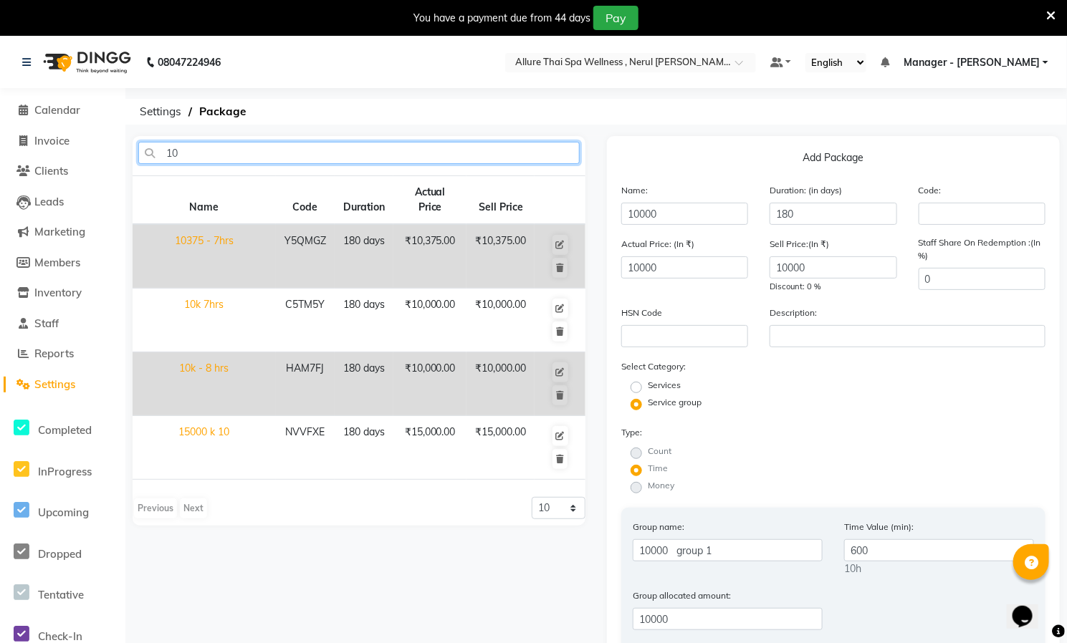
type input "1"
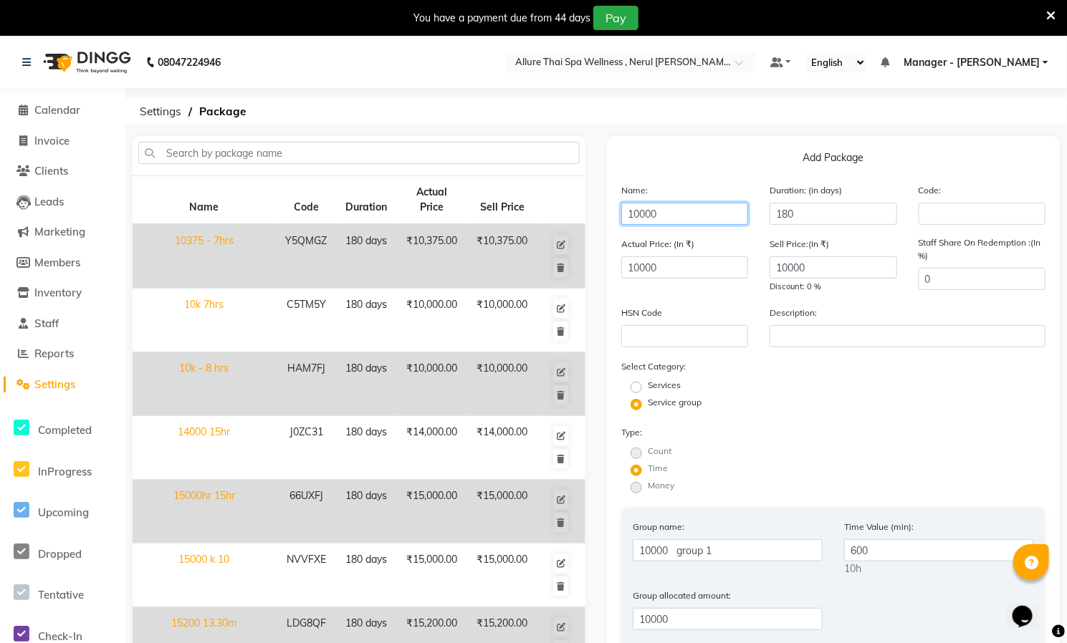
click at [703, 215] on input "10000" at bounding box center [684, 214] width 127 height 22
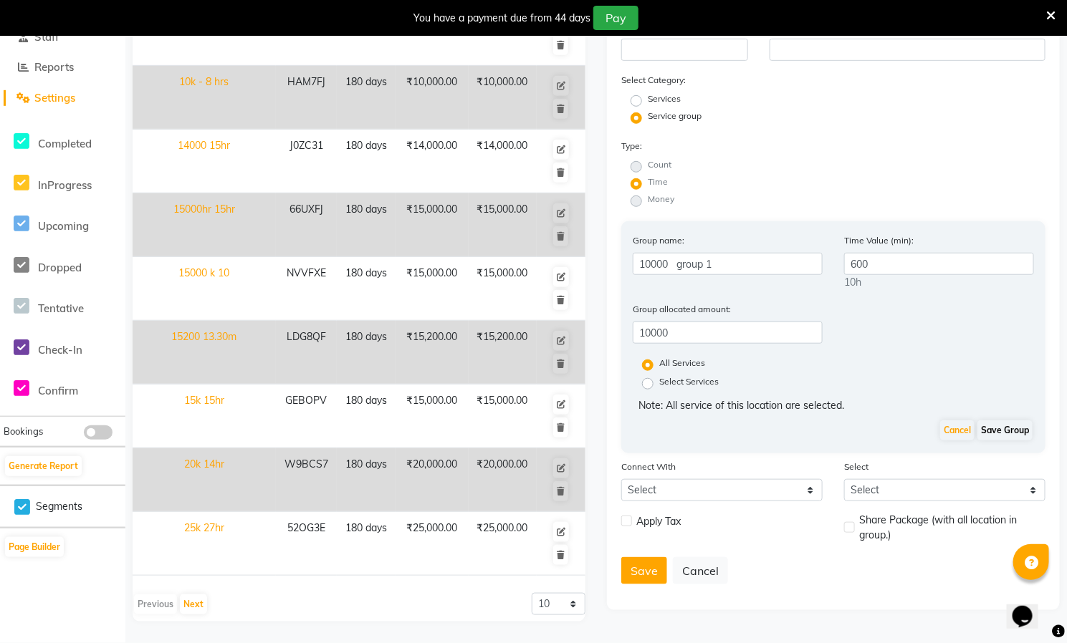
type input "10000 10hr"
click at [1017, 422] on button "Save Group" at bounding box center [1004, 431] width 55 height 20
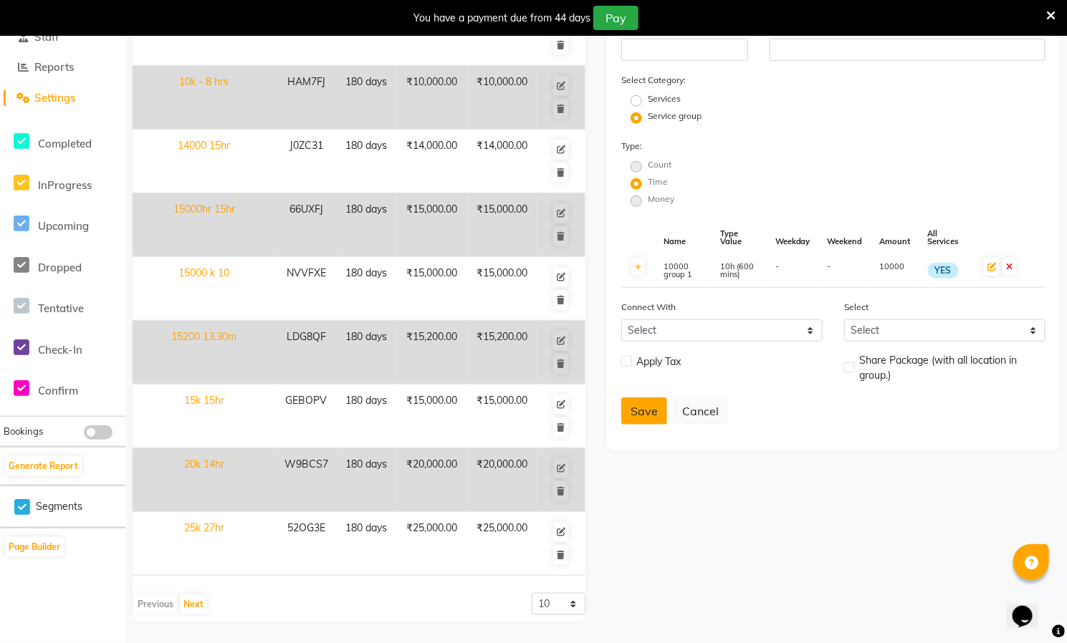
click at [641, 404] on button "Save" at bounding box center [644, 411] width 46 height 27
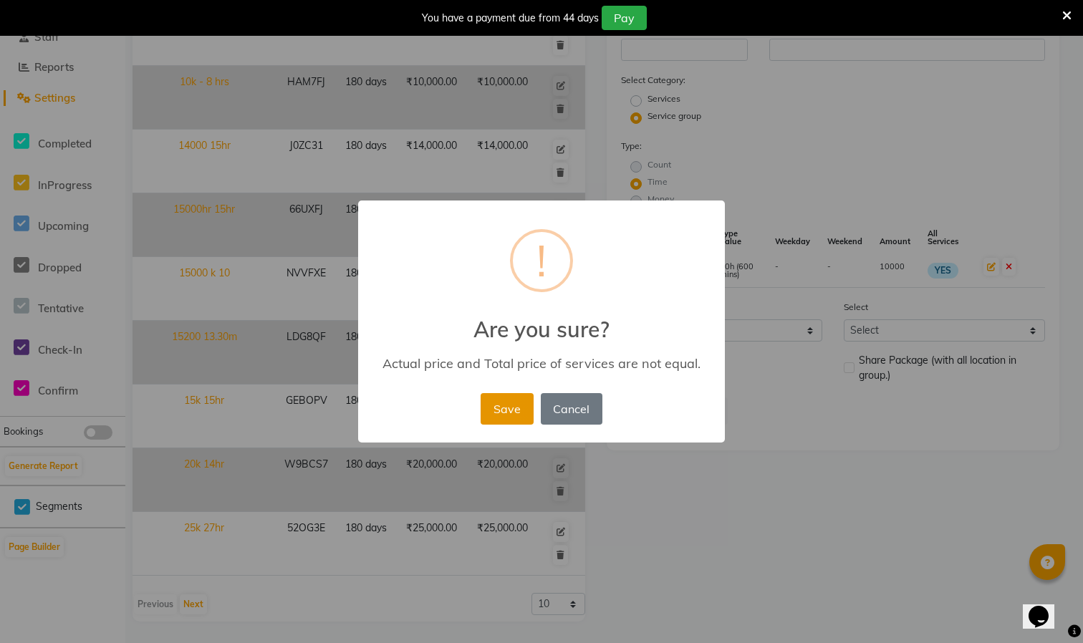
click at [506, 406] on button "Save" at bounding box center [507, 409] width 52 height 32
radio input "true"
radio input "false"
select select
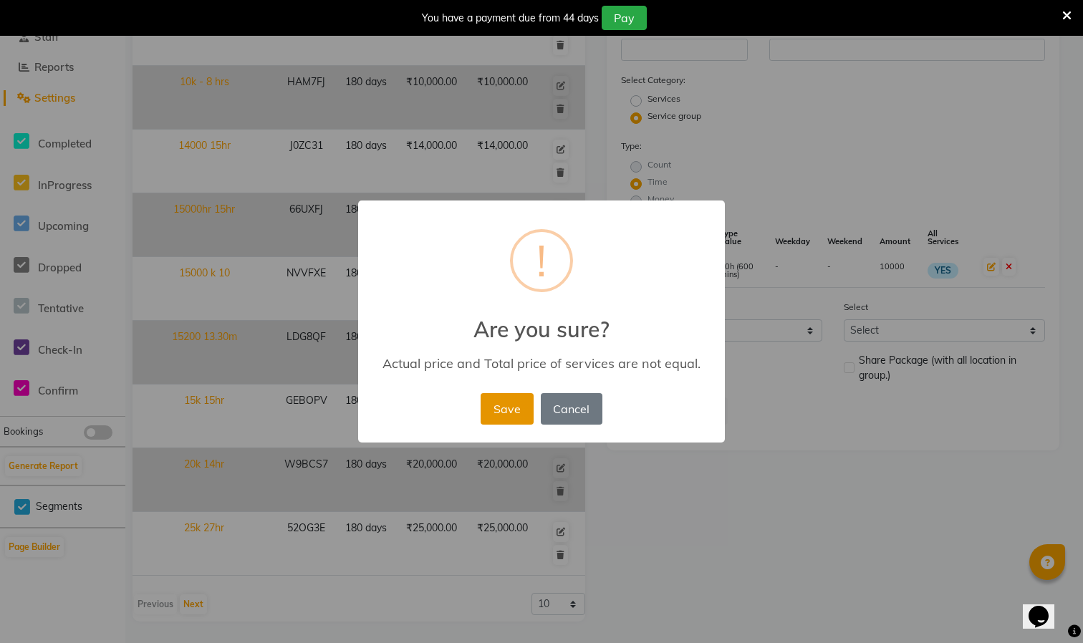
checkbox input "false"
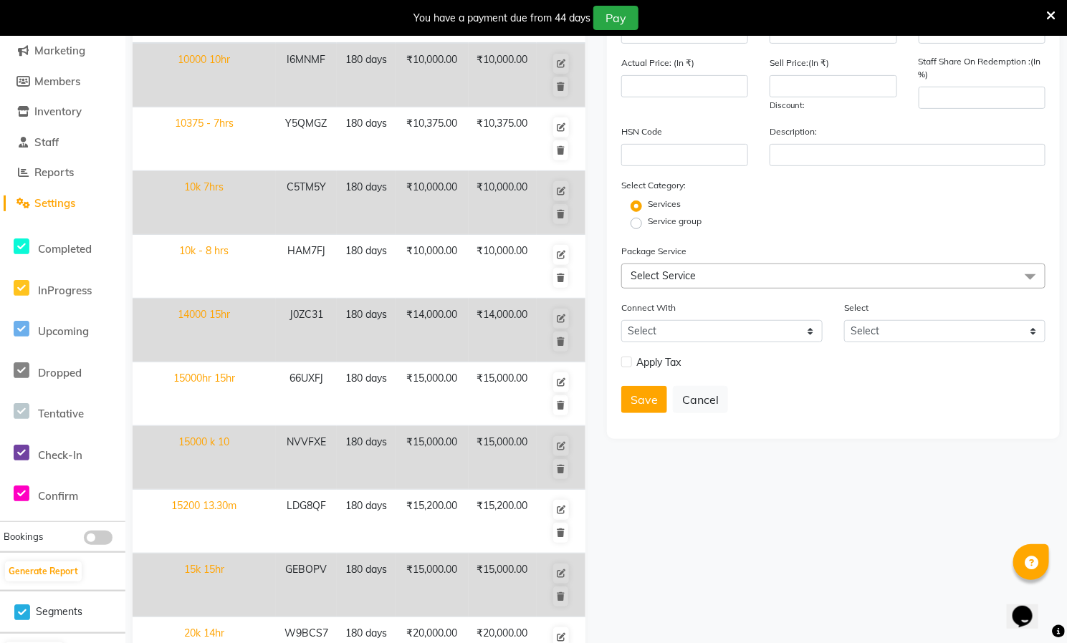
scroll to position [0, 0]
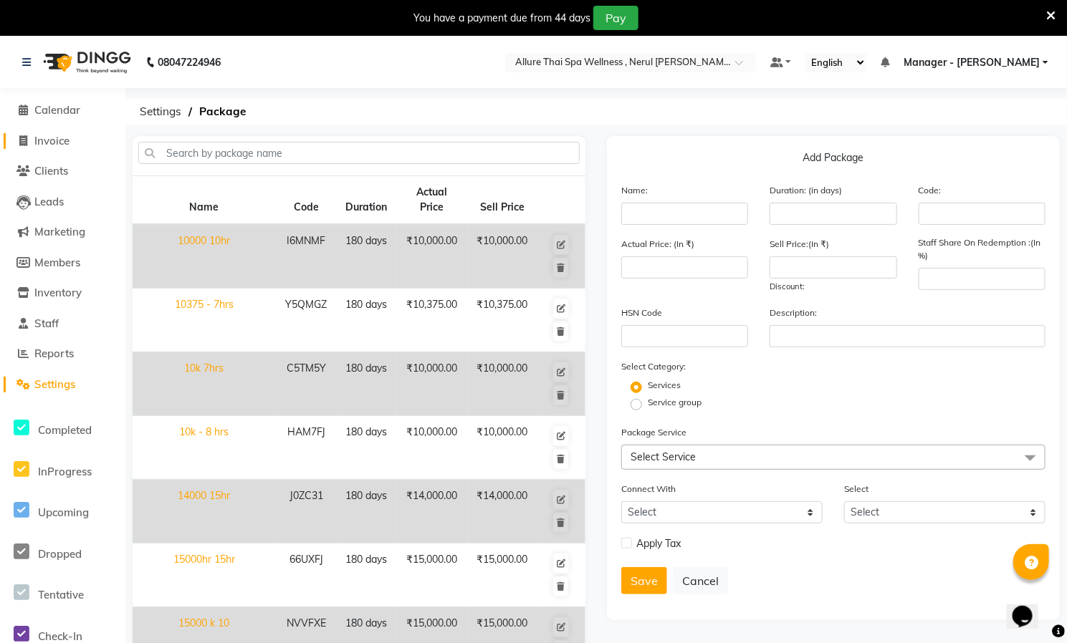
click at [28, 138] on span at bounding box center [23, 141] width 21 height 16
select select "service"
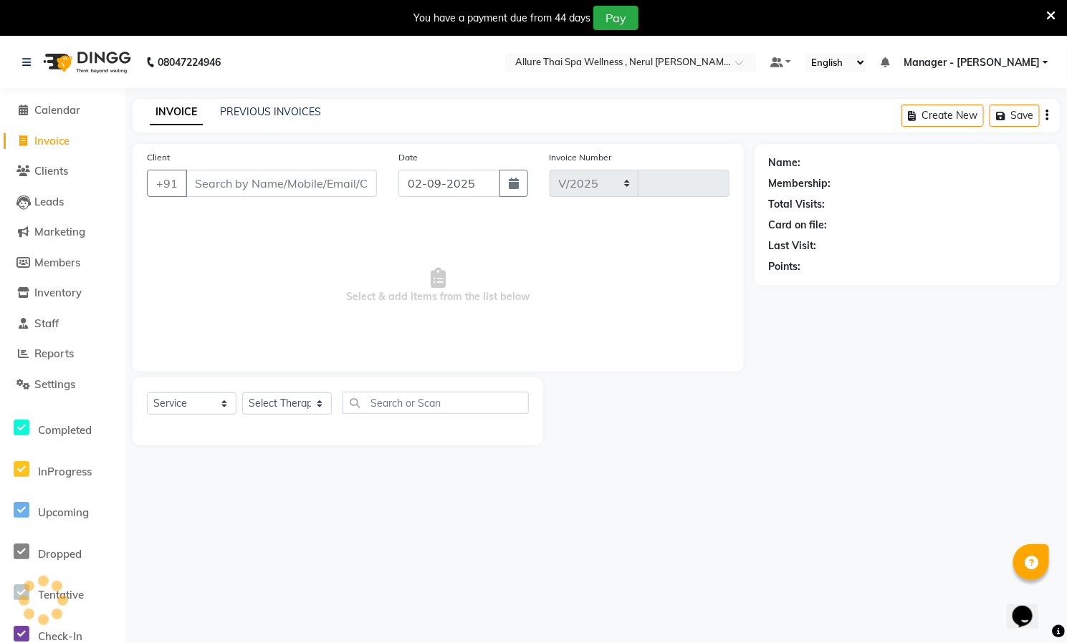
select select "8529"
type input "0618"
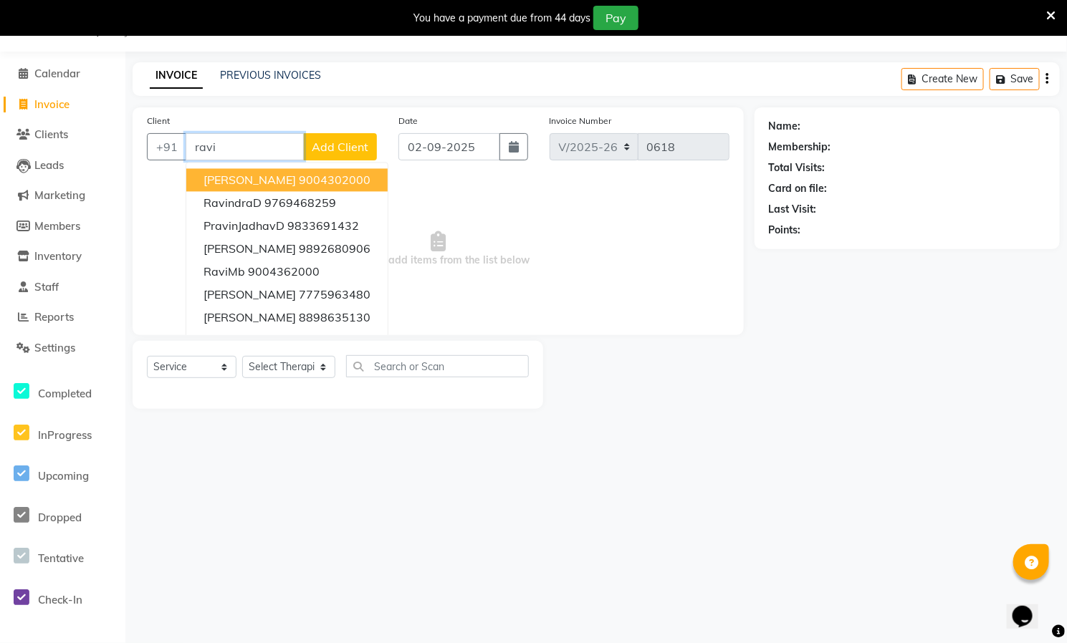
click at [248, 146] on input "ravi" at bounding box center [245, 146] width 118 height 27
type input "r"
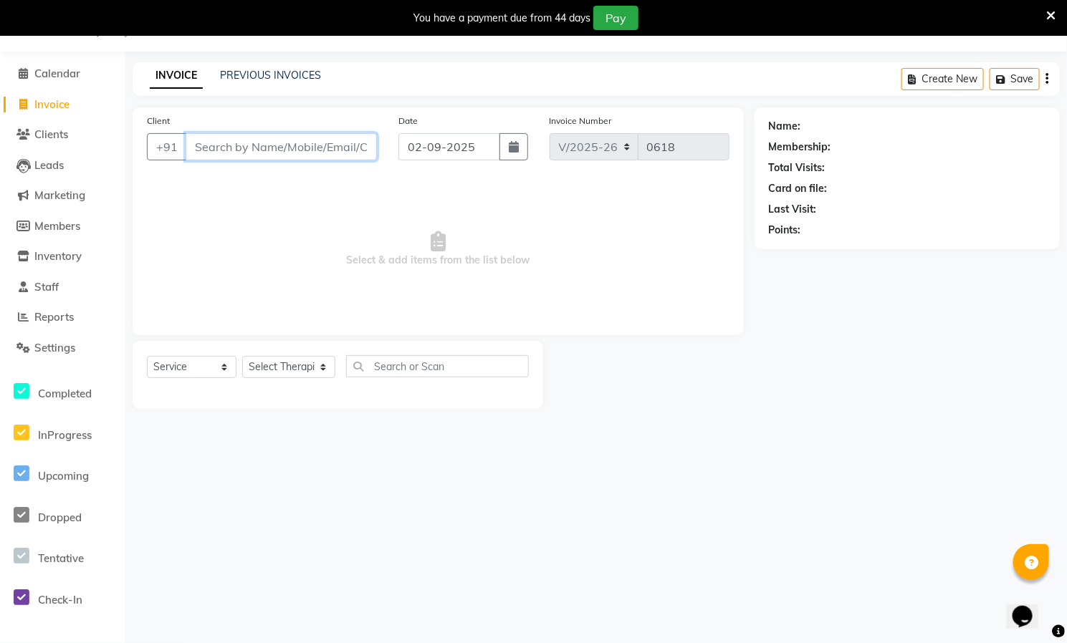
paste input "[PERSON_NAME]"
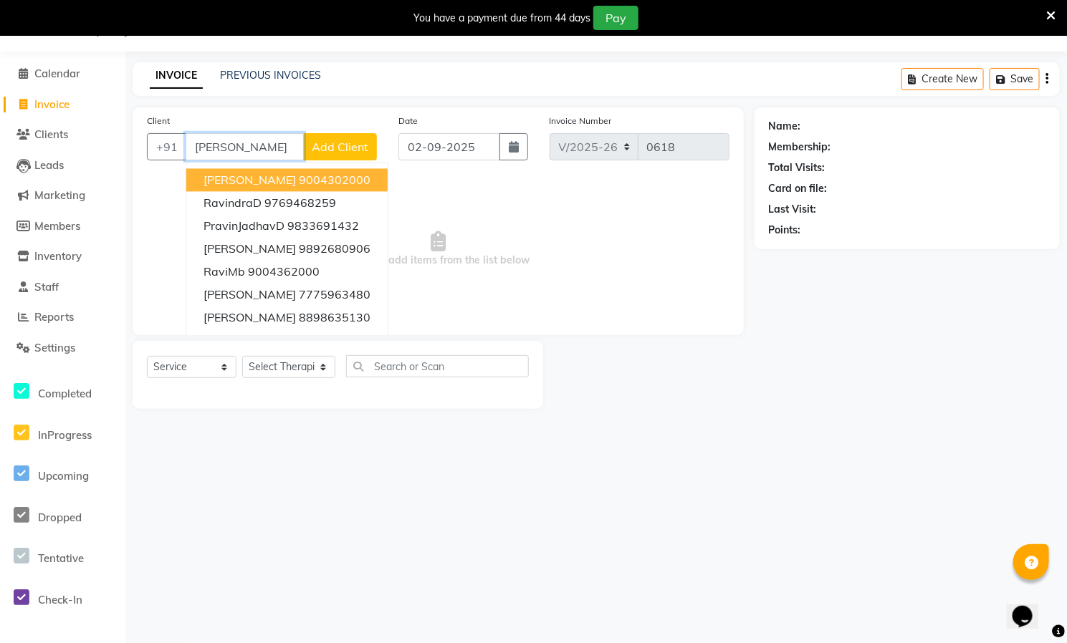
type input "[PERSON_NAME]"
click at [332, 153] on span "Add Client" at bounding box center [340, 147] width 57 height 14
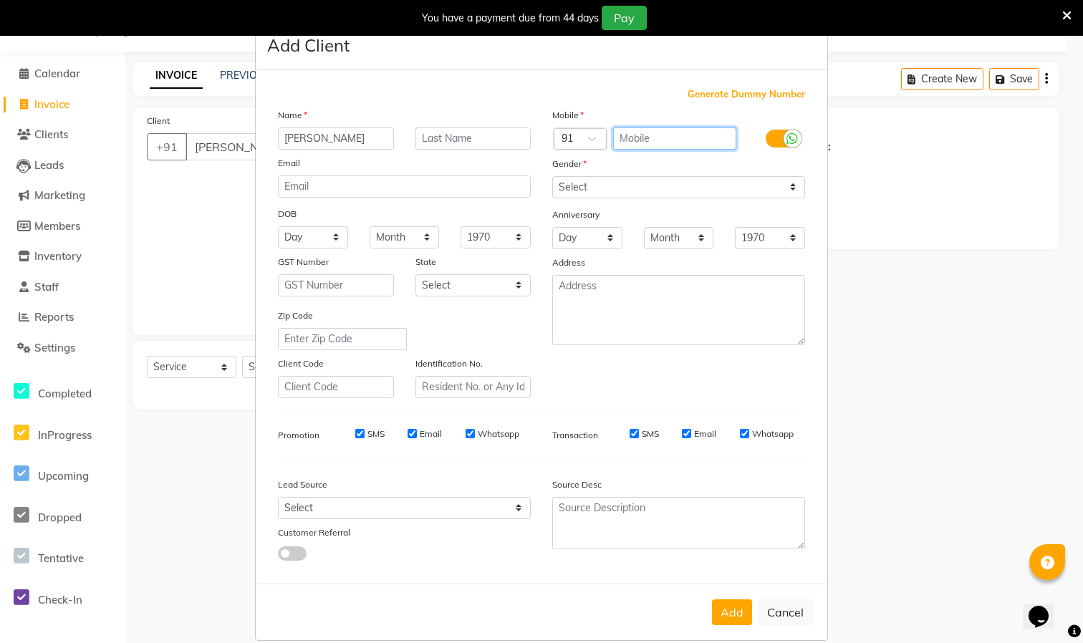
click at [651, 142] on input "text" at bounding box center [675, 139] width 124 height 22
paste input "9604302000"
type input "9604302000"
click at [763, 188] on select "Select [DEMOGRAPHIC_DATA] [DEMOGRAPHIC_DATA] Other Prefer Not To Say" at bounding box center [678, 187] width 253 height 22
select select "[DEMOGRAPHIC_DATA]"
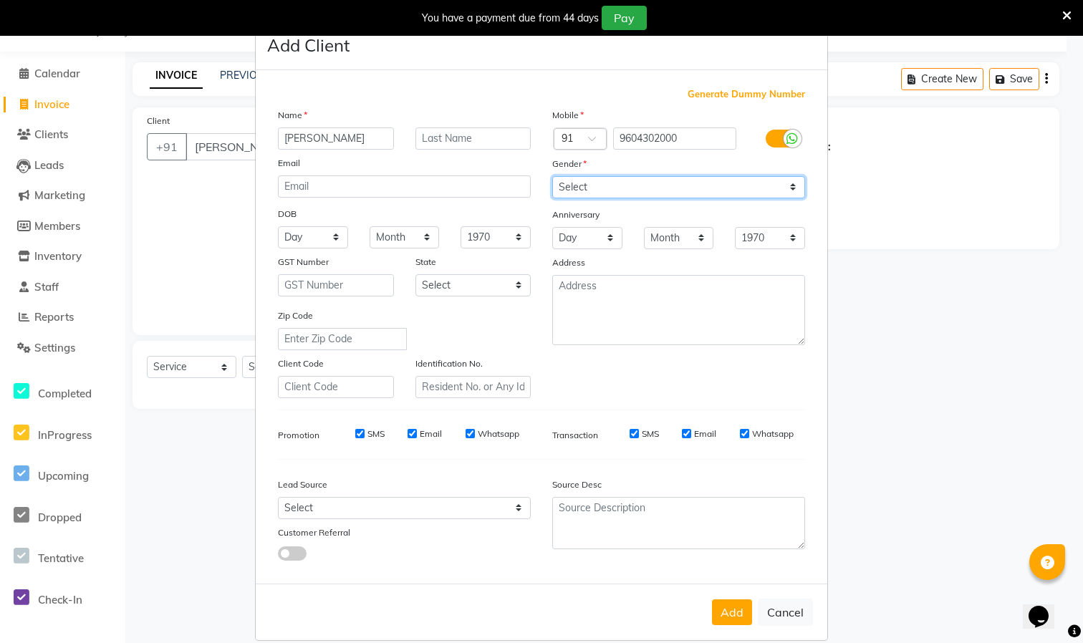
click at [552, 176] on select "Select [DEMOGRAPHIC_DATA] [DEMOGRAPHIC_DATA] Other Prefer Not To Say" at bounding box center [678, 187] width 253 height 22
click at [727, 611] on button "Add" at bounding box center [732, 613] width 40 height 26
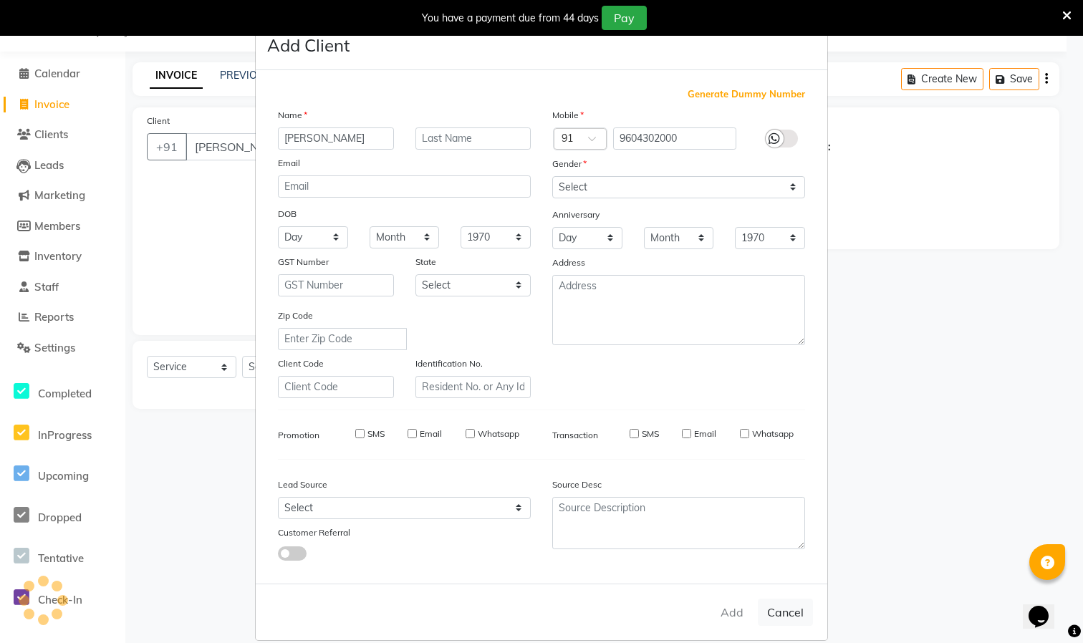
type input "9604302000"
select select
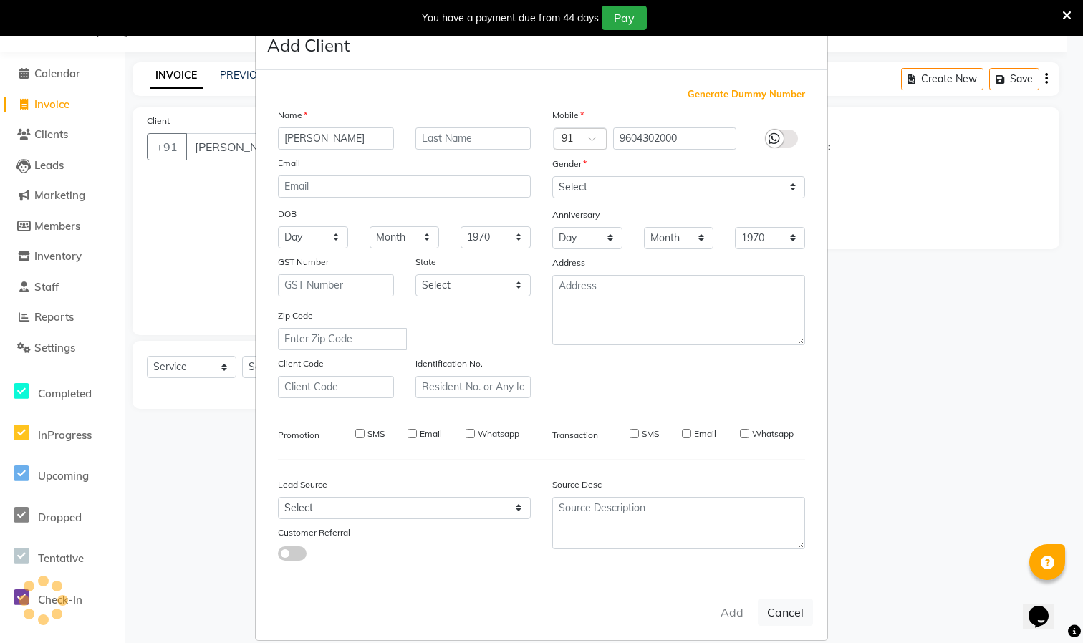
select select
checkbox input "false"
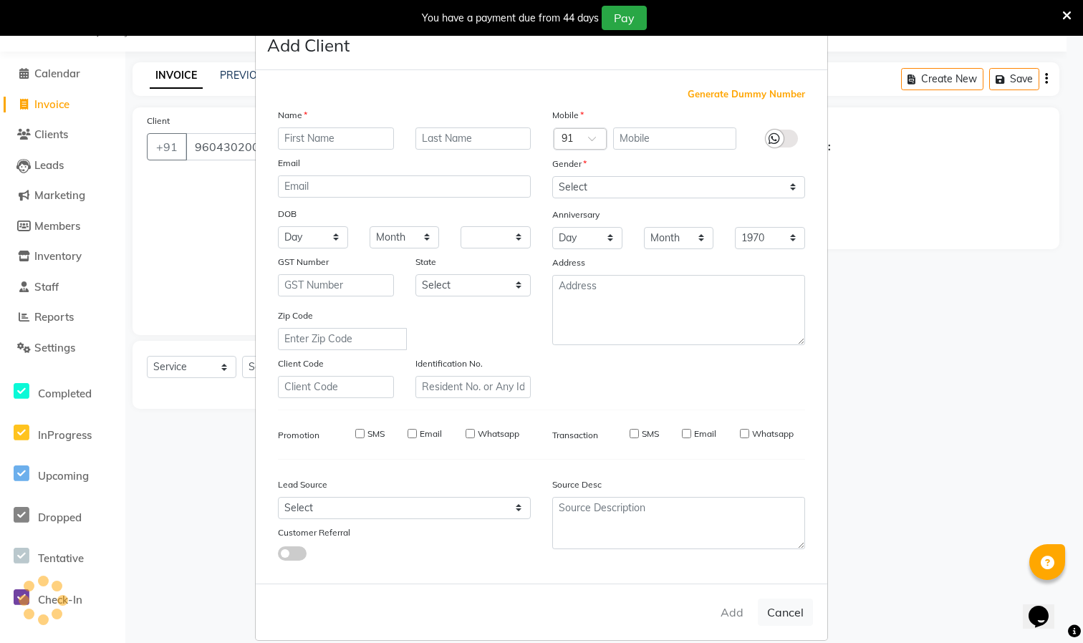
checkbox input "false"
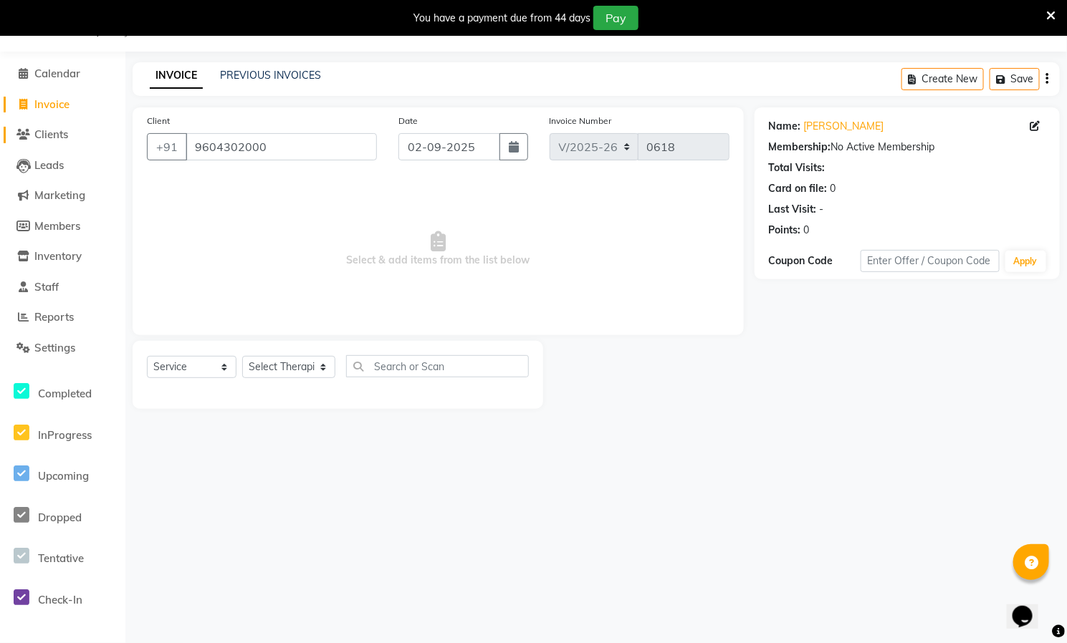
click at [57, 129] on span "Clients" at bounding box center [51, 135] width 34 height 14
click at [355, 149] on input "9604302000" at bounding box center [281, 146] width 191 height 27
click at [166, 370] on select "Select Service Product Membership Package Voucher Prepaid Gift Card" at bounding box center [192, 367] width 90 height 22
select select "package"
click at [147, 357] on select "Select Service Product Membership Package Voucher Prepaid Gift Card" at bounding box center [192, 367] width 90 height 22
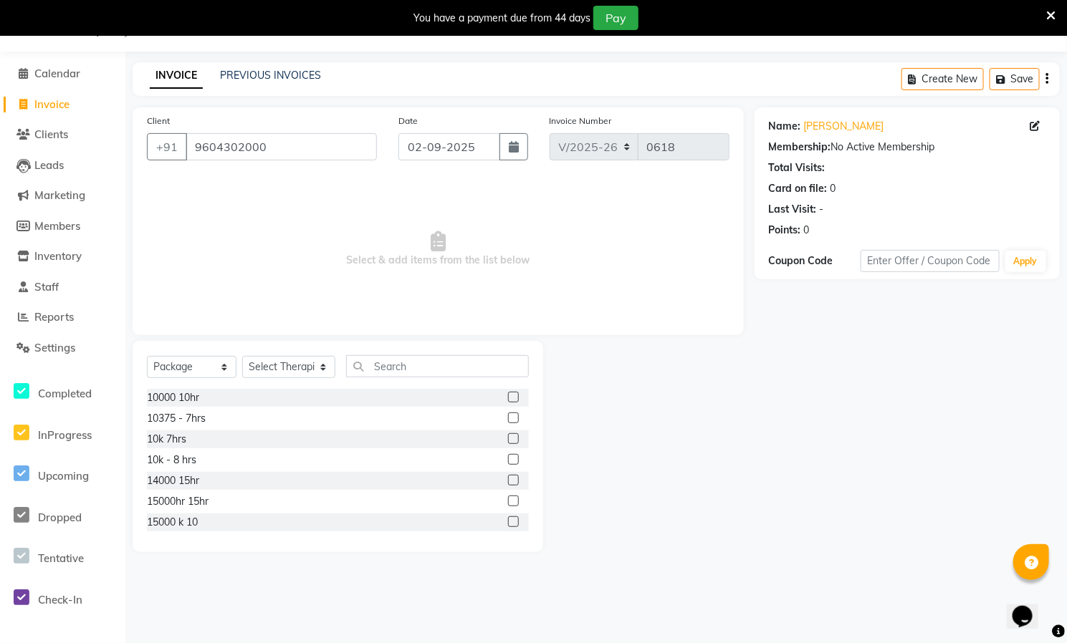
click at [508, 393] on label at bounding box center [513, 397] width 11 height 11
click at [508, 393] on input "checkbox" at bounding box center [512, 397] width 9 height 9
click at [508, 395] on label at bounding box center [513, 397] width 11 height 11
click at [508, 395] on input "checkbox" at bounding box center [512, 397] width 9 height 9
checkbox input "false"
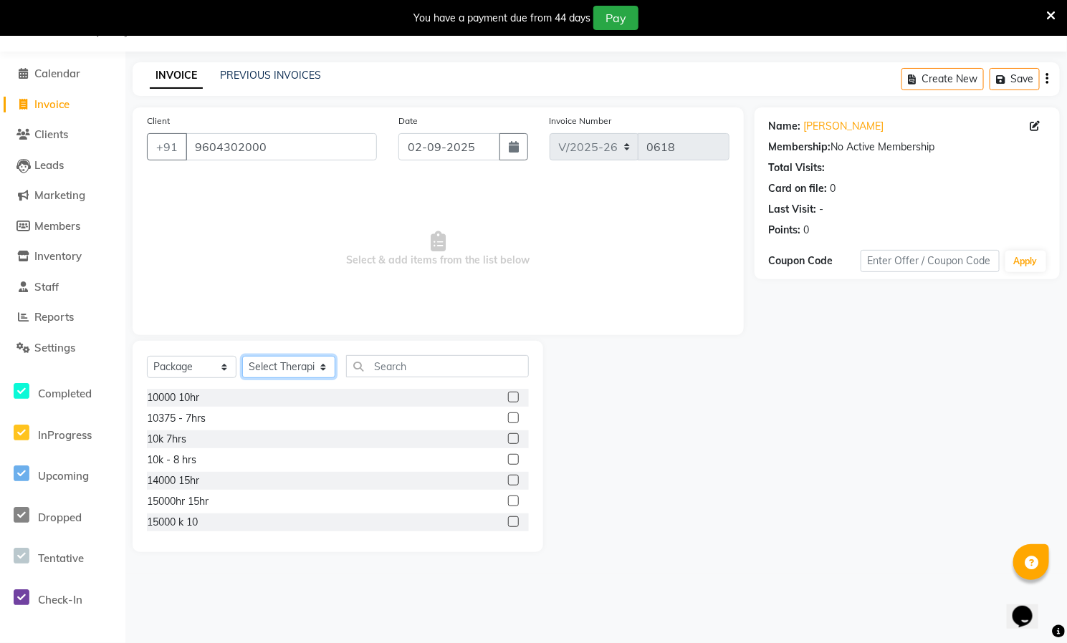
click at [302, 363] on select "Select Therapist [PERSON_NAME] ([PERSON_NAME]) [PERSON_NAME][DEMOGRAPHIC_DATA] …" at bounding box center [288, 367] width 93 height 22
click at [428, 327] on div "Client [PHONE_NUMBER] Date [DATE] Invoice Number V/2025 V/[PHONE_NUMBER] Select…" at bounding box center [438, 221] width 611 height 228
click at [385, 373] on input "text" at bounding box center [437, 366] width 183 height 22
click at [317, 361] on select "Select Therapist [PERSON_NAME] ([PERSON_NAME]) [PERSON_NAME][DEMOGRAPHIC_DATA] …" at bounding box center [288, 367] width 93 height 22
select select "90570"
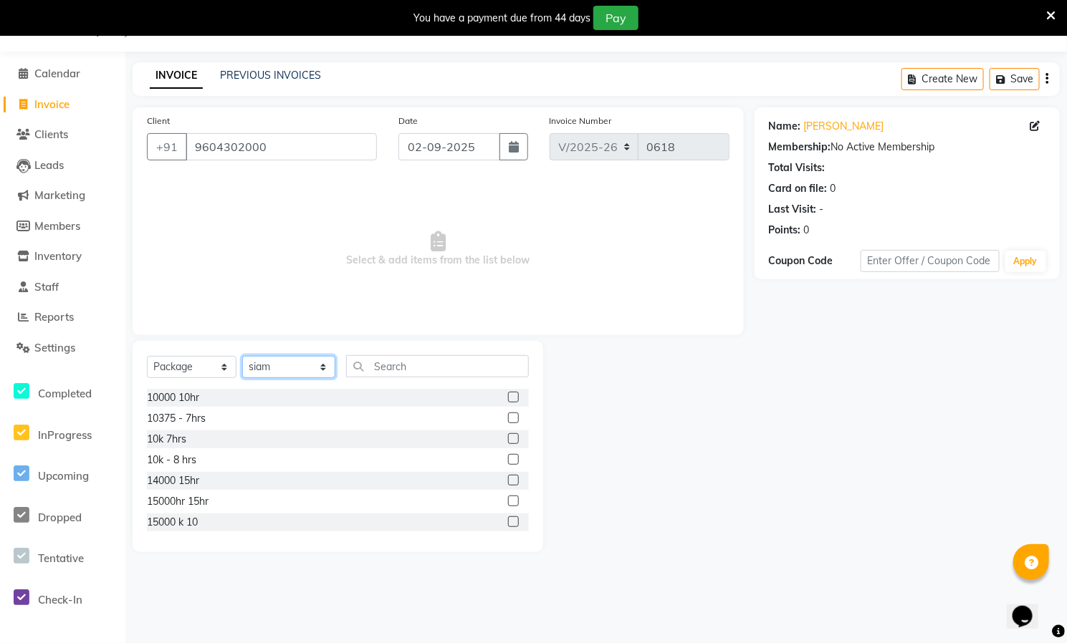
click at [242, 357] on select "Select Therapist [PERSON_NAME] ([PERSON_NAME]) [PERSON_NAME][DEMOGRAPHIC_DATA] …" at bounding box center [288, 367] width 93 height 22
click at [294, 365] on select "Select Therapist [PERSON_NAME] ([PERSON_NAME]) [PERSON_NAME][DEMOGRAPHIC_DATA] …" at bounding box center [288, 367] width 93 height 22
click at [398, 364] on input "text" at bounding box center [437, 366] width 183 height 22
click at [508, 395] on label at bounding box center [513, 397] width 11 height 11
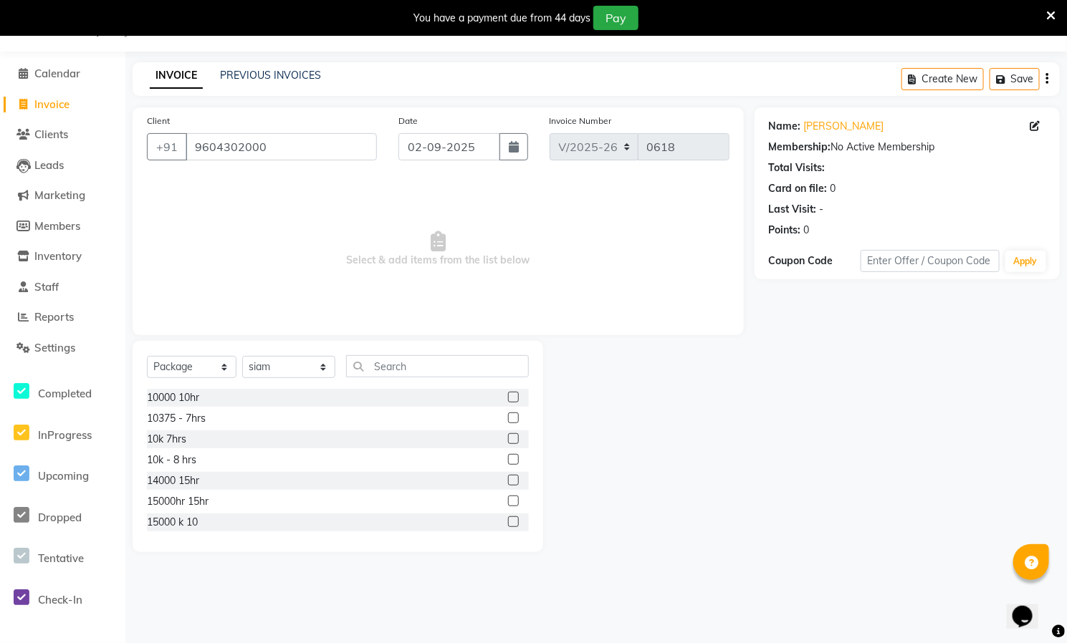
click at [508, 395] on input "checkbox" at bounding box center [512, 397] width 9 height 9
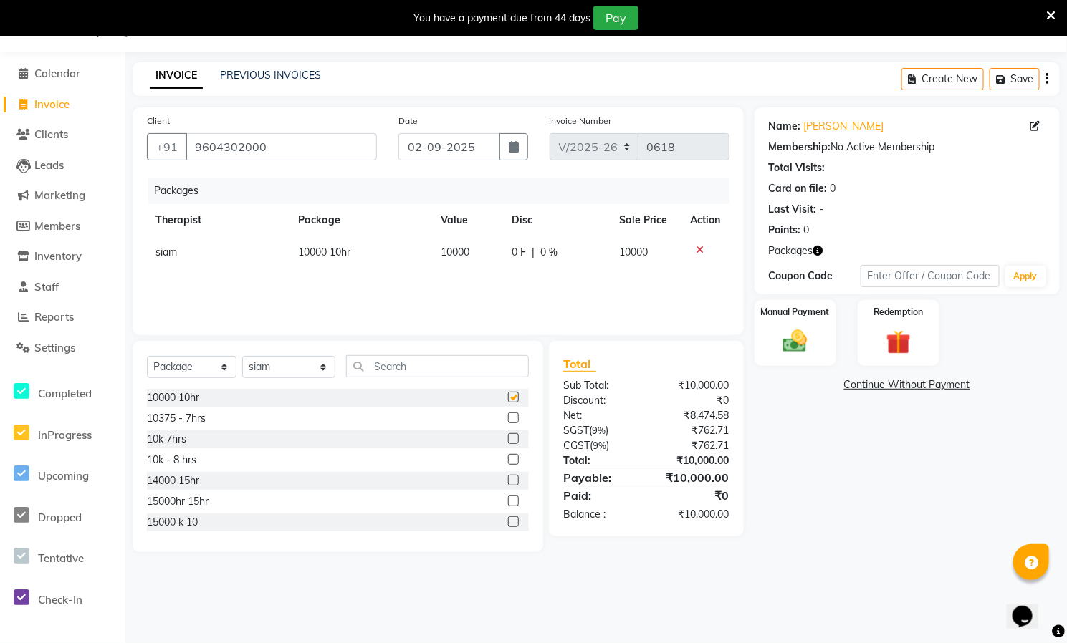
checkbox input "false"
click at [797, 345] on img at bounding box center [795, 341] width 42 height 29
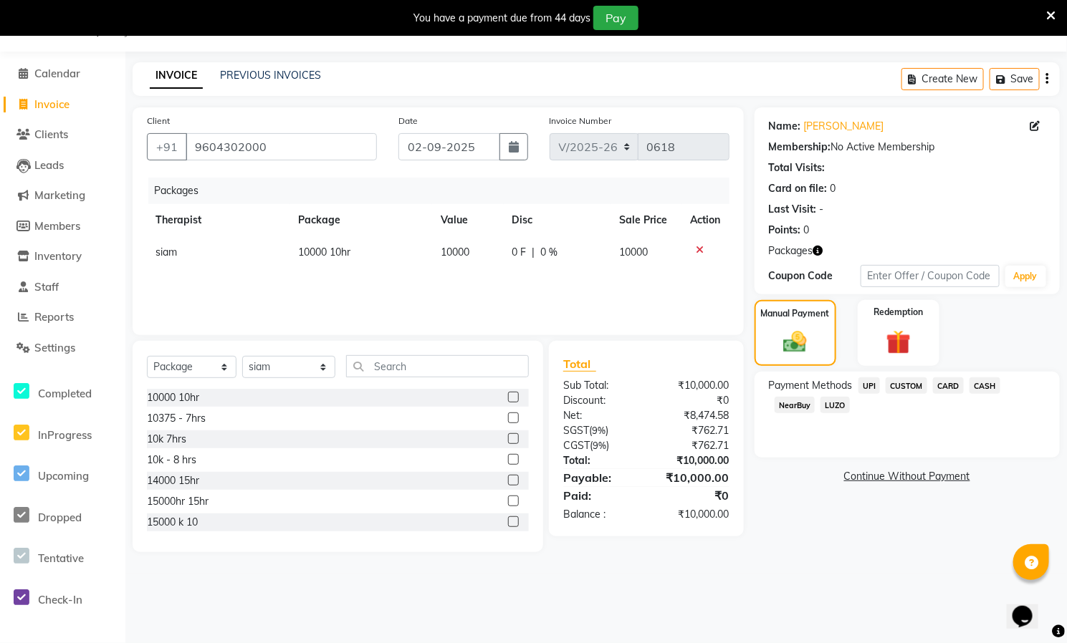
click at [946, 383] on span "CARD" at bounding box center [948, 386] width 31 height 16
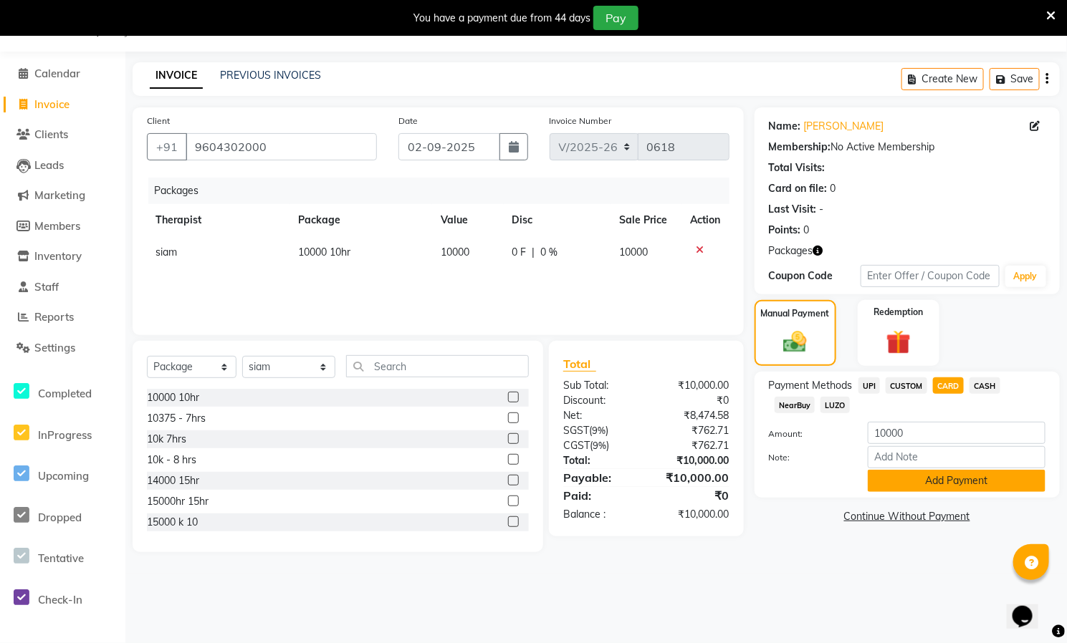
click at [952, 486] on button "Add Payment" at bounding box center [957, 481] width 178 height 22
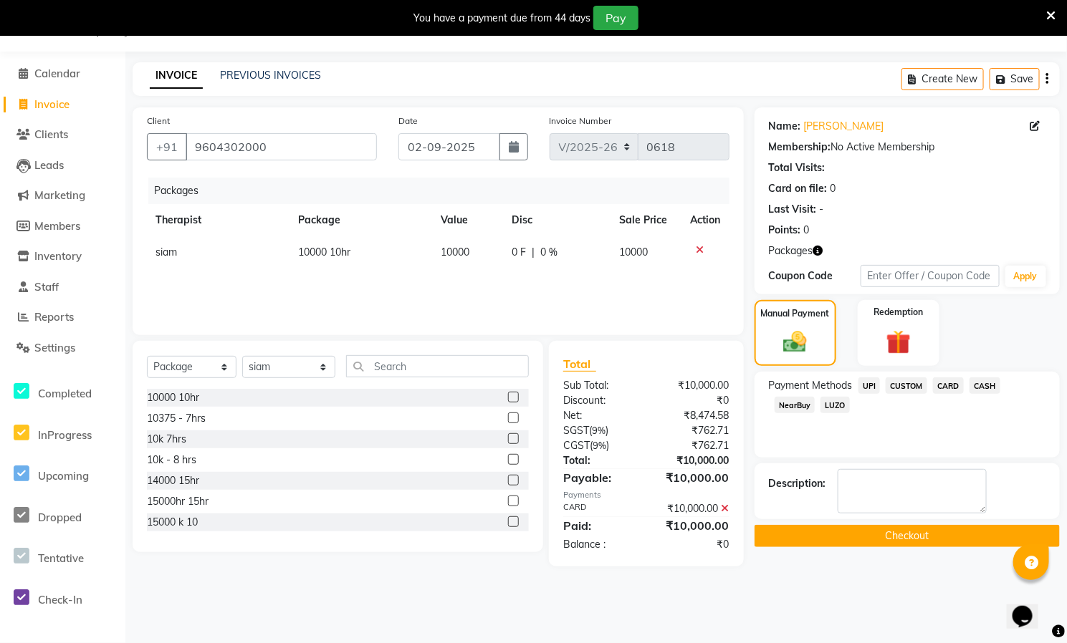
click at [898, 534] on button "Checkout" at bounding box center [906, 536] width 305 height 22
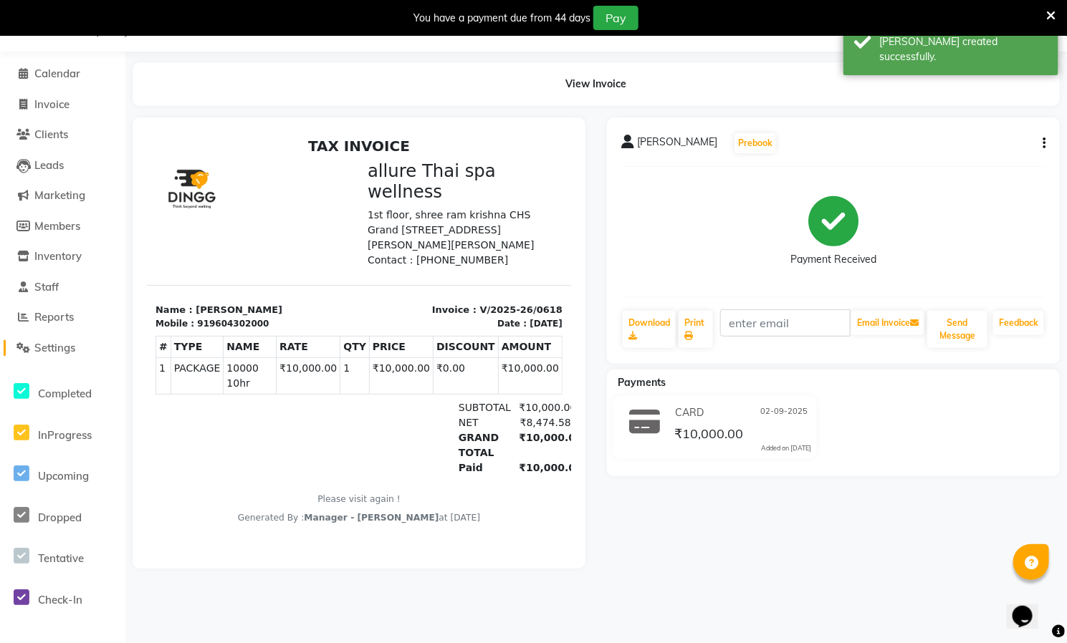
click at [37, 342] on span "Settings" at bounding box center [54, 348] width 41 height 14
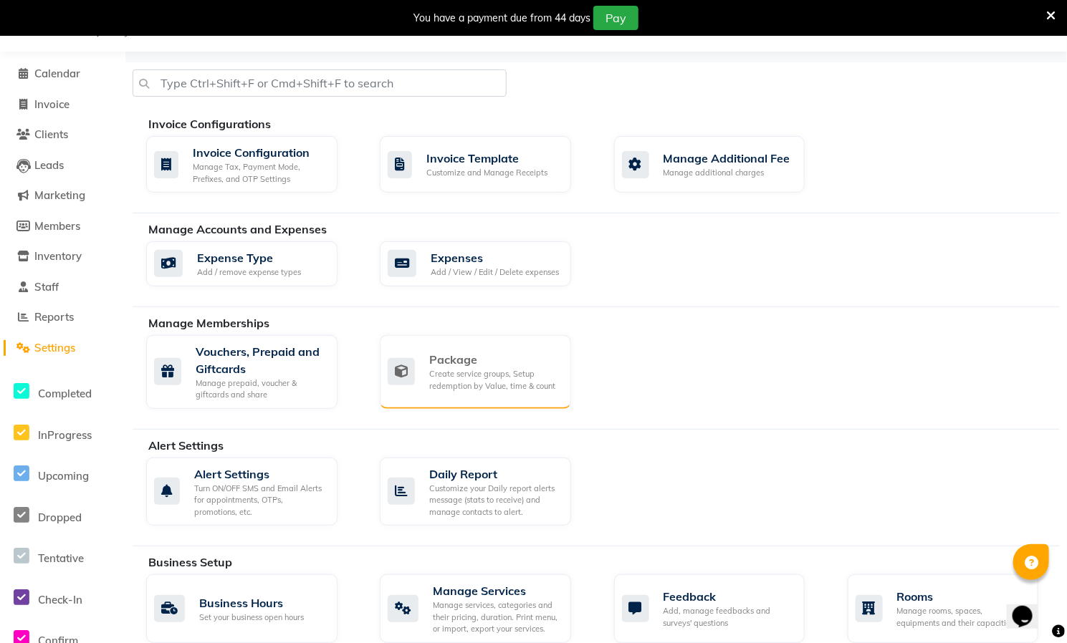
click at [467, 368] on div "Package" at bounding box center [494, 359] width 130 height 17
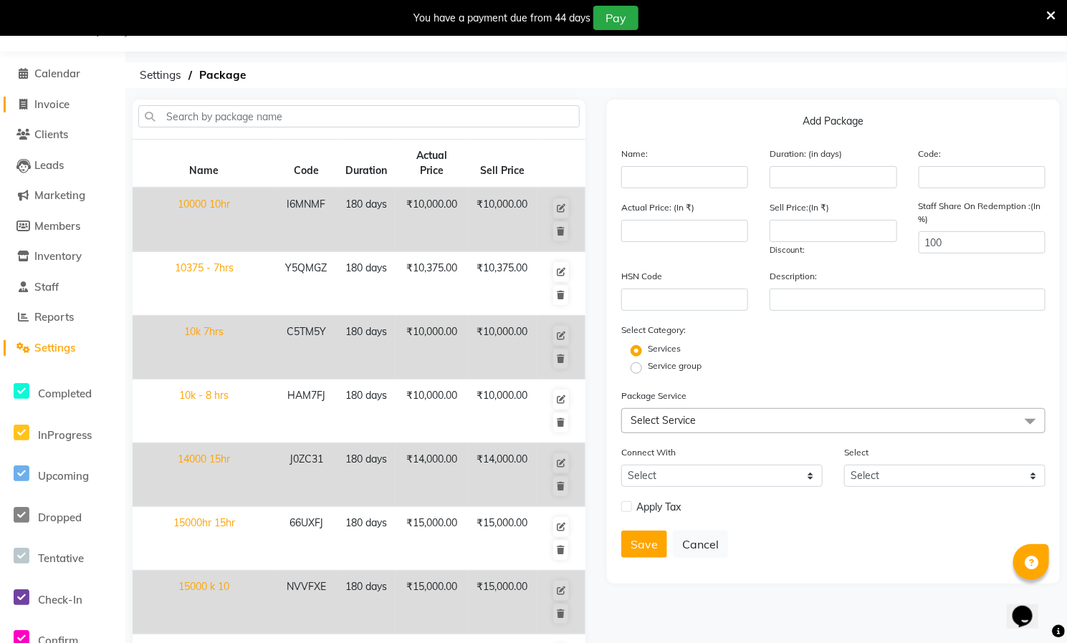
click at [14, 99] on span at bounding box center [23, 105] width 21 height 16
select select "8529"
select select "service"
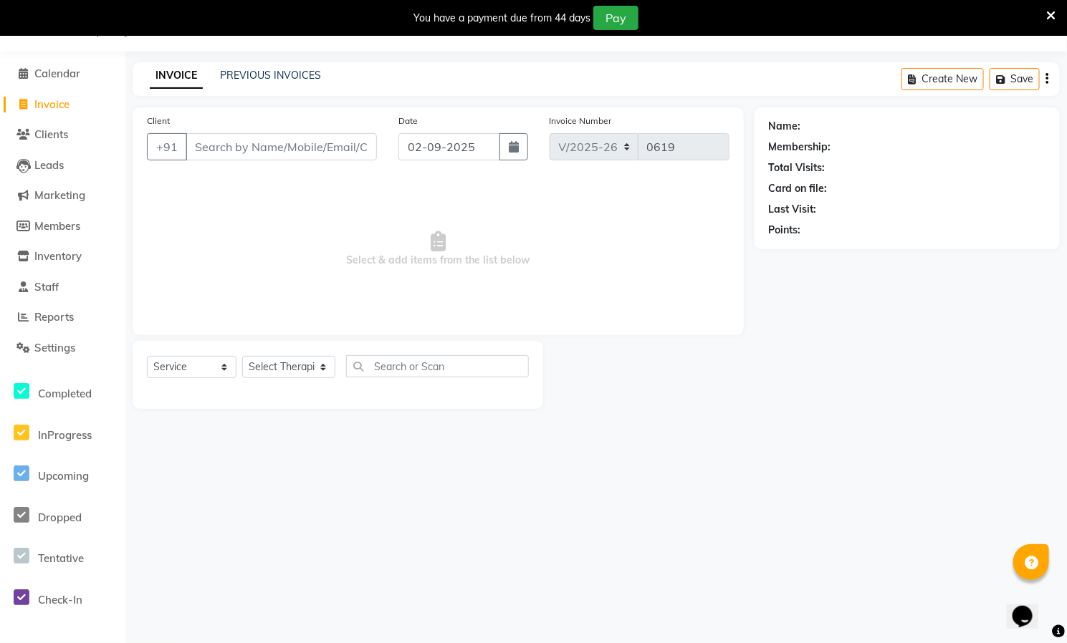
click at [279, 153] on input "Client" at bounding box center [281, 146] width 191 height 27
click at [267, 151] on input "Client" at bounding box center [281, 146] width 191 height 27
paste input "[PERSON_NAME]"
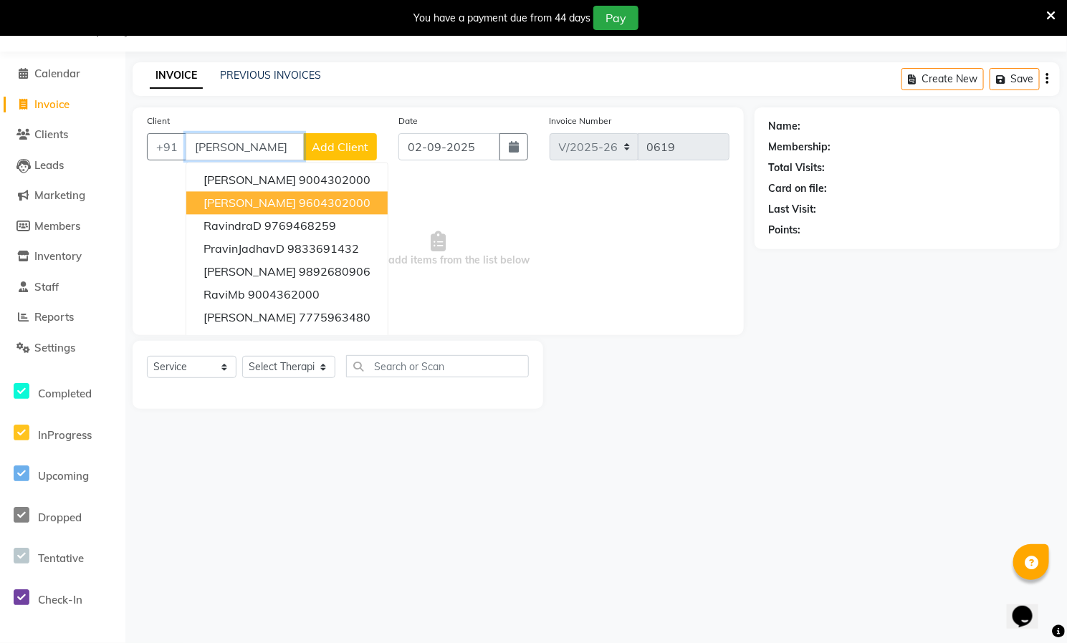
click at [325, 193] on button "Ravi 9604302000" at bounding box center [286, 203] width 201 height 23
type input "9604302000"
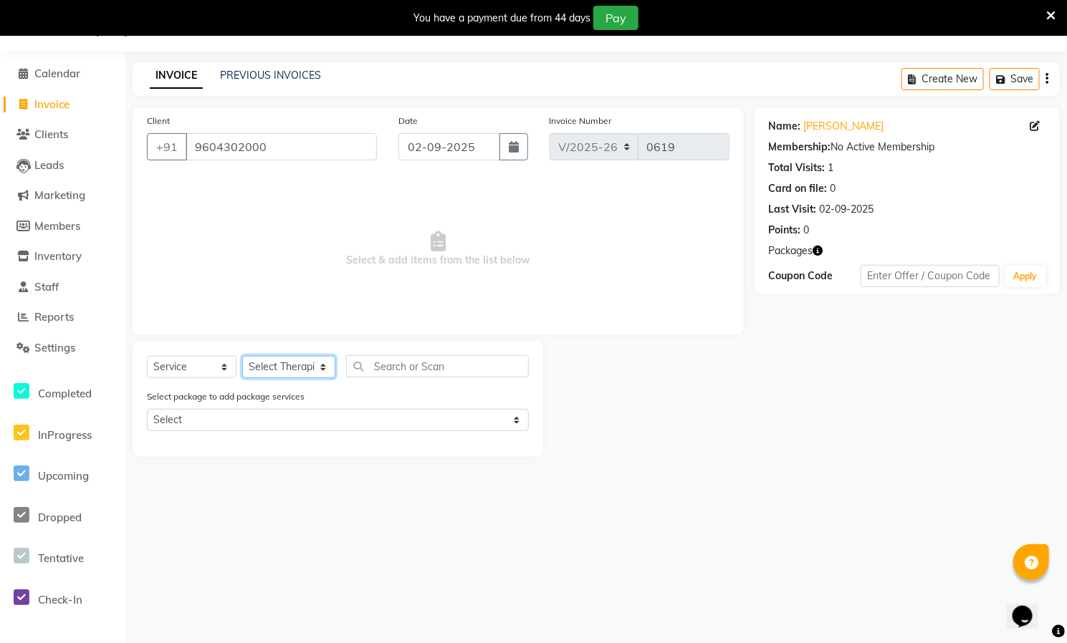
click at [301, 365] on select "Select Therapist [PERSON_NAME] ([PERSON_NAME]) [PERSON_NAME][DEMOGRAPHIC_DATA] …" at bounding box center [288, 367] width 93 height 22
select select "85288"
click at [242, 357] on select "Select Therapist [PERSON_NAME] ([PERSON_NAME]) [PERSON_NAME][DEMOGRAPHIC_DATA] …" at bounding box center [288, 367] width 93 height 22
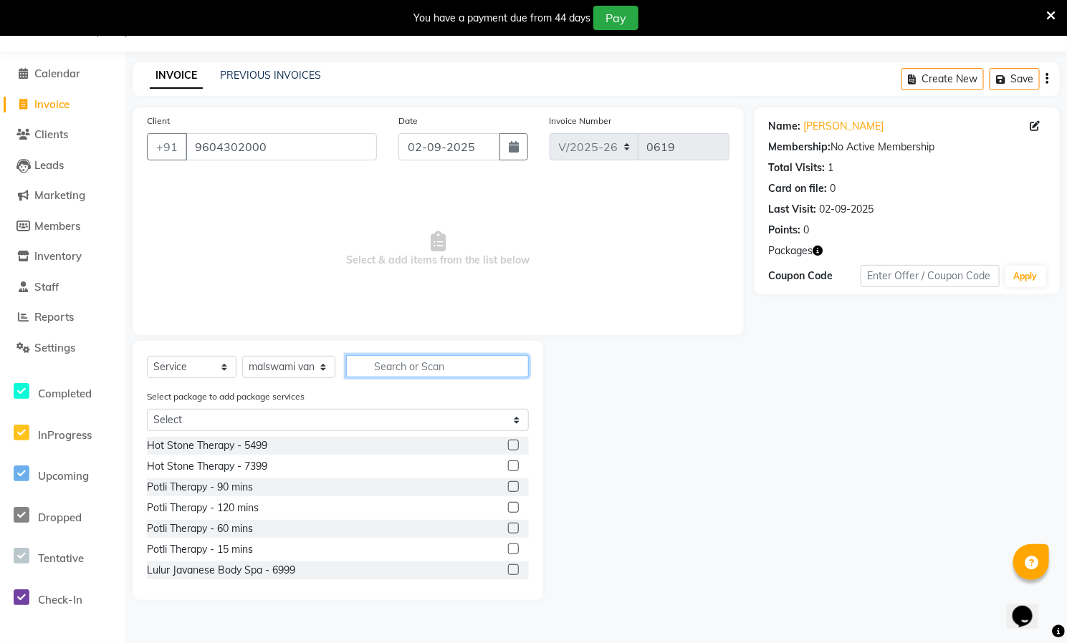
click at [441, 368] on input "text" at bounding box center [437, 366] width 183 height 22
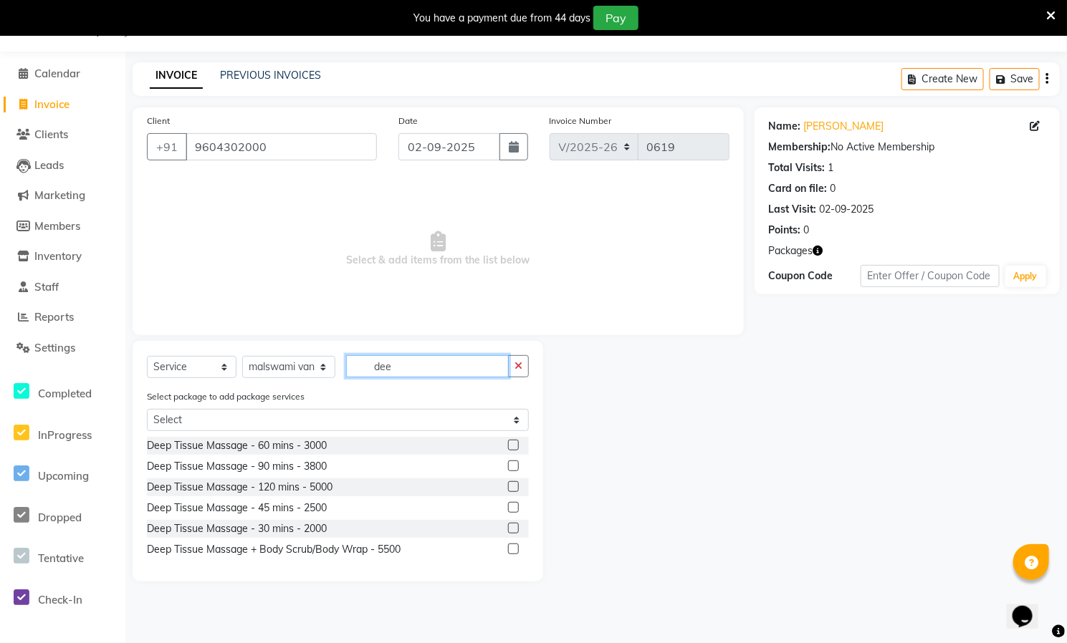
type input "dee"
click at [517, 443] on label at bounding box center [513, 445] width 11 height 11
click at [517, 443] on input "checkbox" at bounding box center [512, 445] width 9 height 9
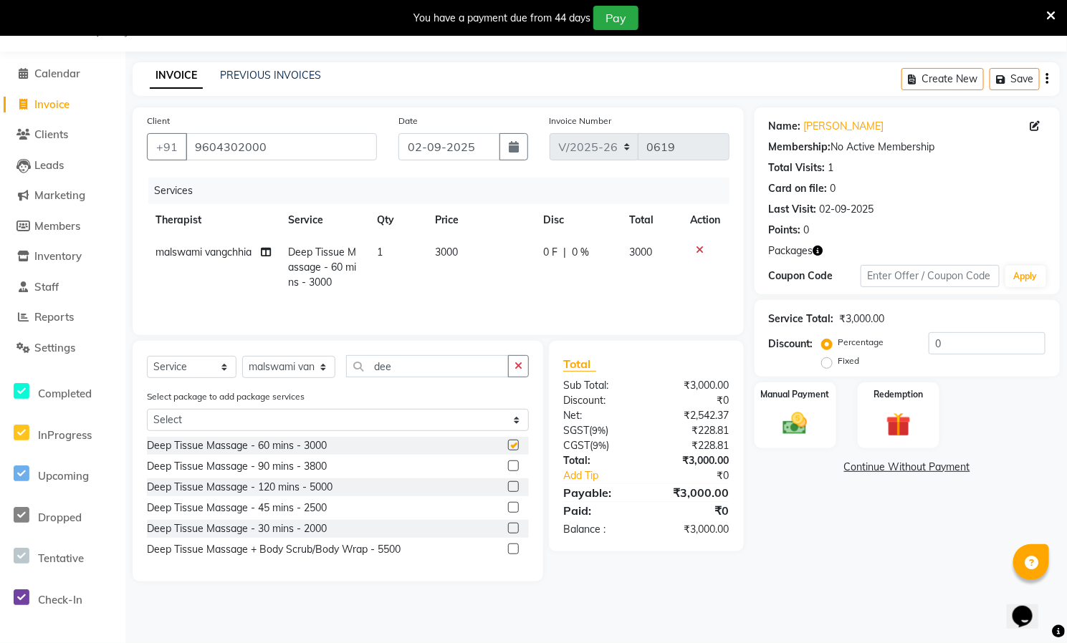
checkbox input "false"
click at [909, 416] on img at bounding box center [899, 425] width 42 height 32
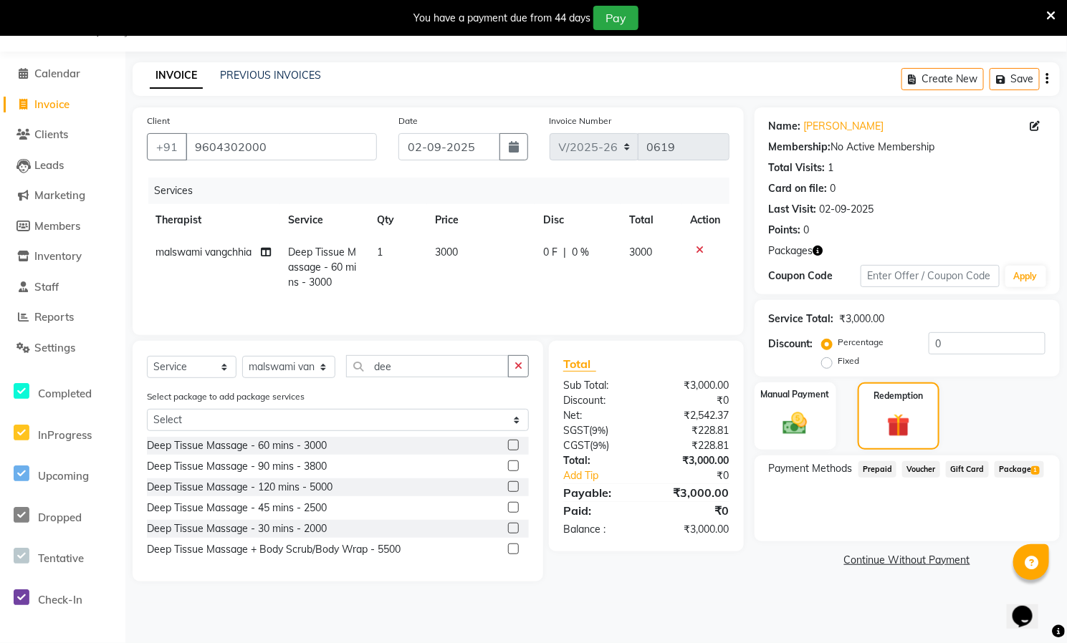
click at [1002, 469] on span "Package 1" at bounding box center [1018, 469] width 49 height 16
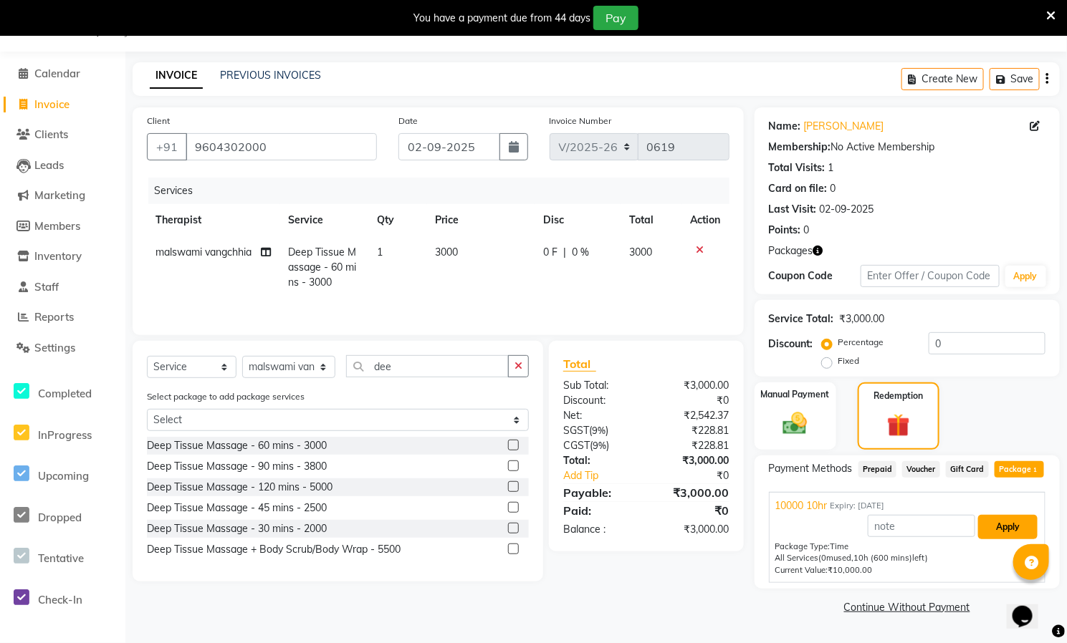
click at [1017, 522] on button "Apply" at bounding box center [1007, 527] width 59 height 24
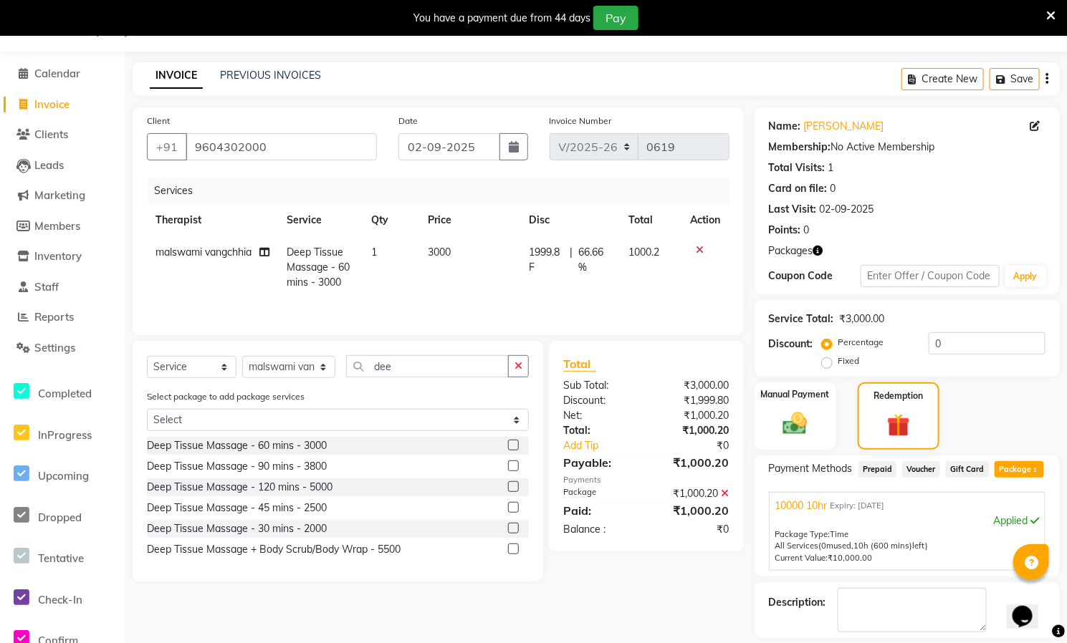
scroll to position [82, 0]
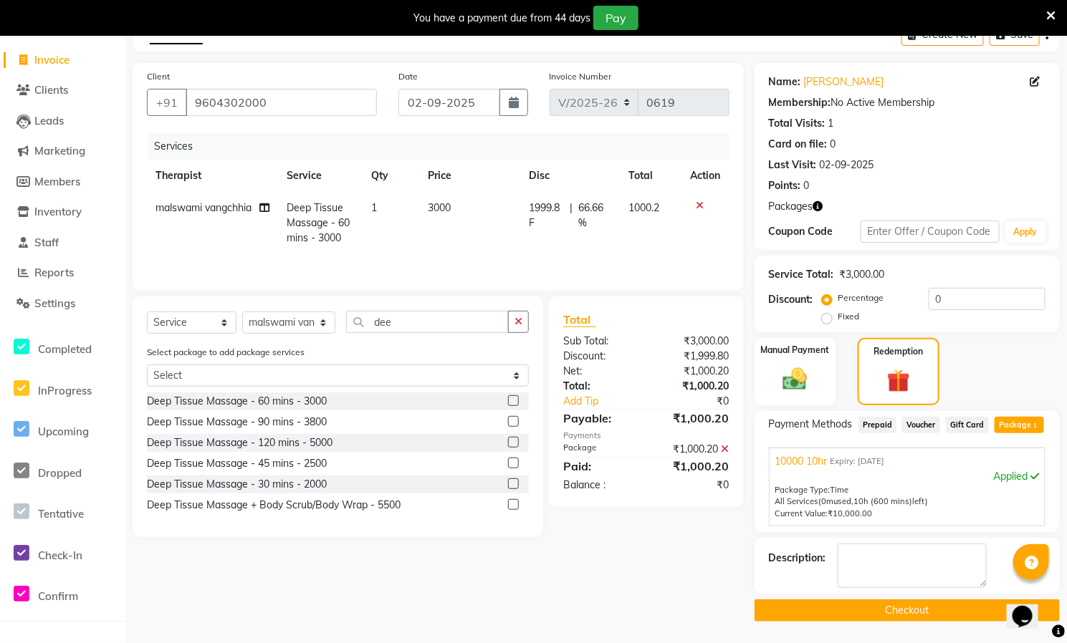
click at [918, 613] on button "Checkout" at bounding box center [906, 611] width 305 height 22
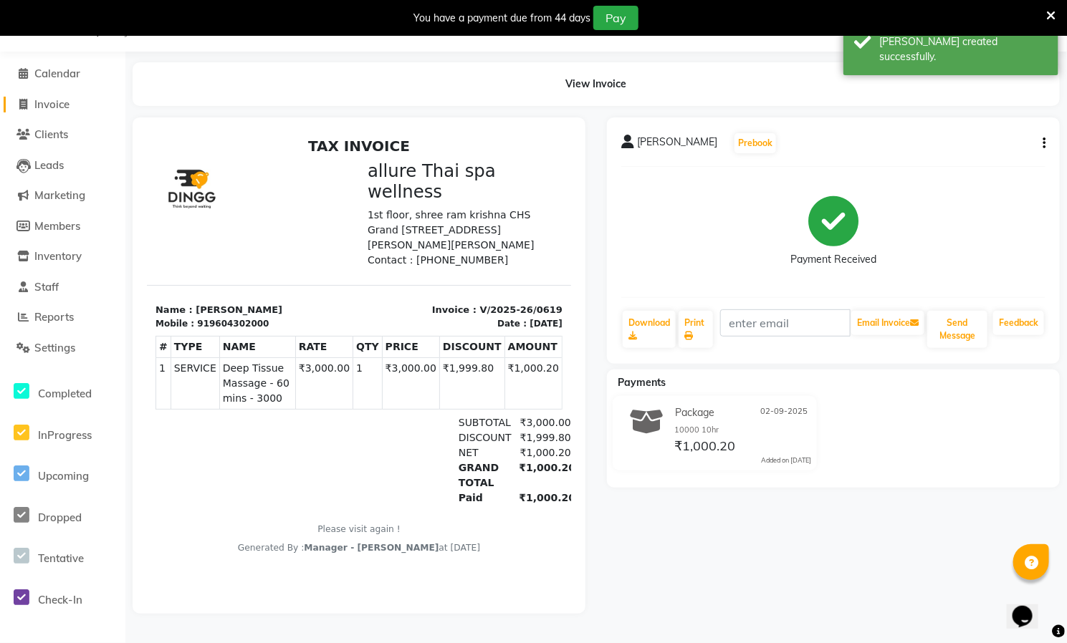
click at [31, 97] on span at bounding box center [23, 105] width 21 height 16
select select "service"
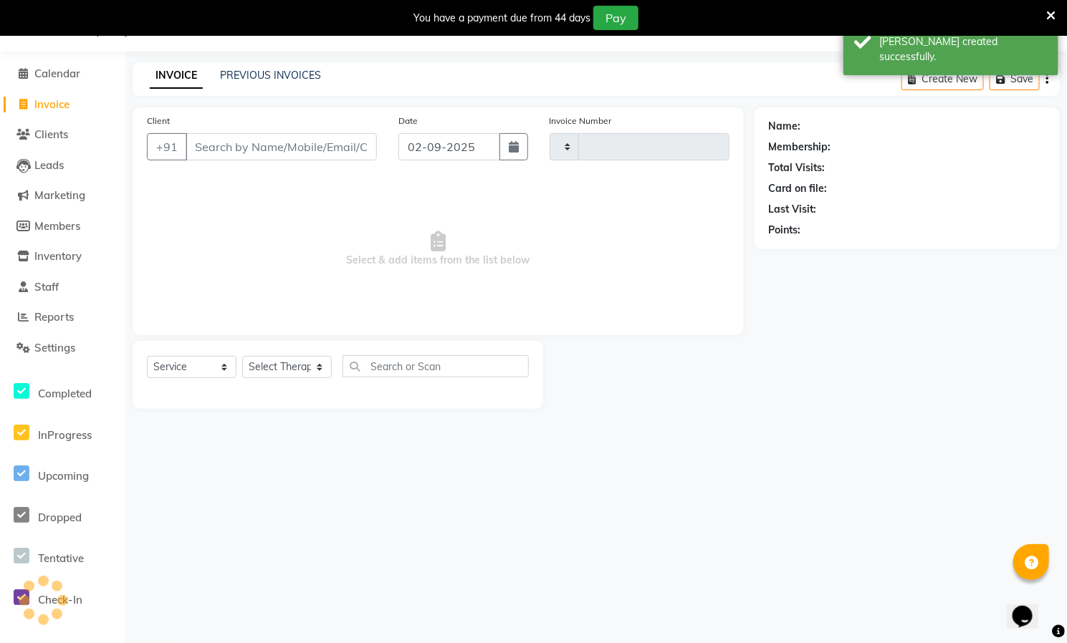
scroll to position [37, 0]
select select "8529"
type input "0620"
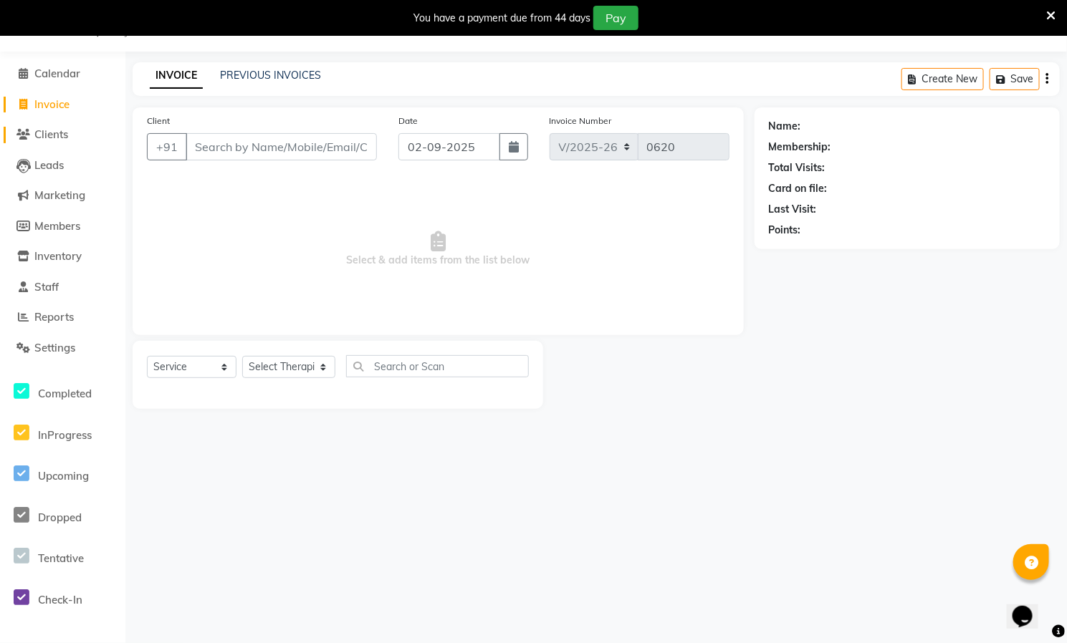
click at [32, 131] on span at bounding box center [23, 135] width 21 height 16
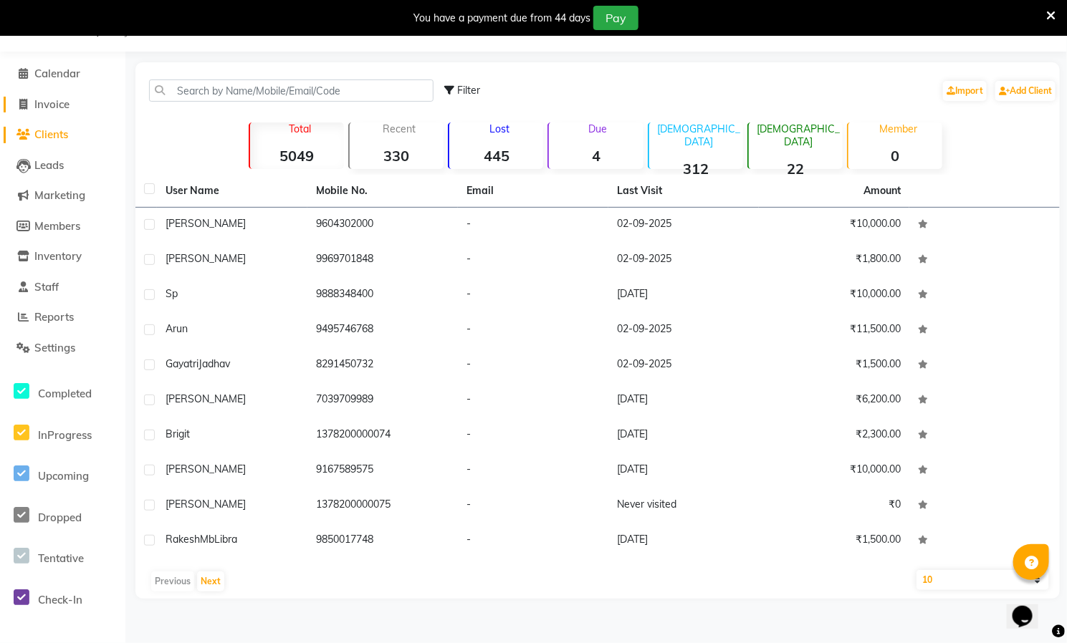
click at [47, 99] on span "Invoice" at bounding box center [51, 104] width 35 height 14
select select "8529"
select select "service"
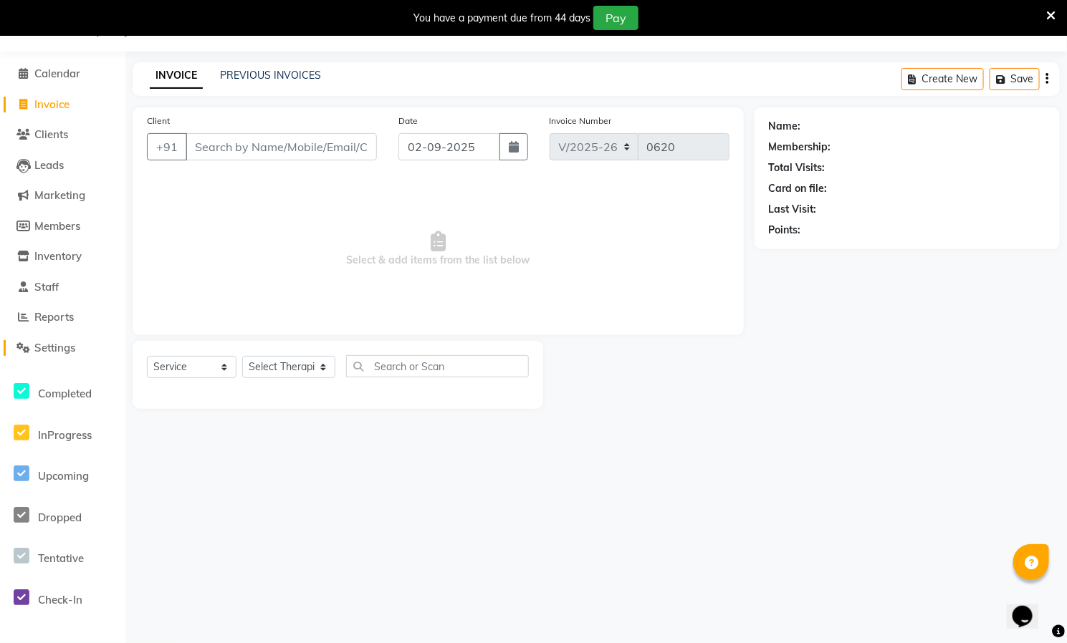
click at [62, 340] on link "Settings" at bounding box center [63, 348] width 118 height 16
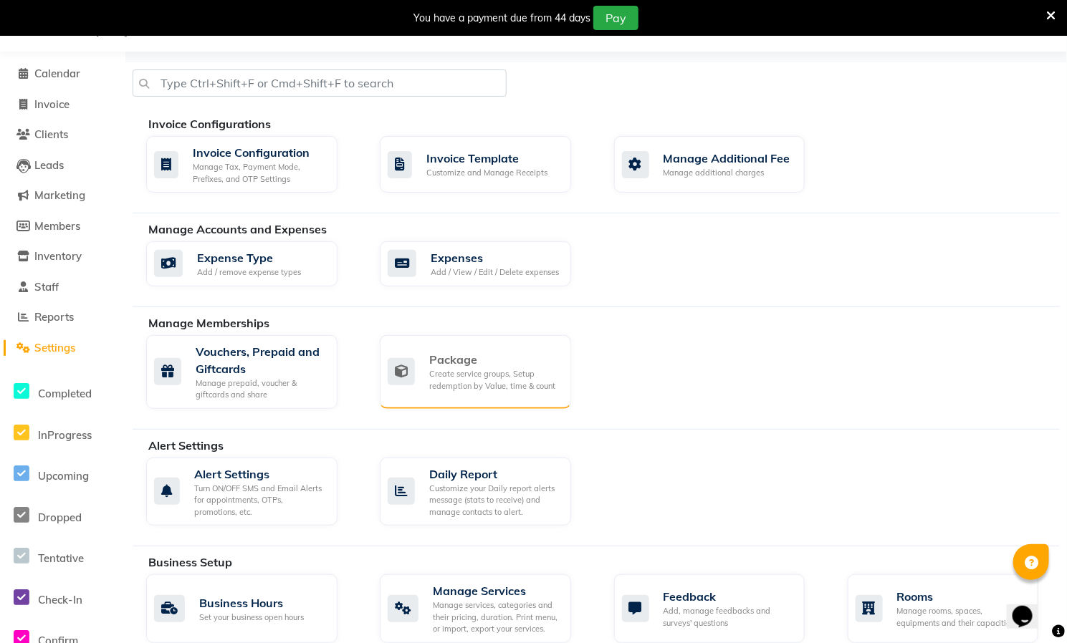
click at [456, 363] on div "Package" at bounding box center [494, 359] width 130 height 17
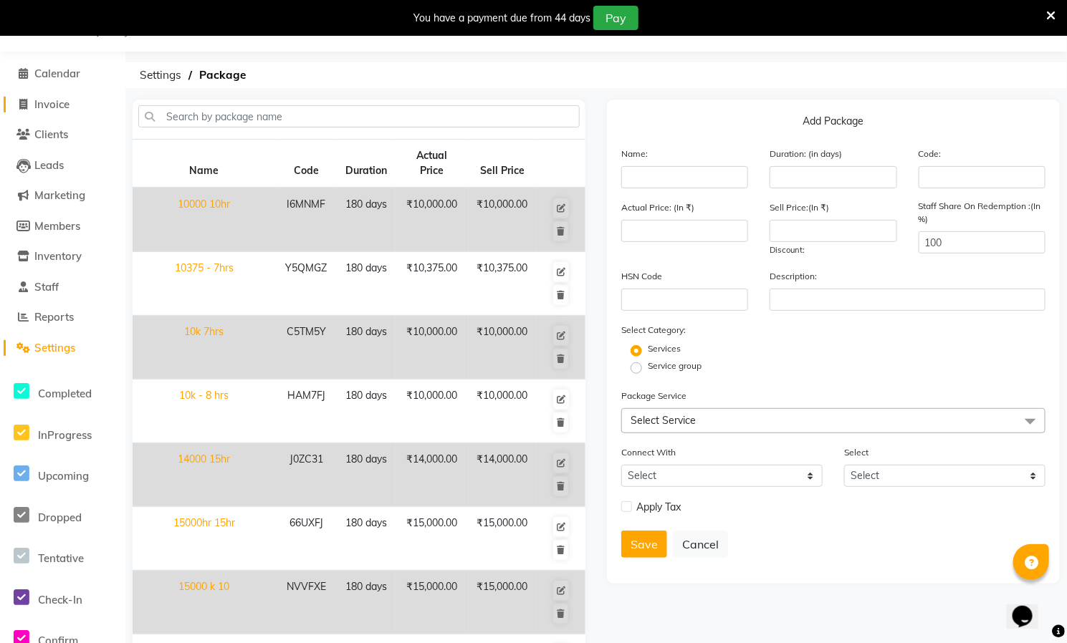
click at [32, 103] on span at bounding box center [23, 105] width 21 height 16
select select "service"
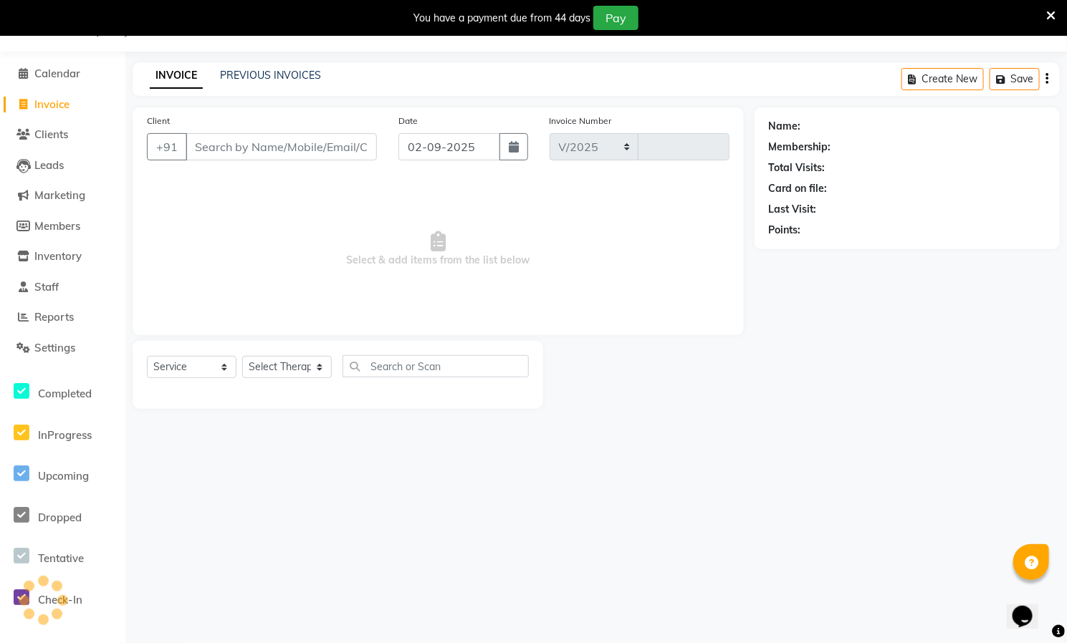
select select "8529"
type input "0620"
click at [34, 71] on span "Calendar" at bounding box center [57, 74] width 46 height 14
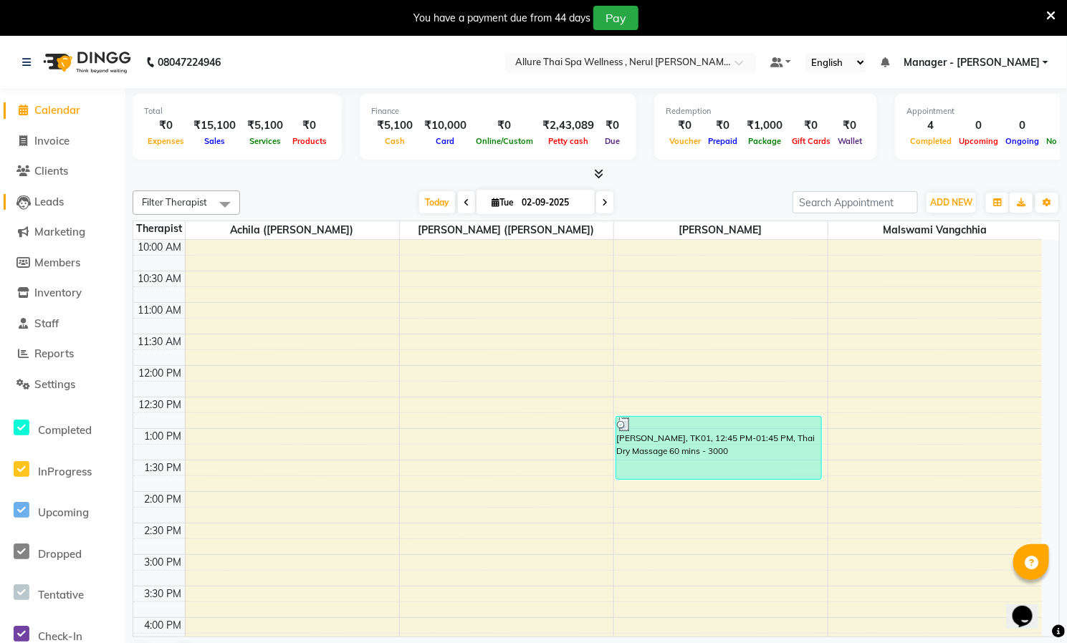
click at [46, 196] on span "Leads" at bounding box center [48, 202] width 29 height 14
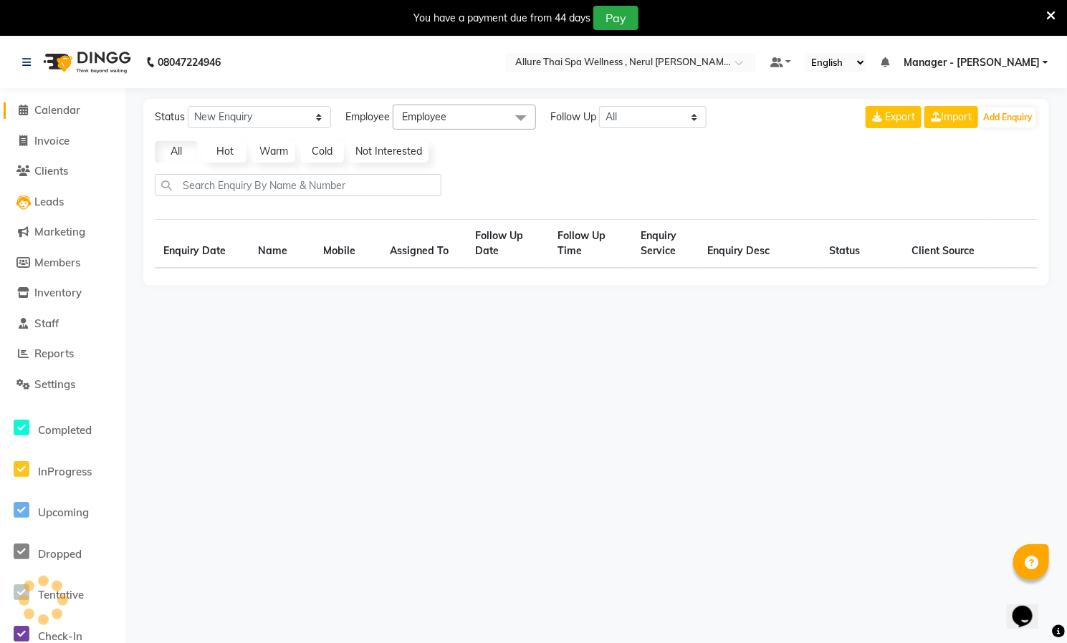
select select "10"
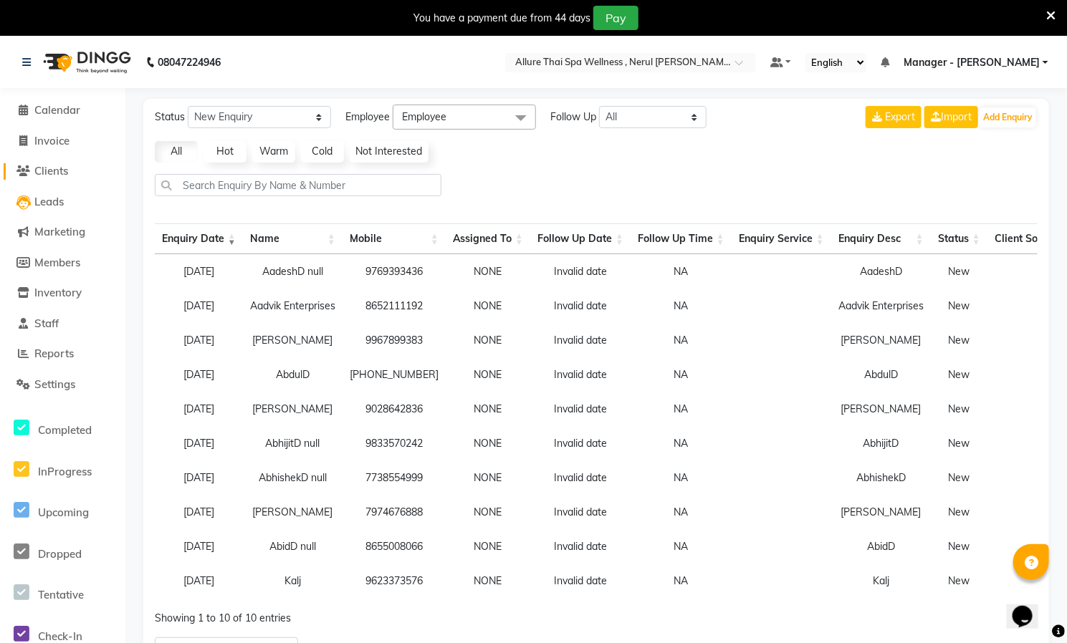
click at [47, 172] on span "Clients" at bounding box center [51, 171] width 34 height 14
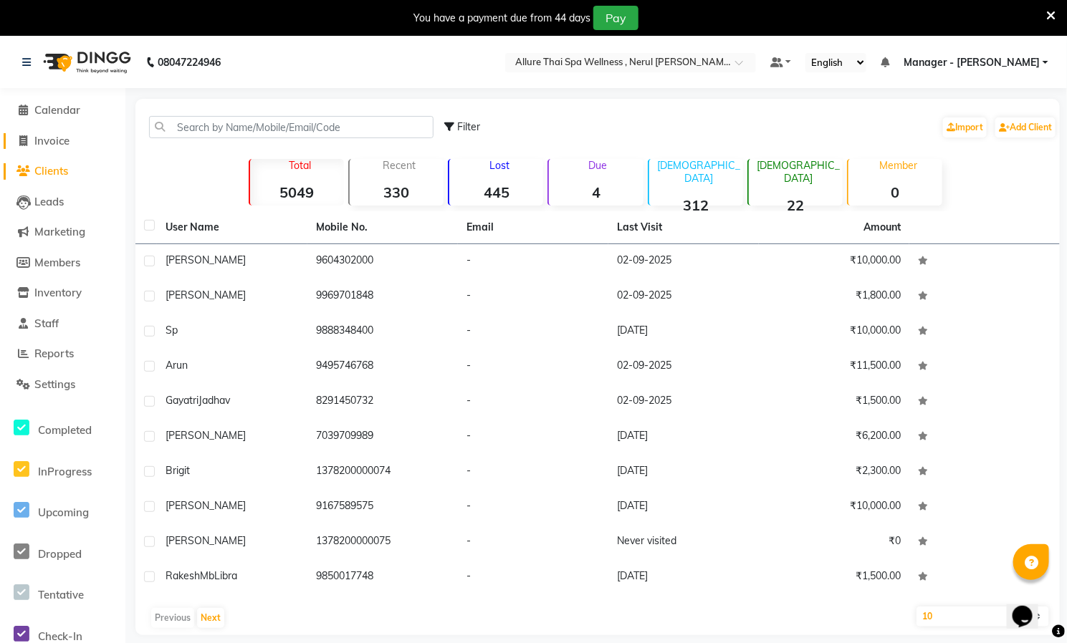
click at [63, 133] on link "Invoice" at bounding box center [63, 141] width 118 height 16
select select "8529"
select select "service"
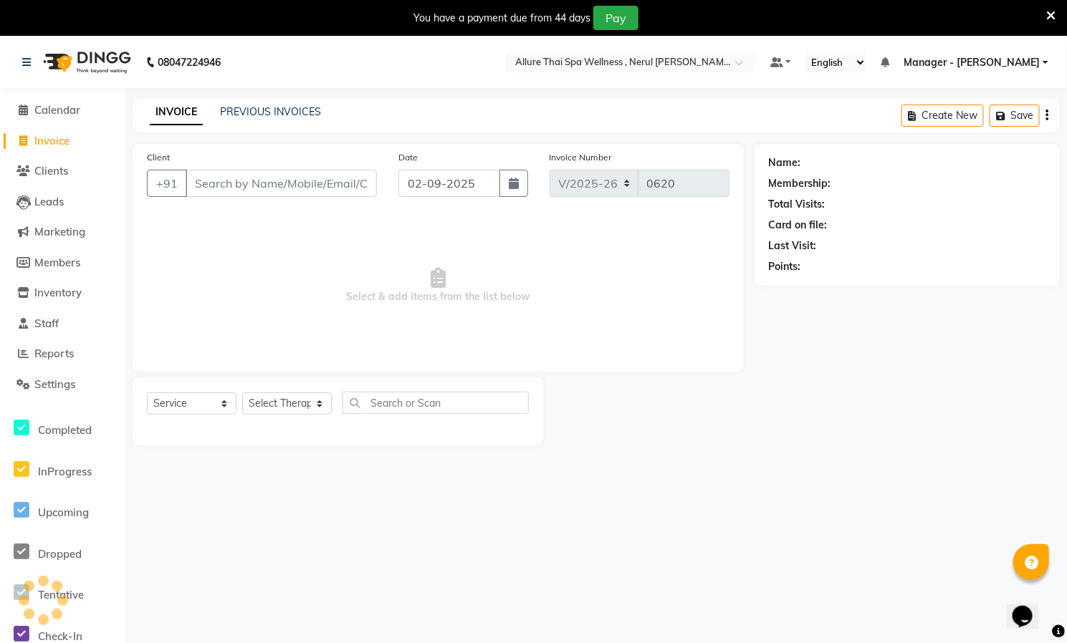
scroll to position [37, 0]
